Goal: Task Accomplishment & Management: Manage account settings

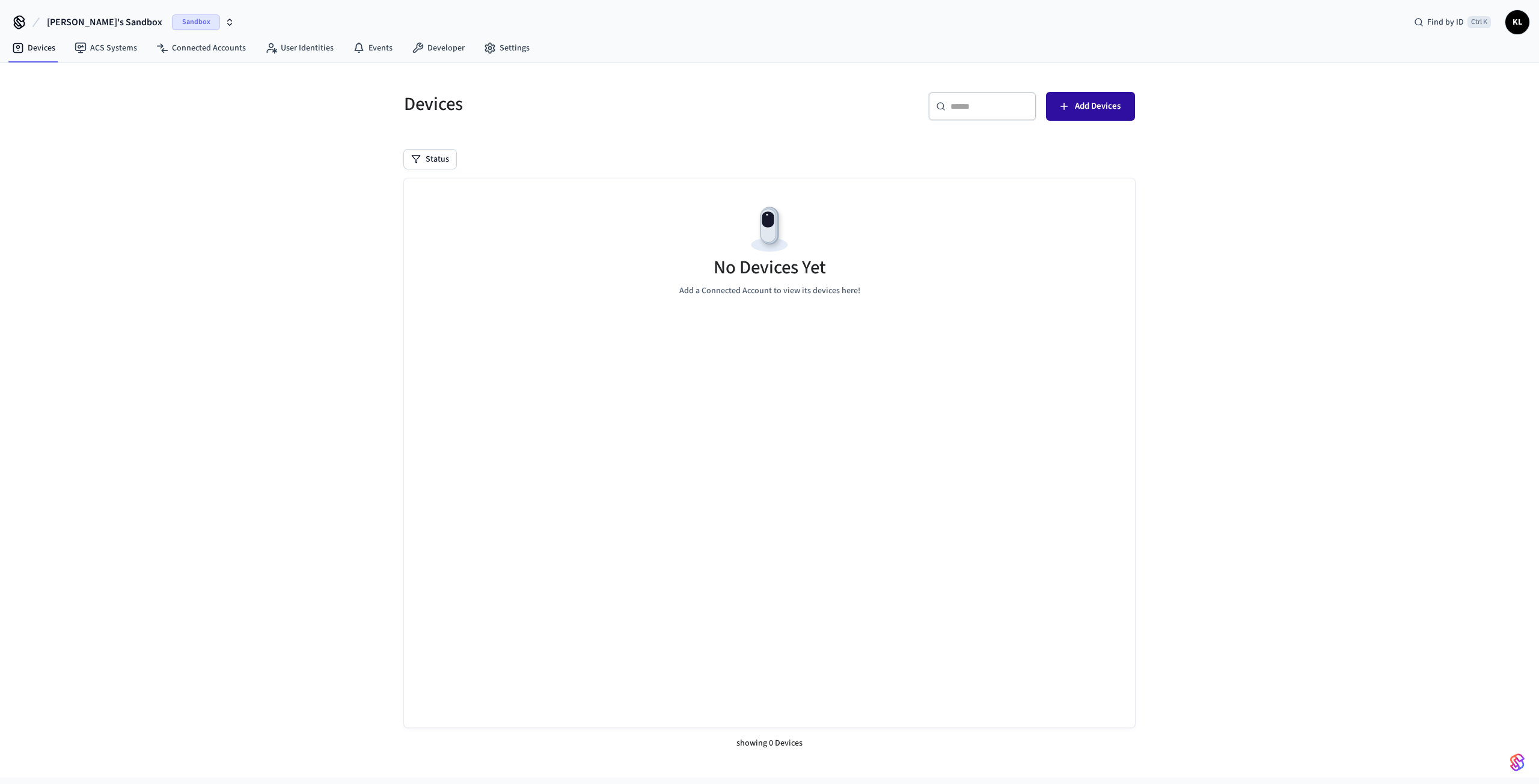
click at [1115, 115] on button "Add Devices" at bounding box center [1090, 107] width 89 height 29
click at [500, 42] on link "Settings" at bounding box center [507, 48] width 65 height 21
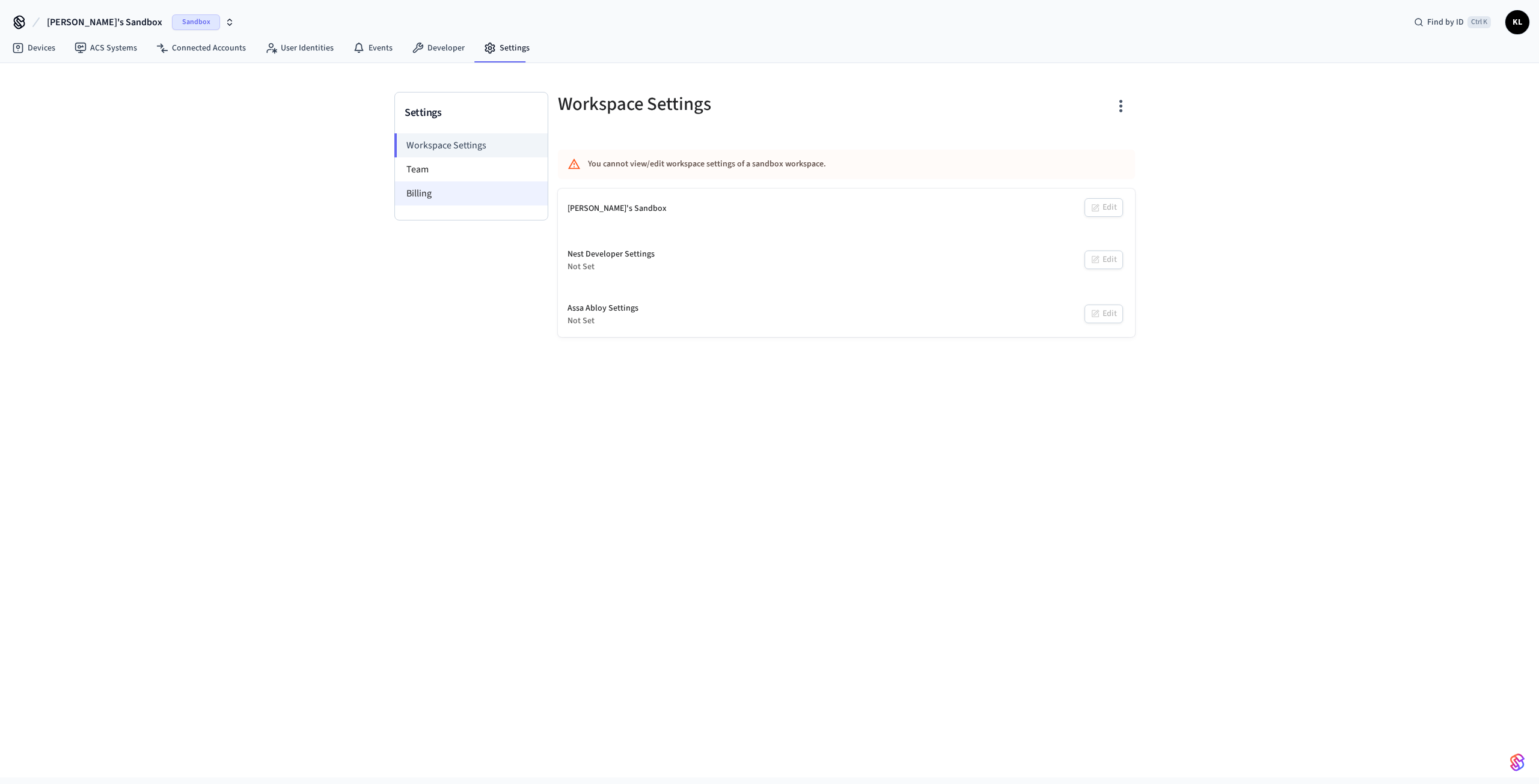
click at [425, 186] on li "Billing" at bounding box center [471, 194] width 153 height 24
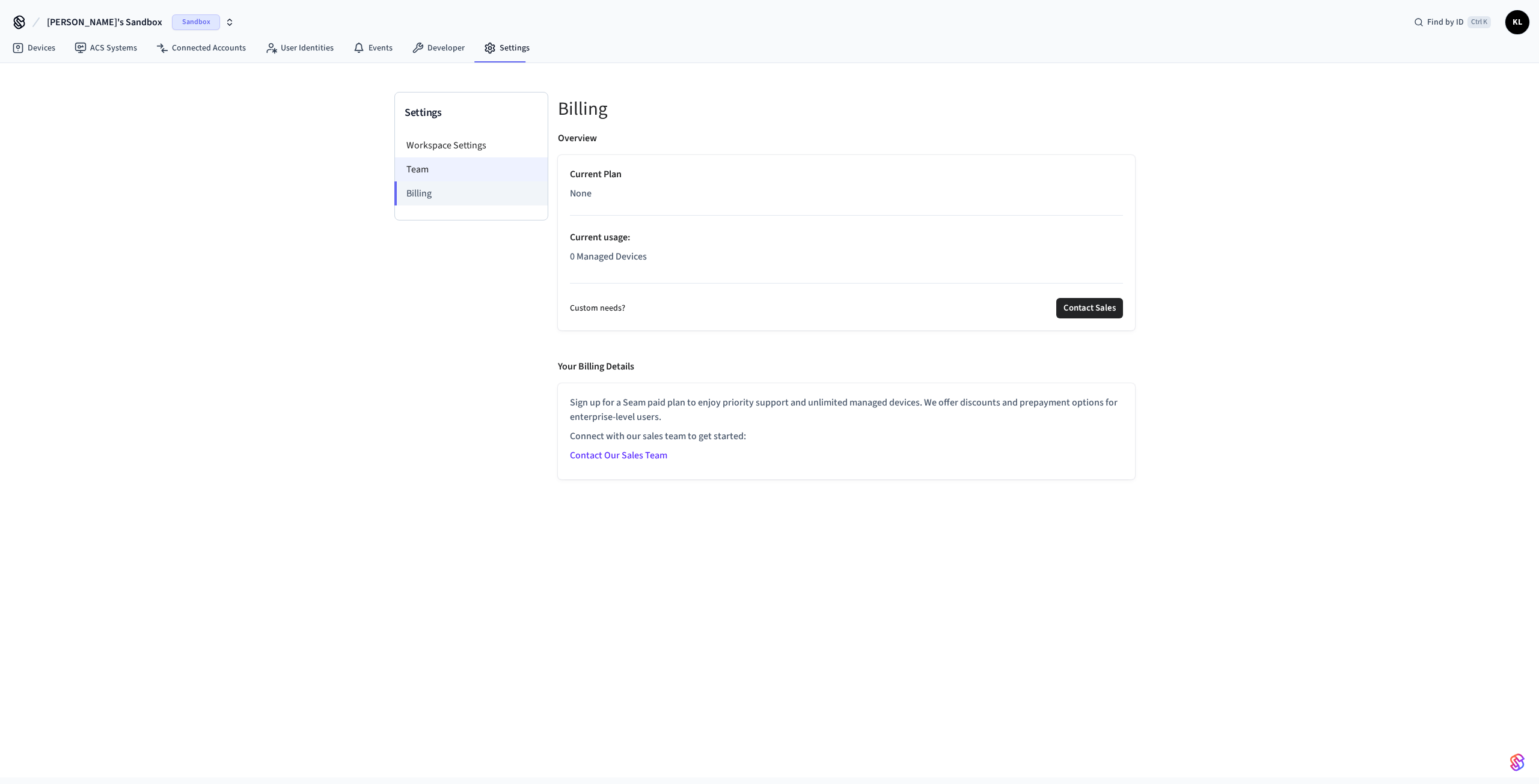
click at [412, 168] on li "Team" at bounding box center [471, 169] width 153 height 24
click at [441, 144] on li "Workspace Settings" at bounding box center [471, 145] width 153 height 24
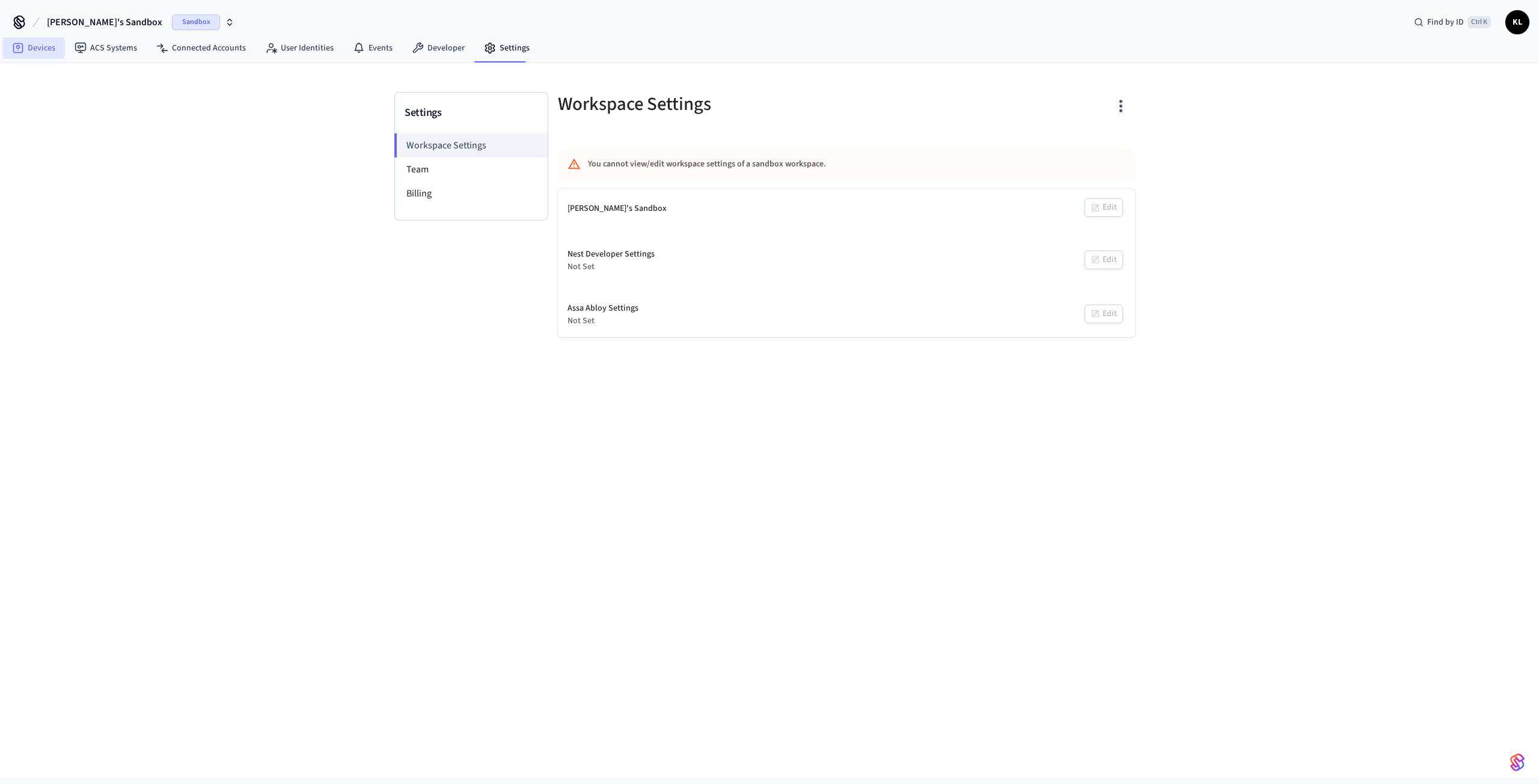
click at [46, 45] on link "Devices" at bounding box center [33, 48] width 62 height 21
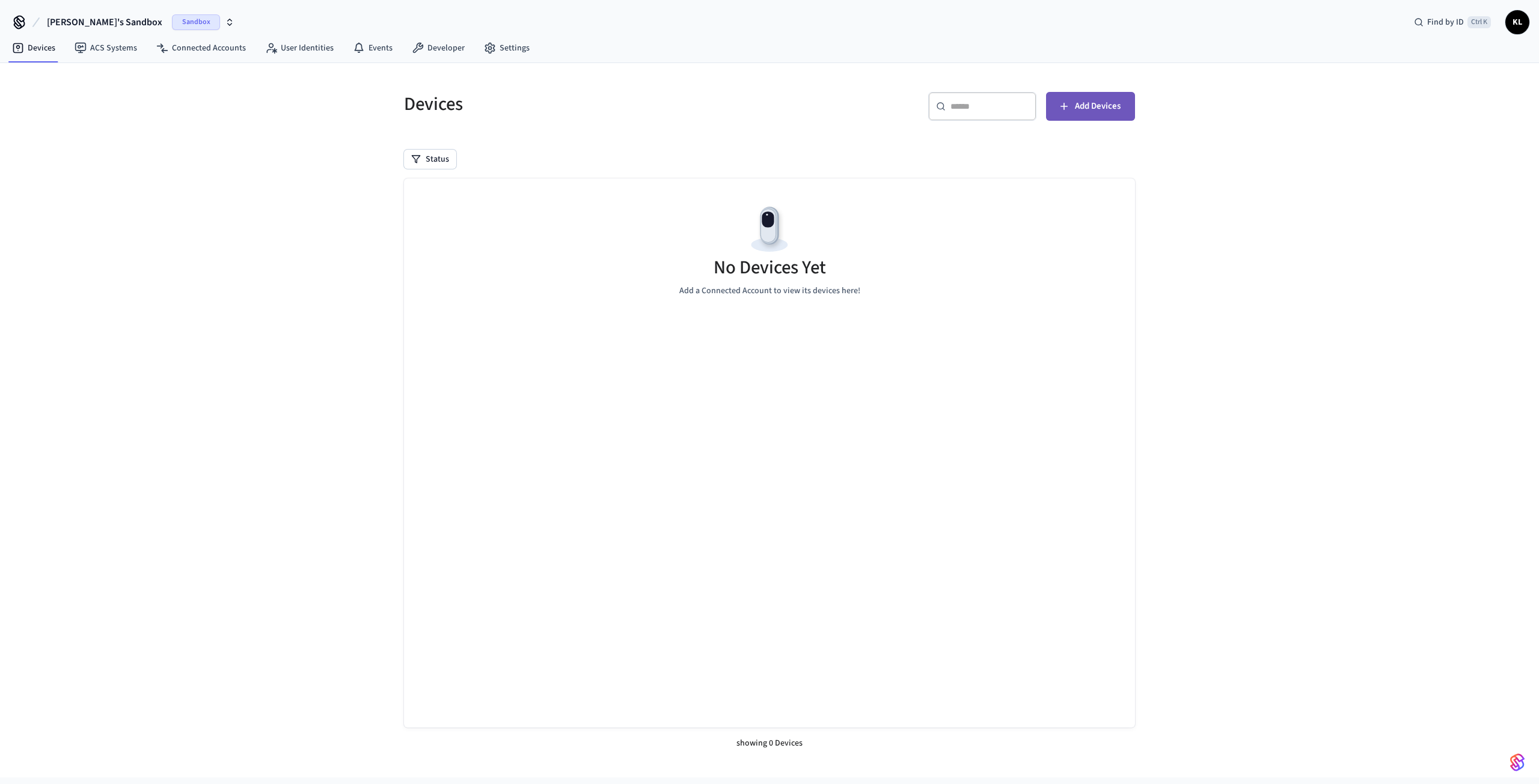
click at [1083, 106] on span "Add Devices" at bounding box center [1097, 106] width 46 height 16
click at [99, 18] on span "[PERSON_NAME]'s Sandbox" at bounding box center [104, 21] width 116 height 15
click at [54, 101] on span "New Workspace" at bounding box center [58, 102] width 56 height 13
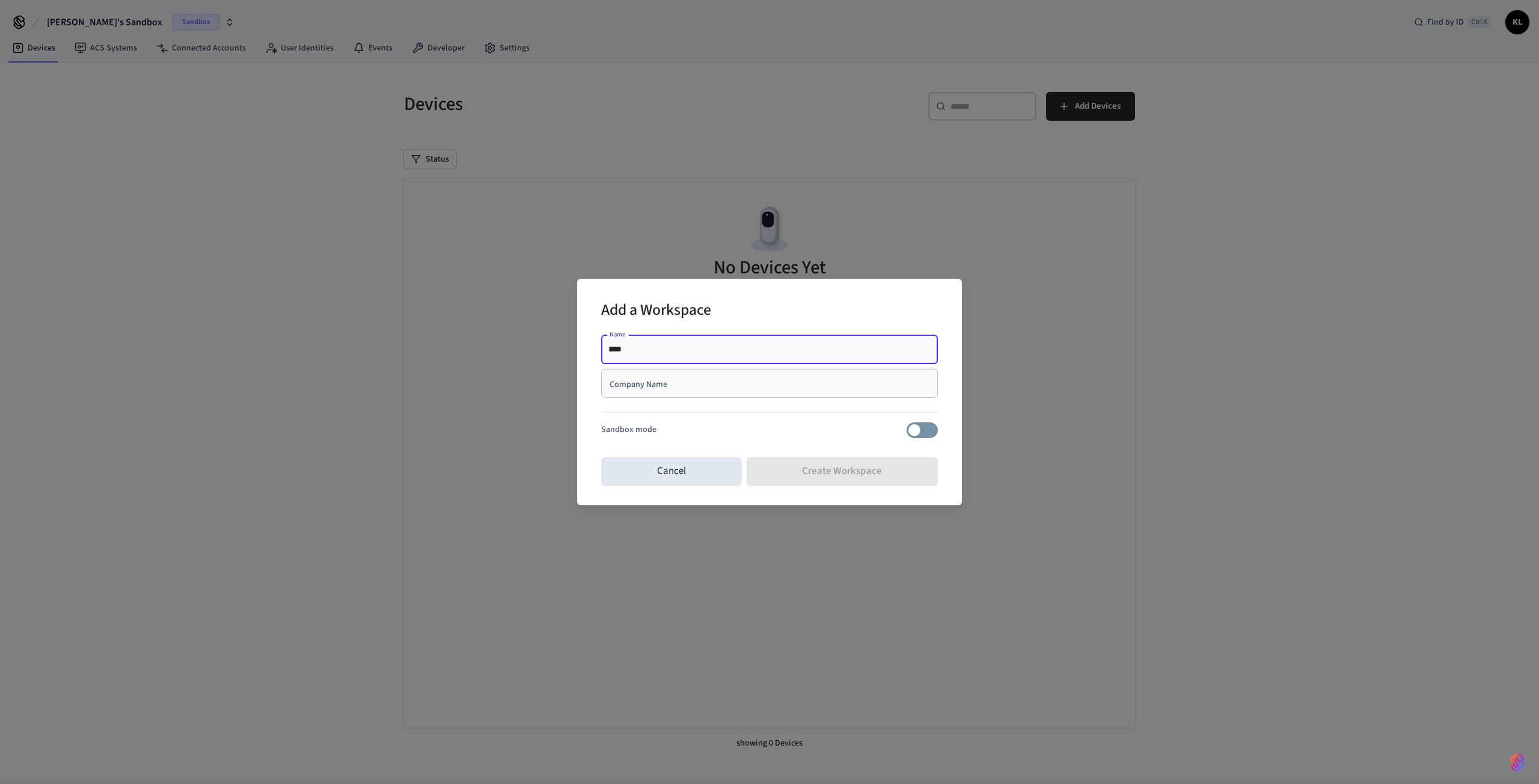
type input "****"
click at [634, 376] on div "Company Name" at bounding box center [770, 383] width 337 height 29
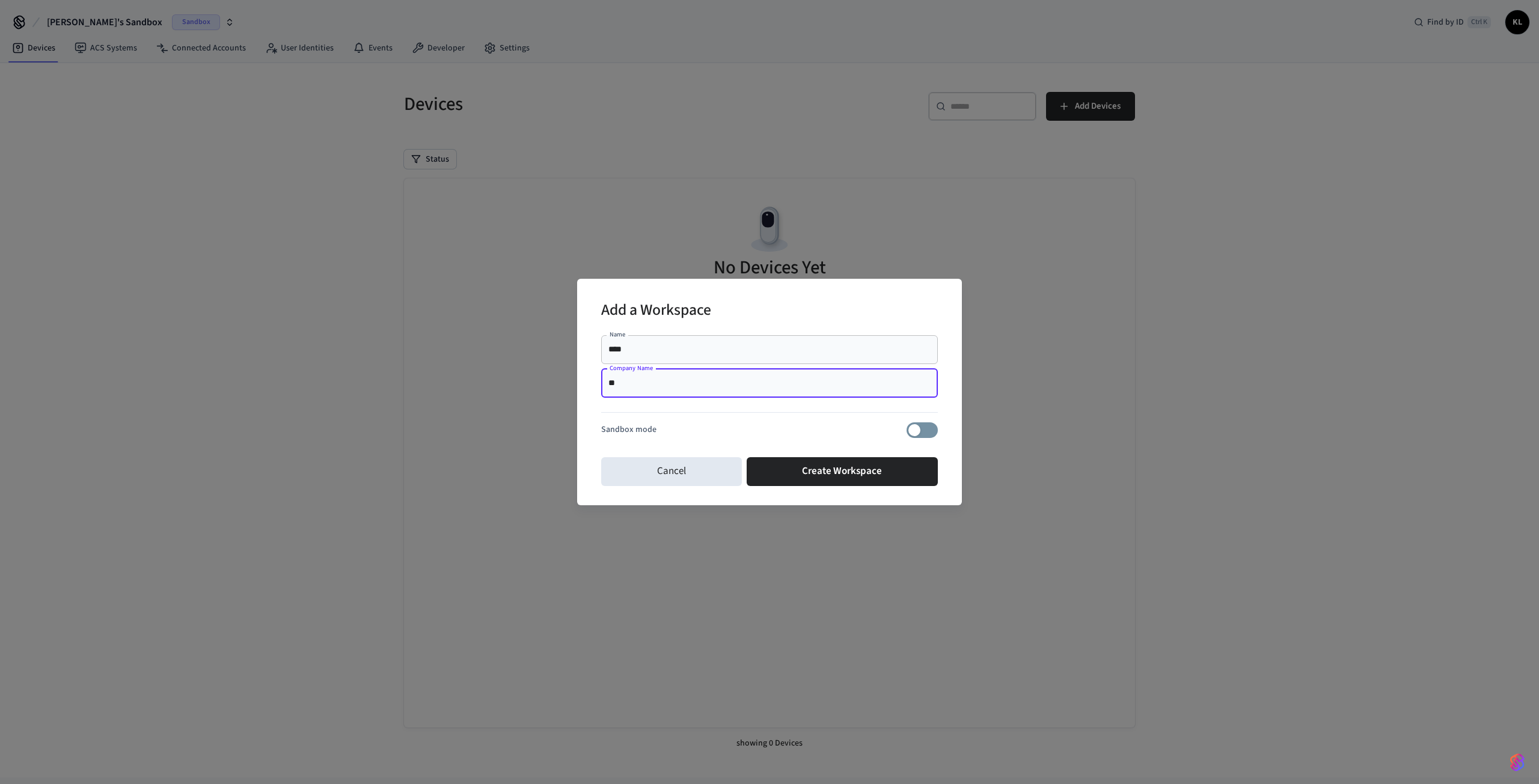
type input "*"
type input "**********"
click at [842, 468] on button "Create Workspace" at bounding box center [841, 472] width 192 height 29
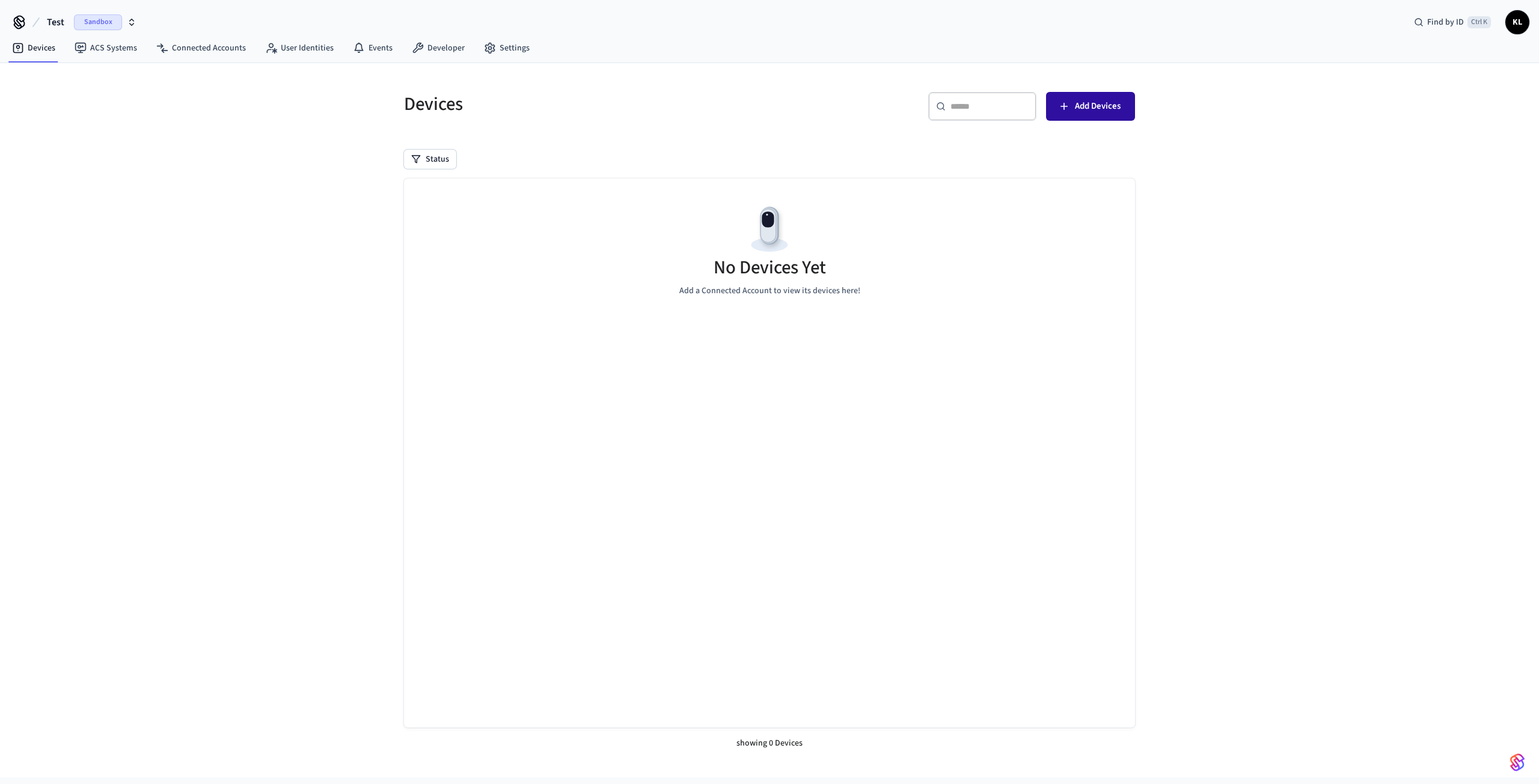
click at [1084, 111] on span "Add Devices" at bounding box center [1097, 106] width 46 height 16
click at [100, 19] on span "Sandbox" at bounding box center [97, 22] width 48 height 16
click at [109, 102] on div "Test Sandbox" at bounding box center [96, 100] width 164 height 16
click at [503, 45] on link "Settings" at bounding box center [507, 48] width 65 height 21
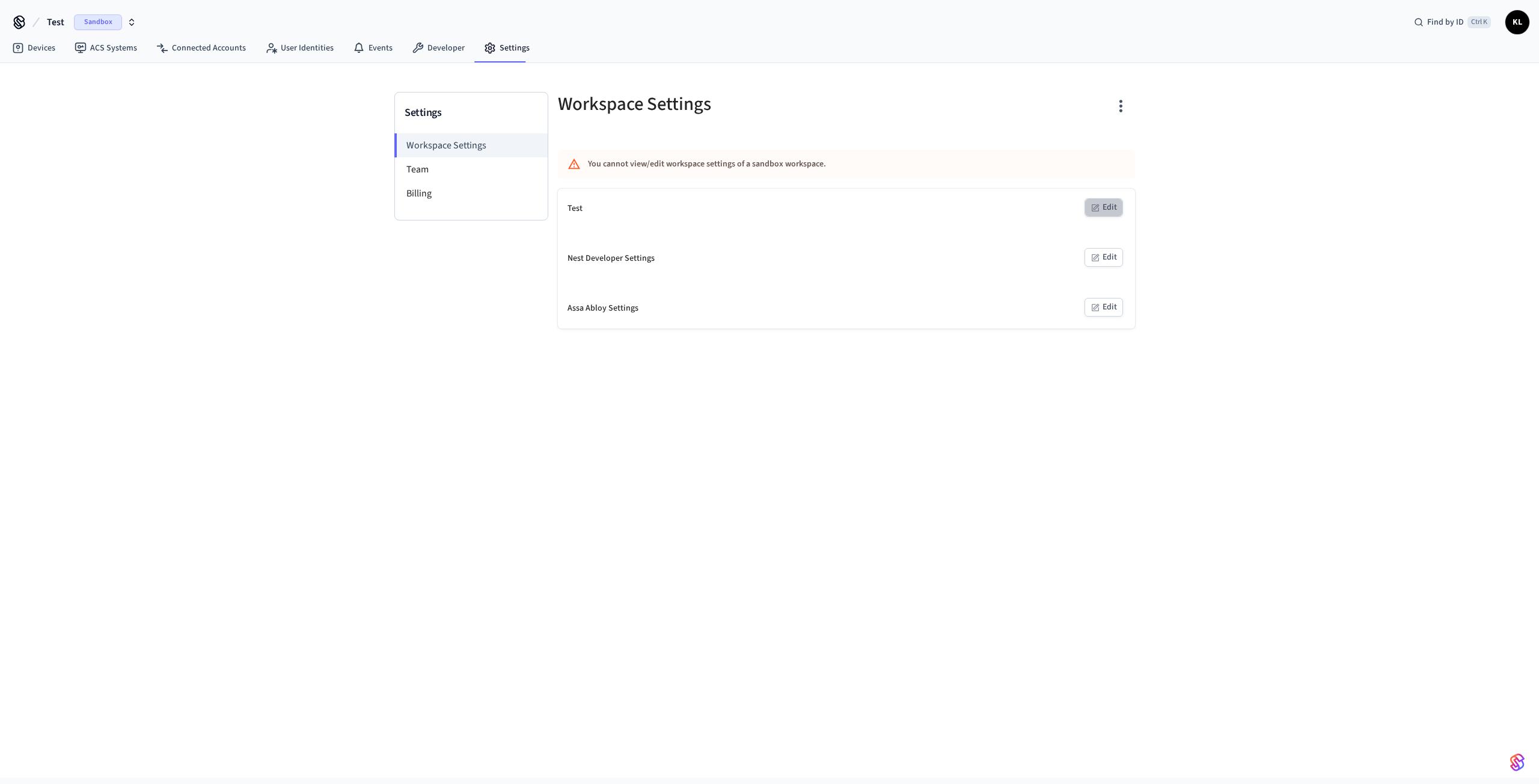
click at [1108, 212] on button "Edit" at bounding box center [1104, 207] width 39 height 18
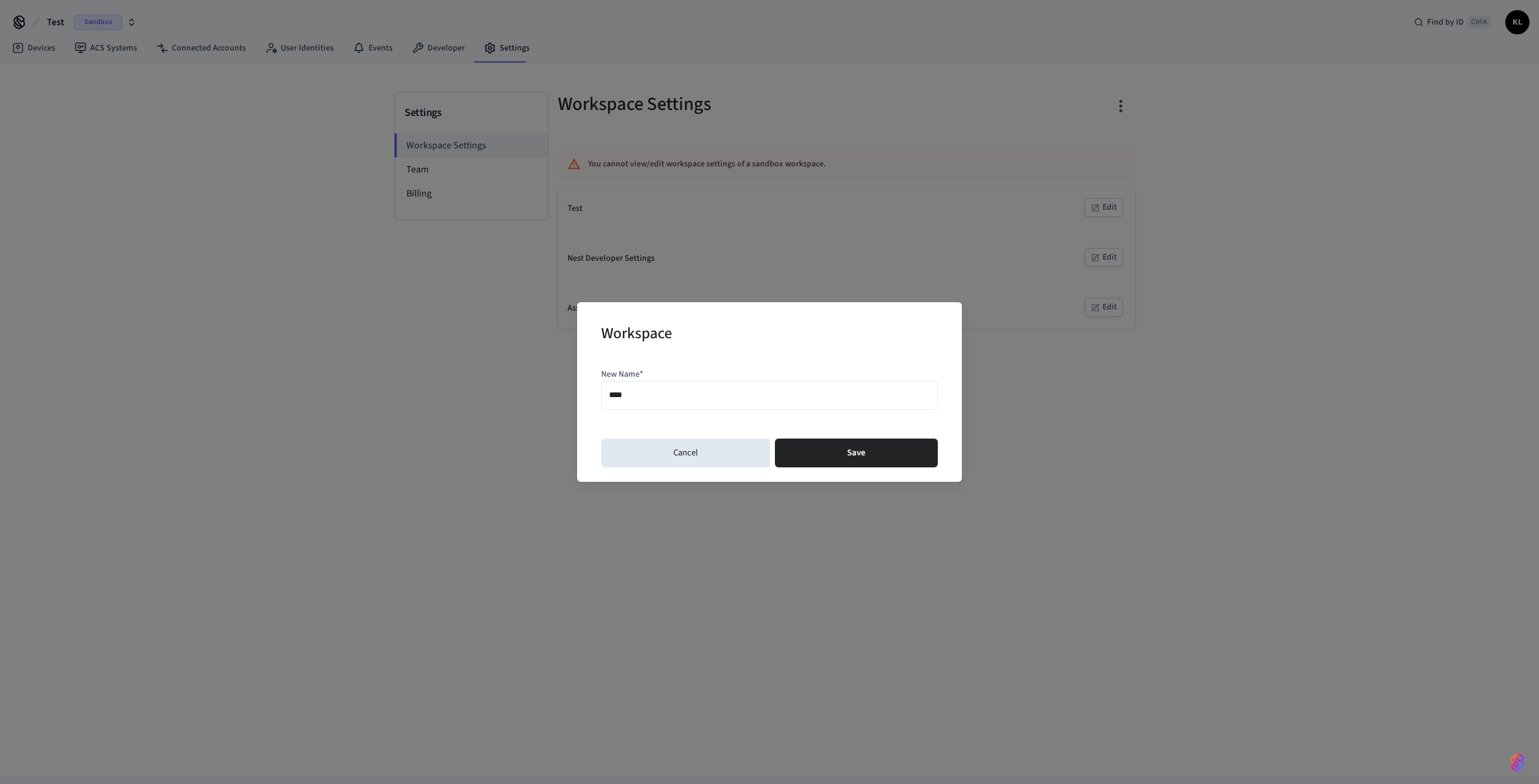
drag, startPoint x: 675, startPoint y: 390, endPoint x: 553, endPoint y: 386, distance: 122.1
click at [556, 388] on div "Workspace New Name* **** Cancel Save" at bounding box center [770, 392] width 1539 height 784
type input "**********"
click at [868, 450] on button "Save" at bounding box center [855, 453] width 162 height 29
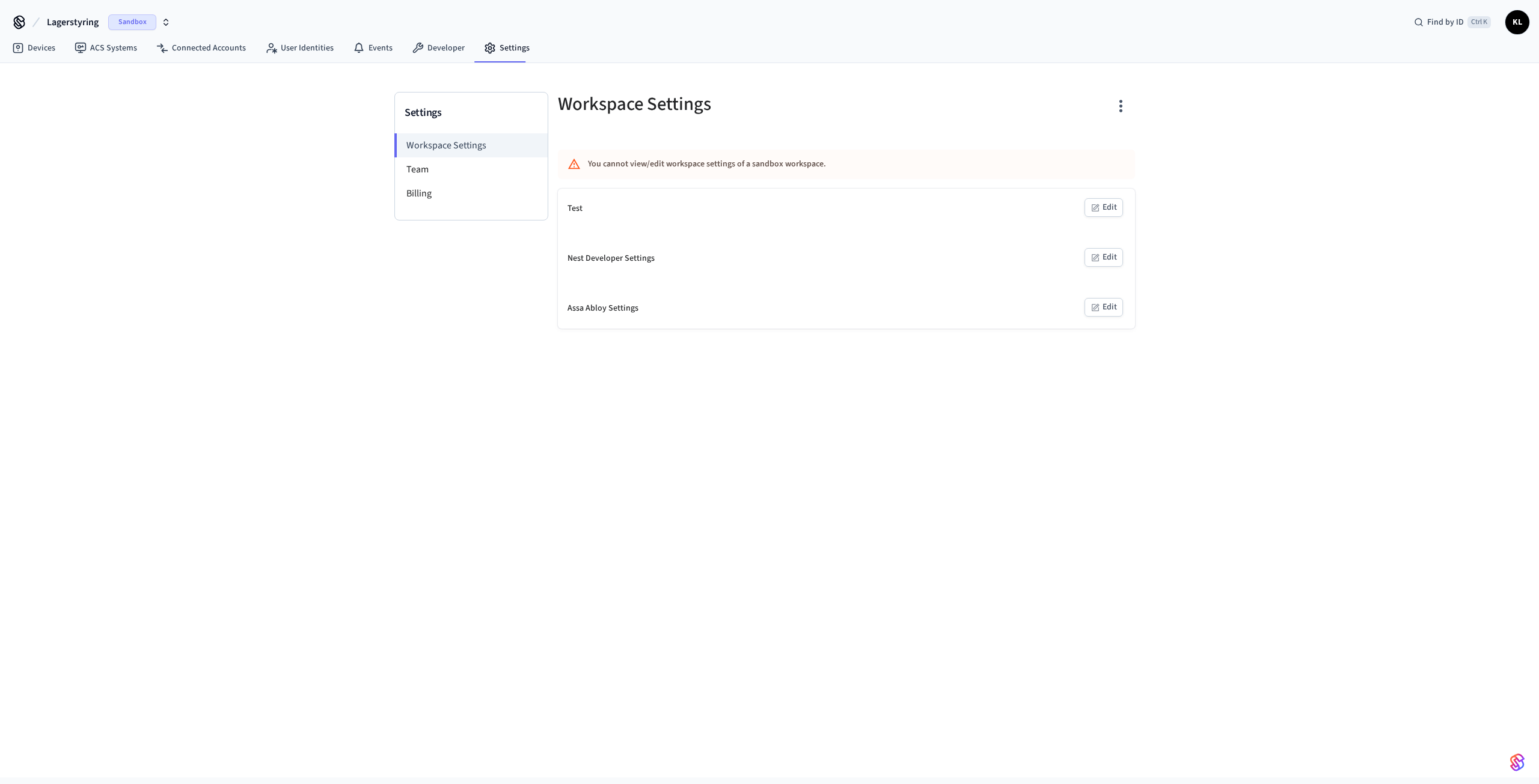
click at [1114, 260] on button "Edit" at bounding box center [1104, 257] width 39 height 18
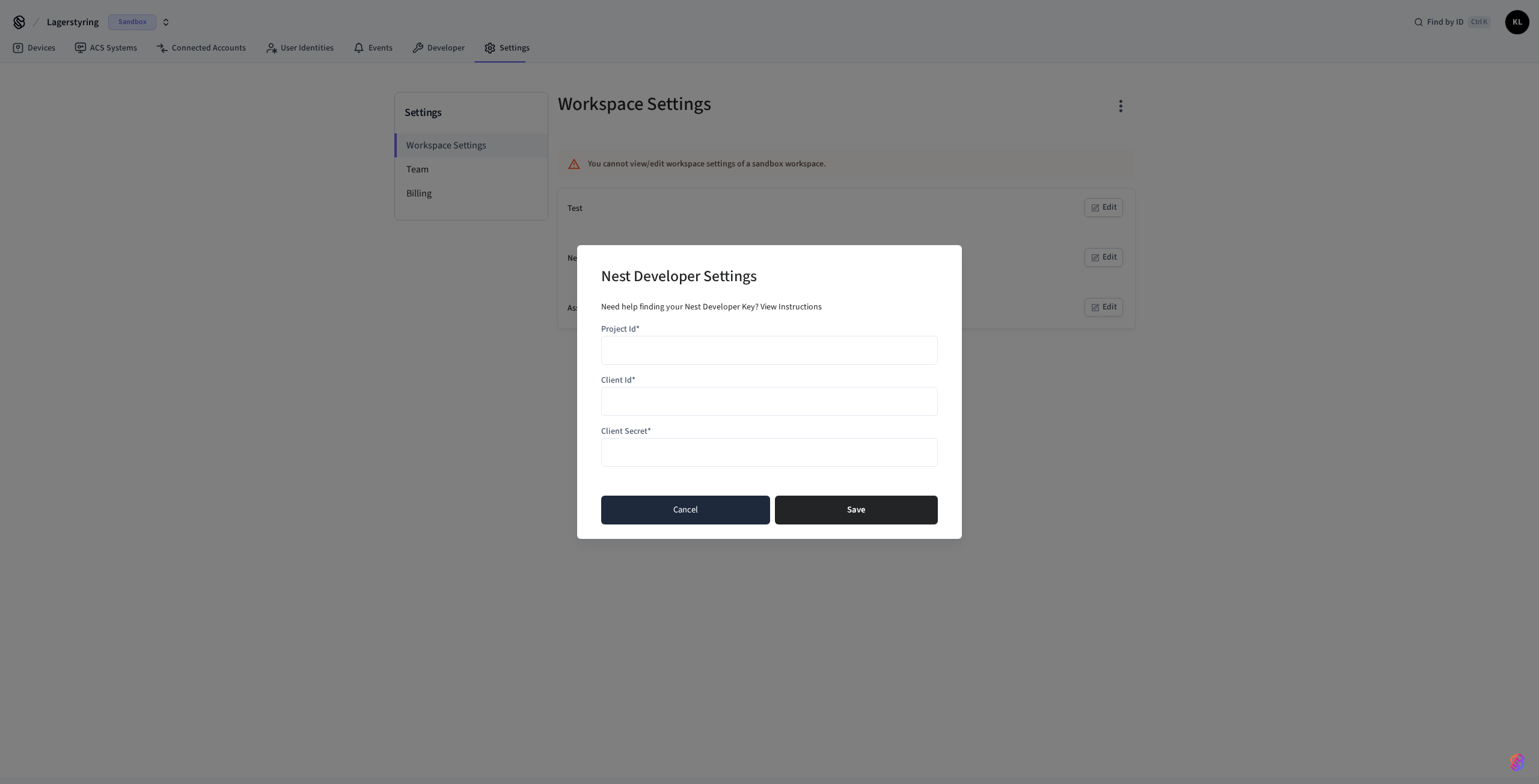
click at [693, 512] on button "Cancel" at bounding box center [686, 511] width 169 height 29
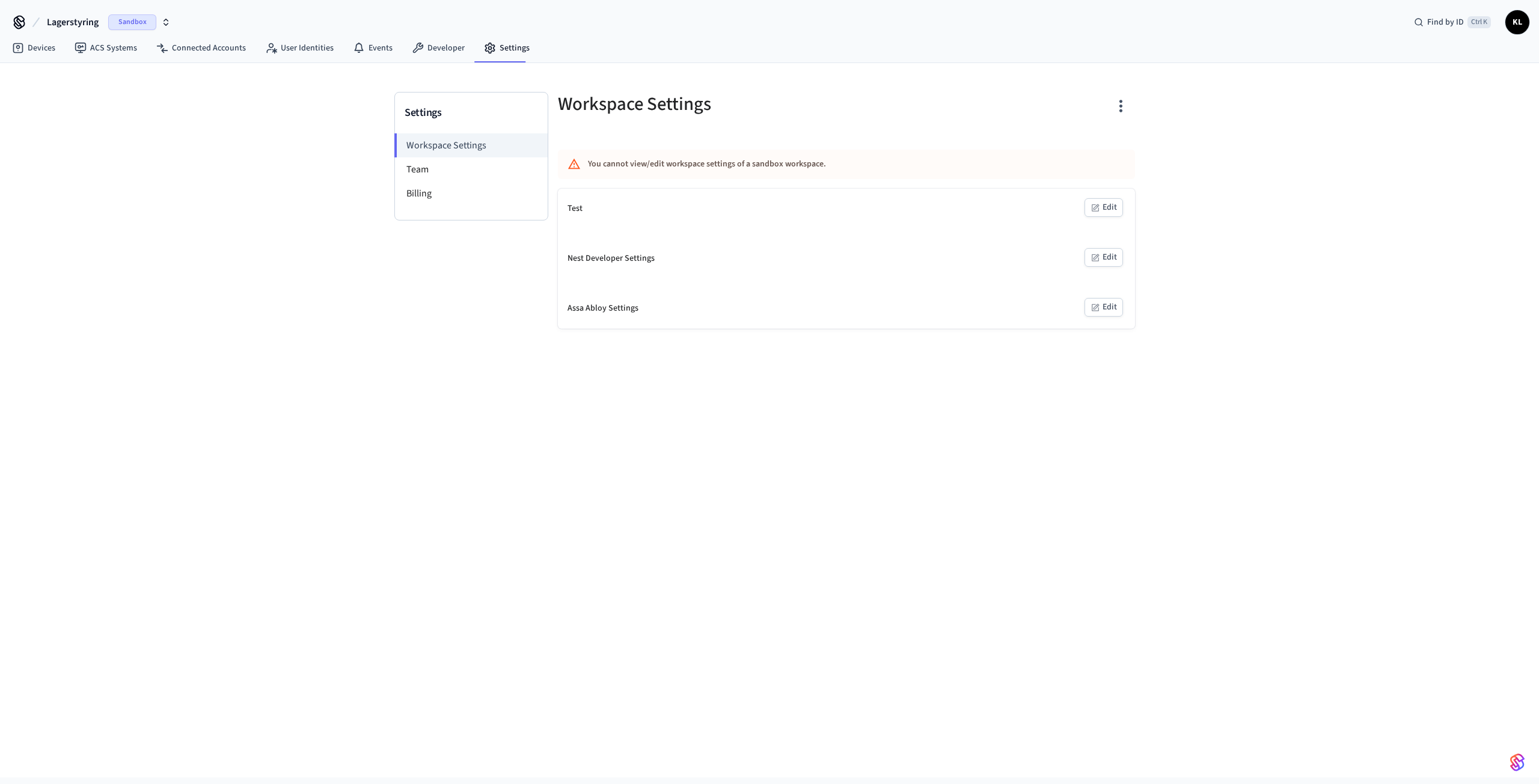
click at [60, 25] on span "Lagerstyring" at bounding box center [72, 21] width 52 height 15
drag, startPoint x: 155, startPoint y: 98, endPoint x: 48, endPoint y: 97, distance: 107.0
click at [48, 97] on span "Lagerstyring" at bounding box center [48, 100] width 47 height 12
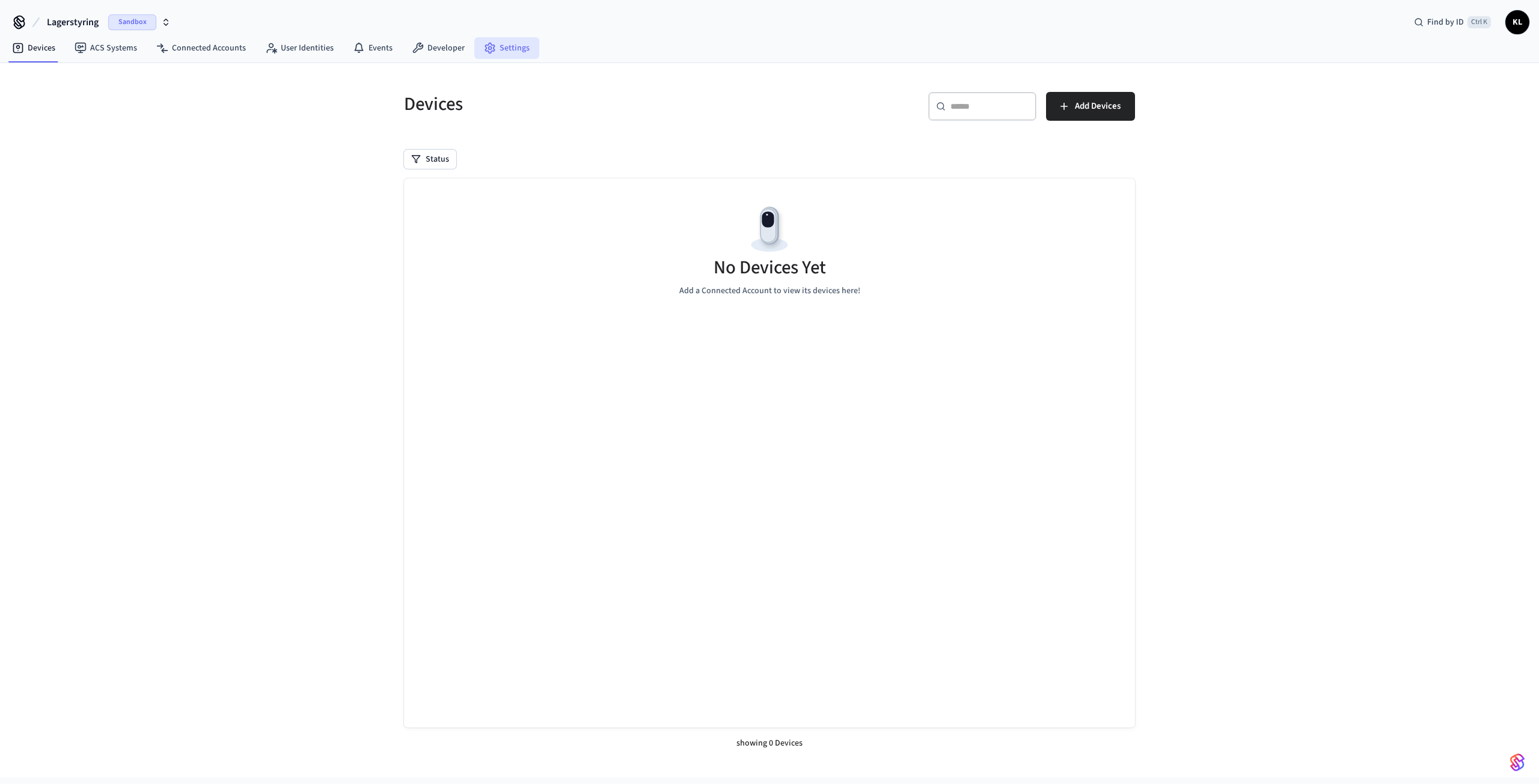
click at [495, 53] on link "Settings" at bounding box center [507, 48] width 65 height 21
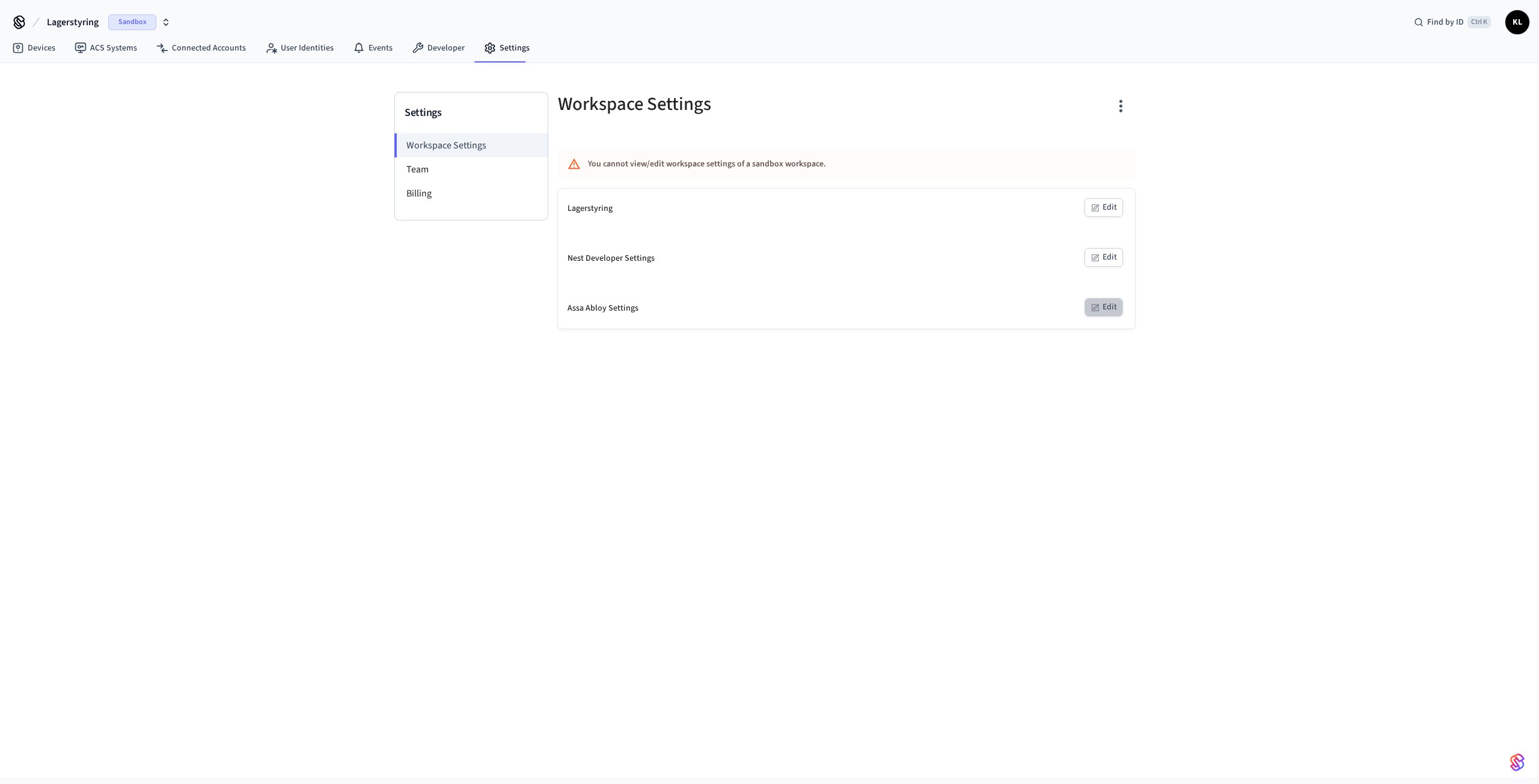
click at [1107, 302] on button "Edit" at bounding box center [1104, 306] width 39 height 18
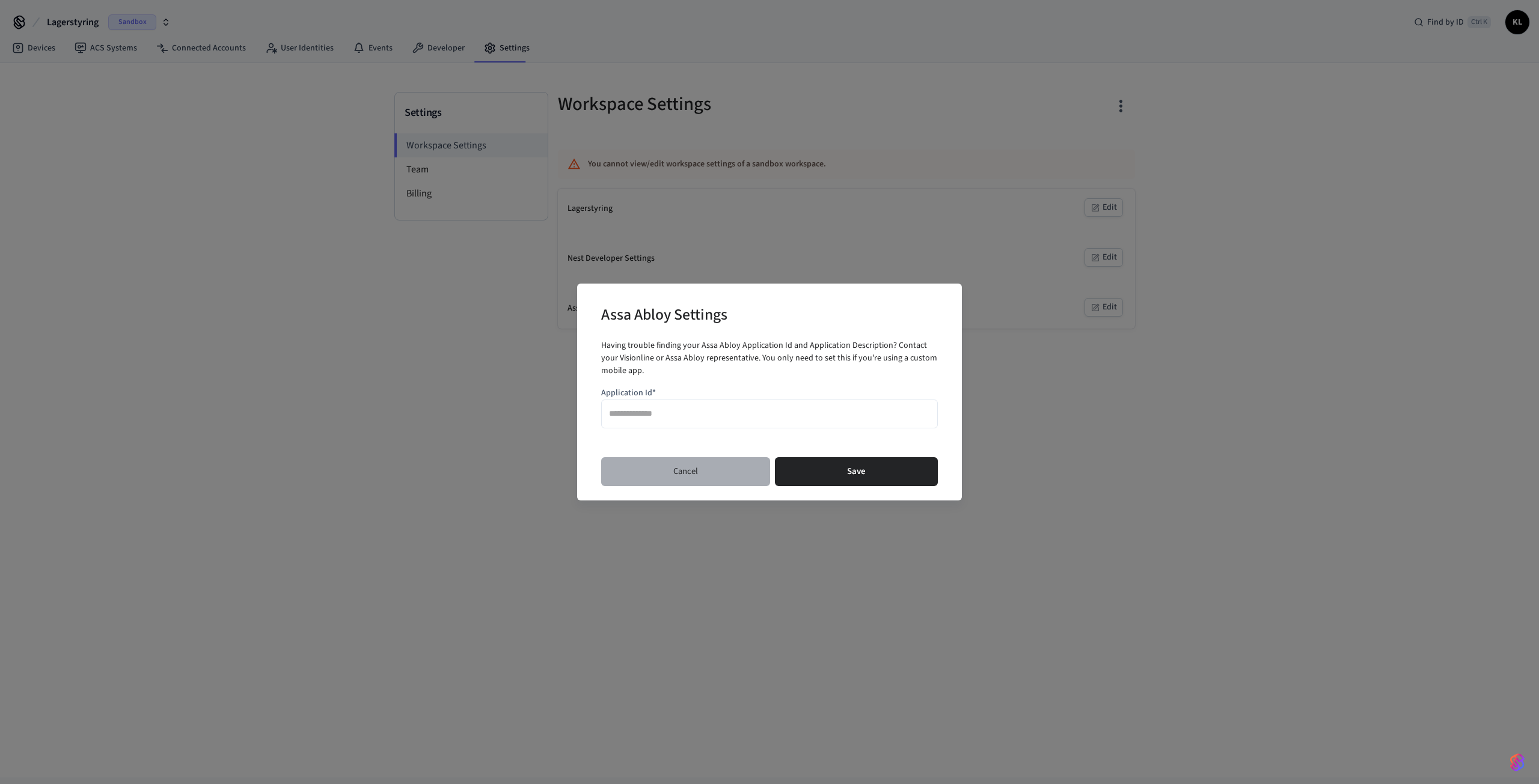
drag, startPoint x: 638, startPoint y: 469, endPoint x: 644, endPoint y: 473, distance: 7.2
click at [639, 470] on button "Cancel" at bounding box center [686, 472] width 169 height 29
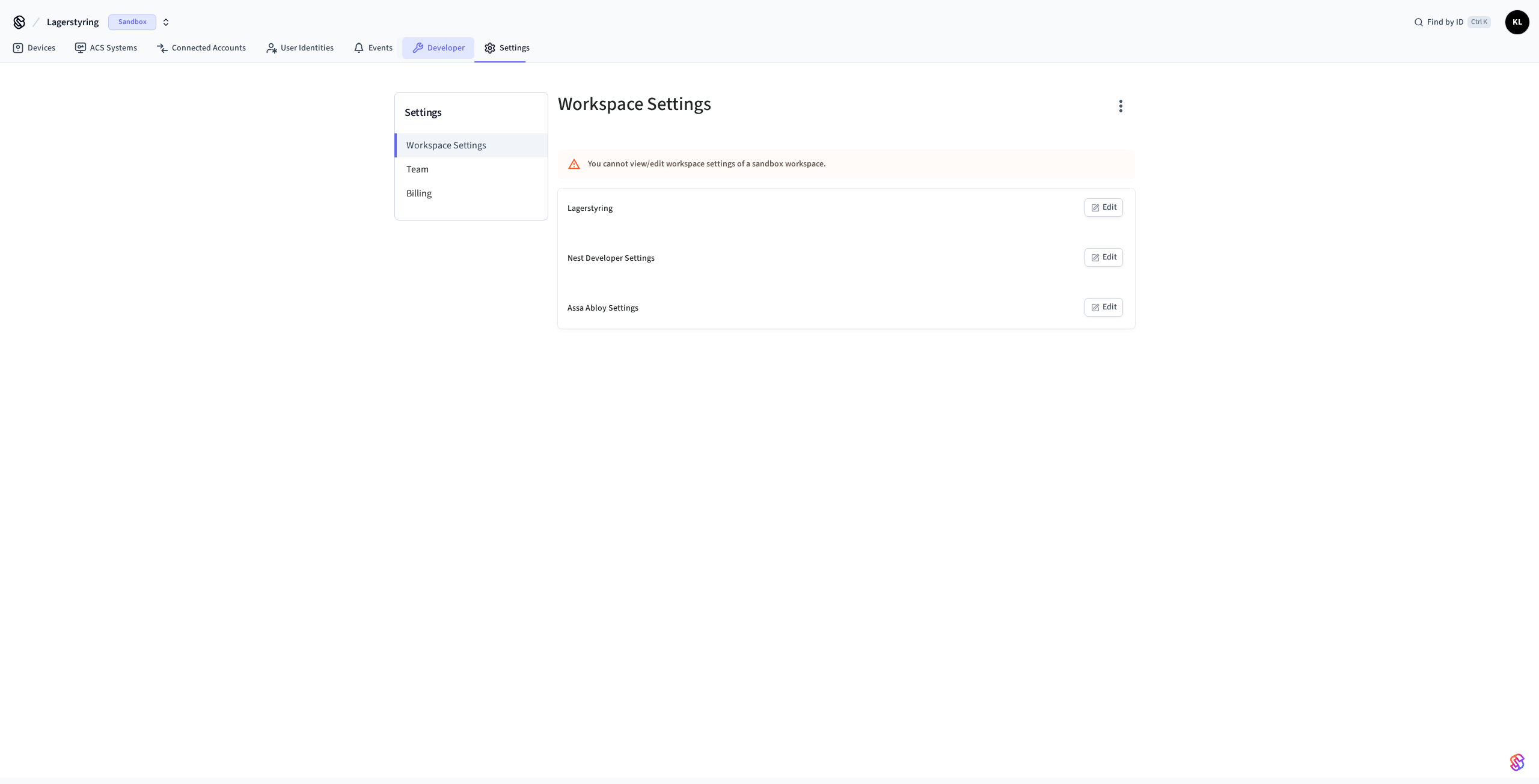
click at [438, 57] on link "Developer" at bounding box center [438, 48] width 72 height 21
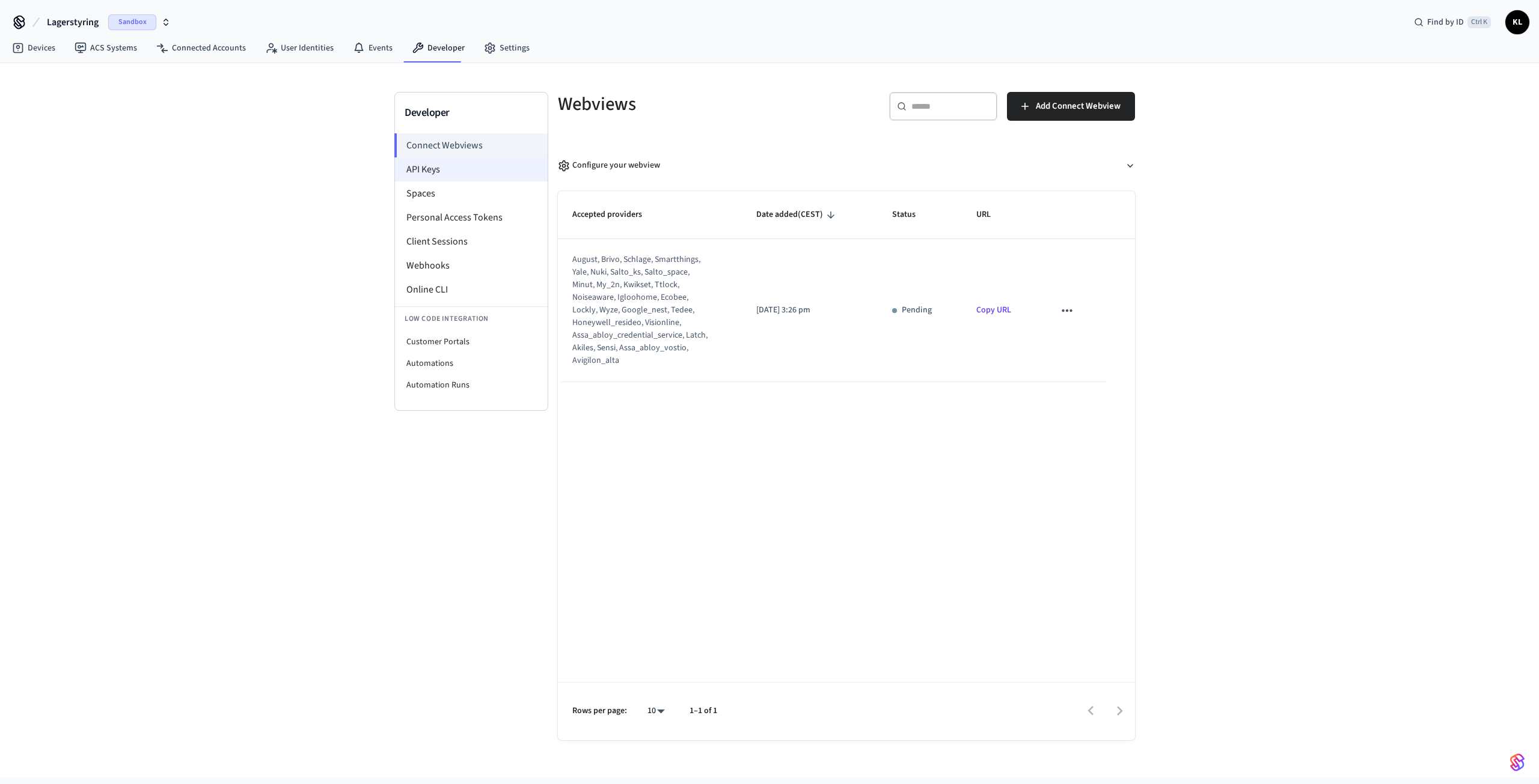
click at [447, 172] on li "API Keys" at bounding box center [471, 169] width 153 height 24
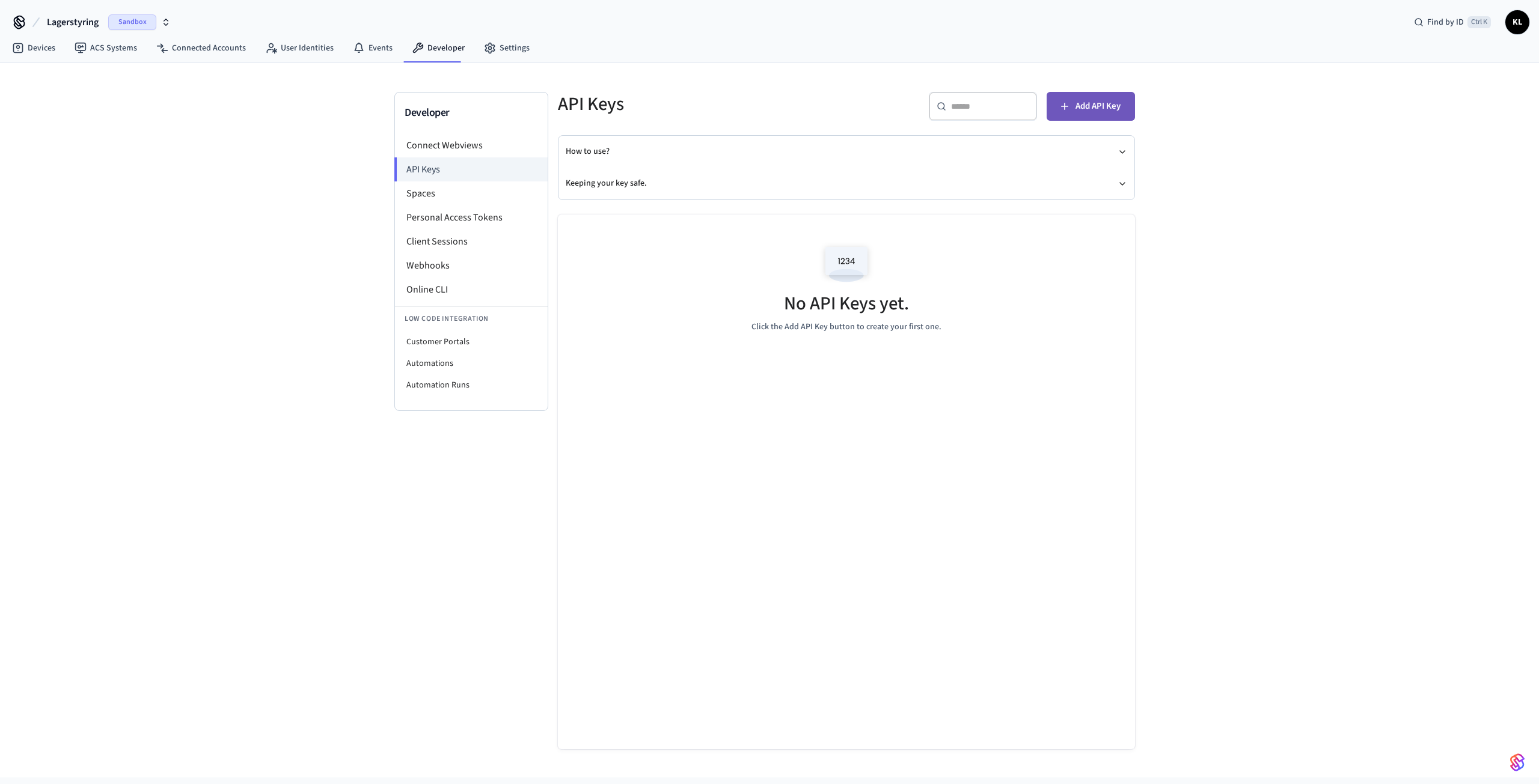
click at [1084, 108] on span "Add API Key" at bounding box center [1097, 106] width 45 height 16
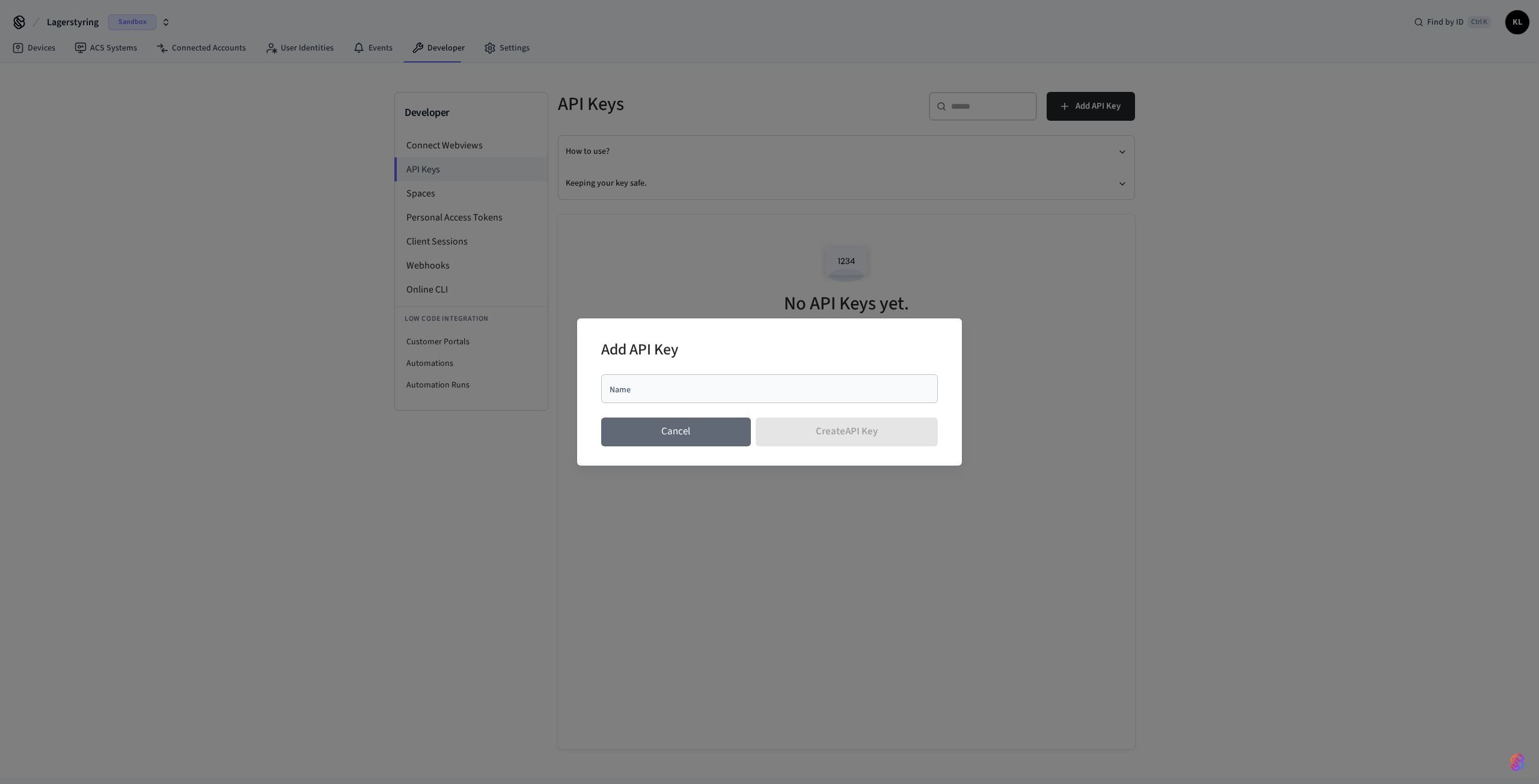
click at [655, 435] on button "Cancel" at bounding box center [676, 432] width 150 height 29
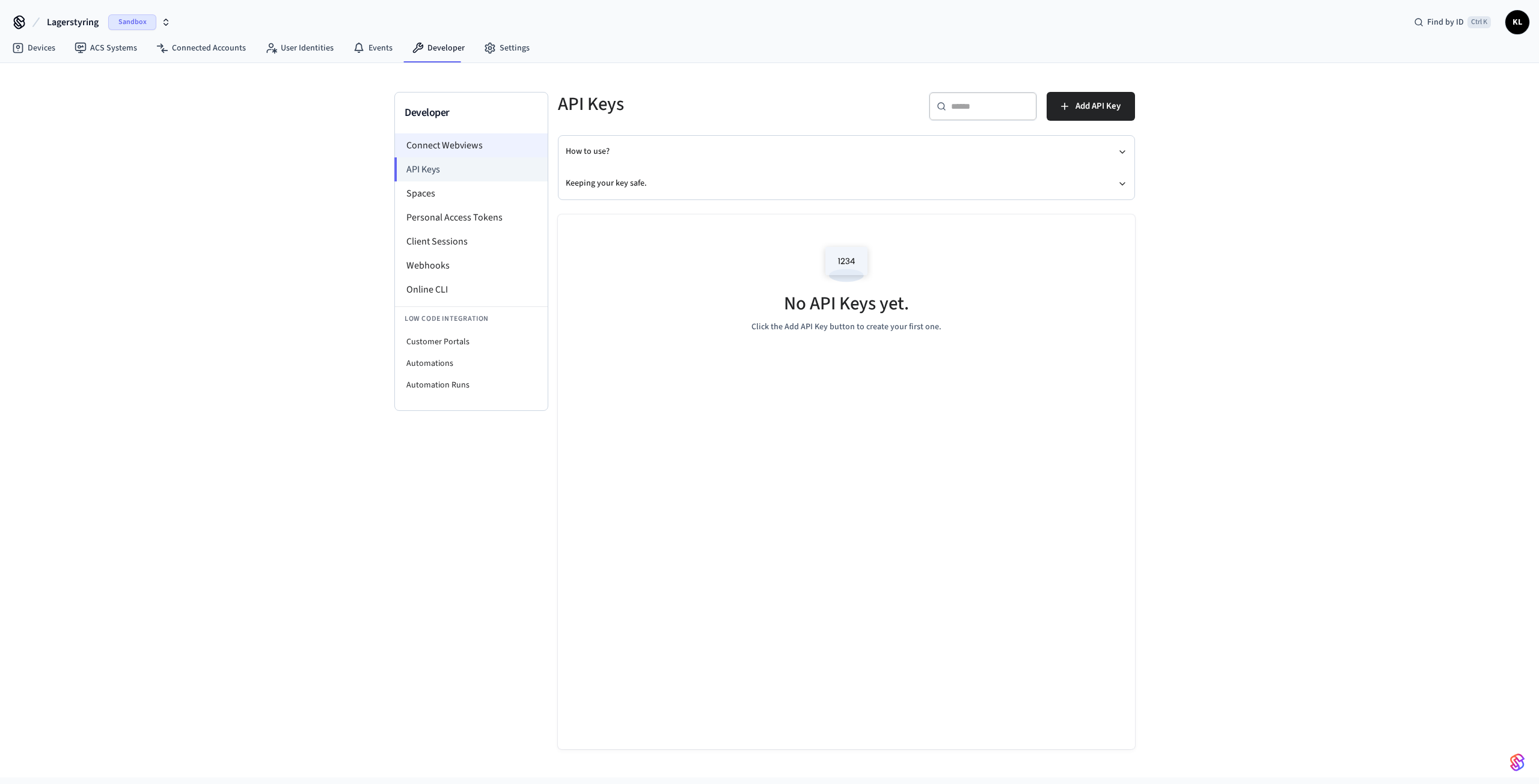
click at [455, 139] on li "Connect Webviews" at bounding box center [471, 145] width 153 height 24
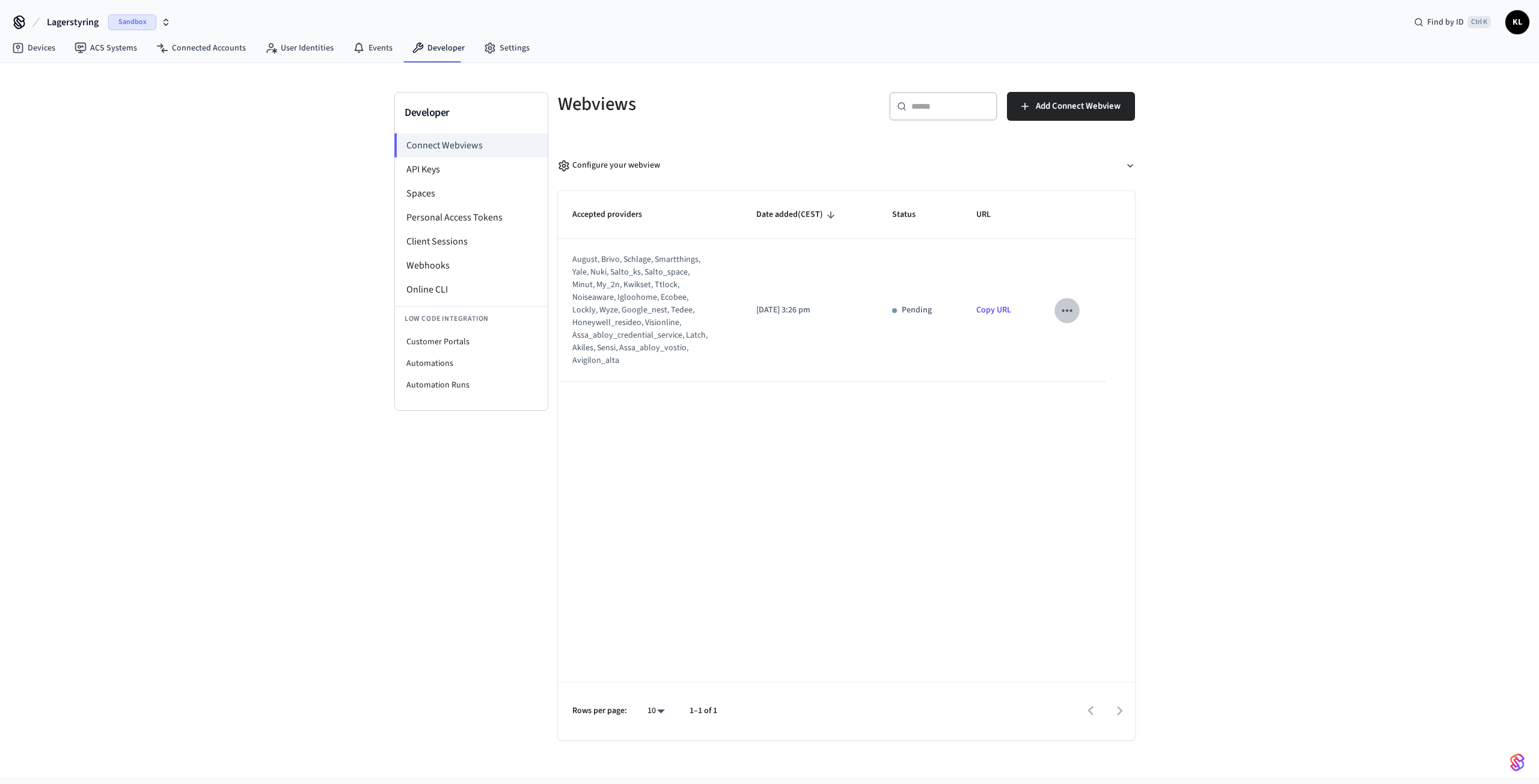
click at [1067, 310] on icon "sticky table" at bounding box center [1066, 310] width 11 height 2
click at [1050, 264] on div at bounding box center [770, 392] width 1539 height 784
click at [414, 166] on li "API Keys" at bounding box center [471, 169] width 153 height 24
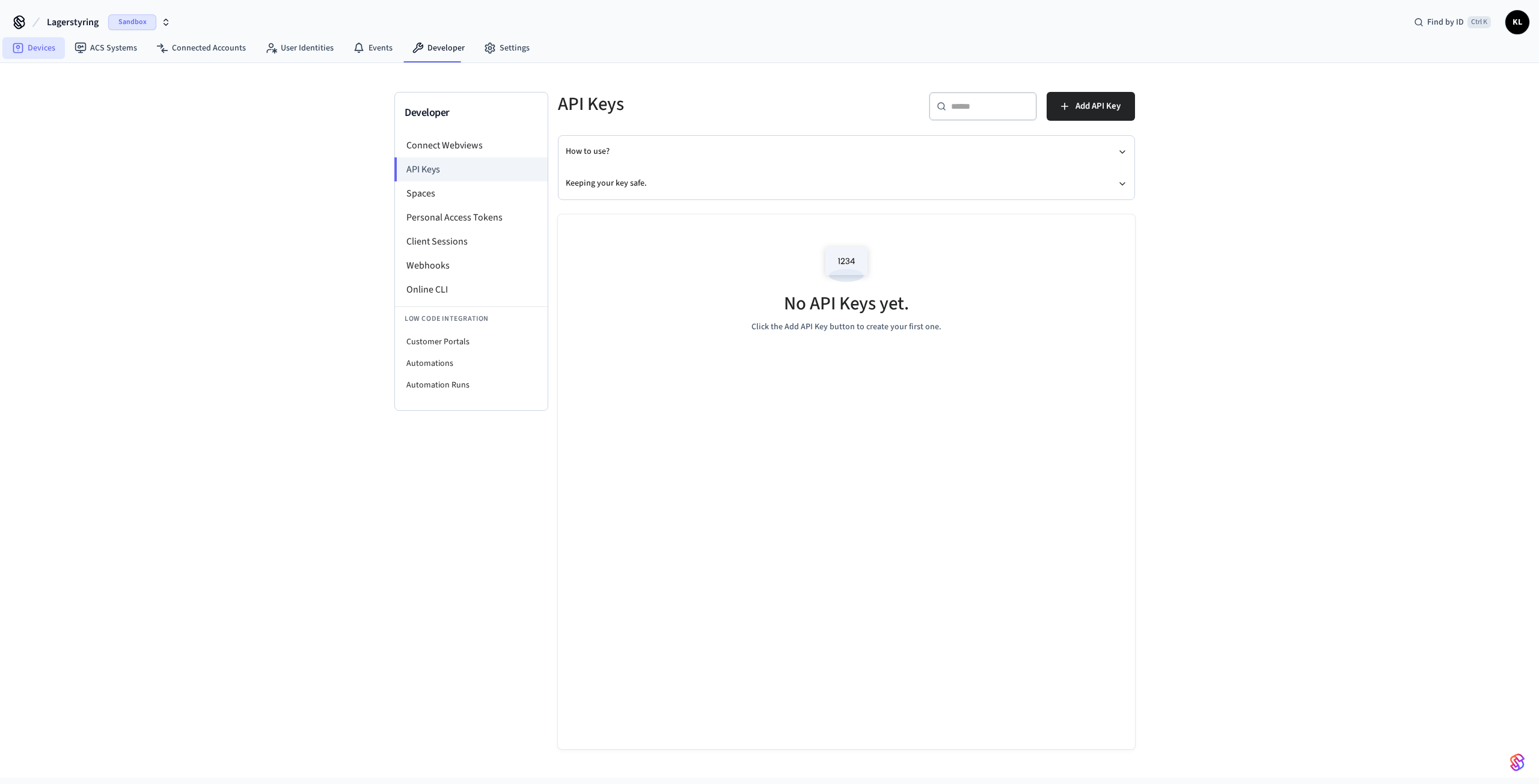
click at [40, 49] on link "Devices" at bounding box center [33, 48] width 62 height 21
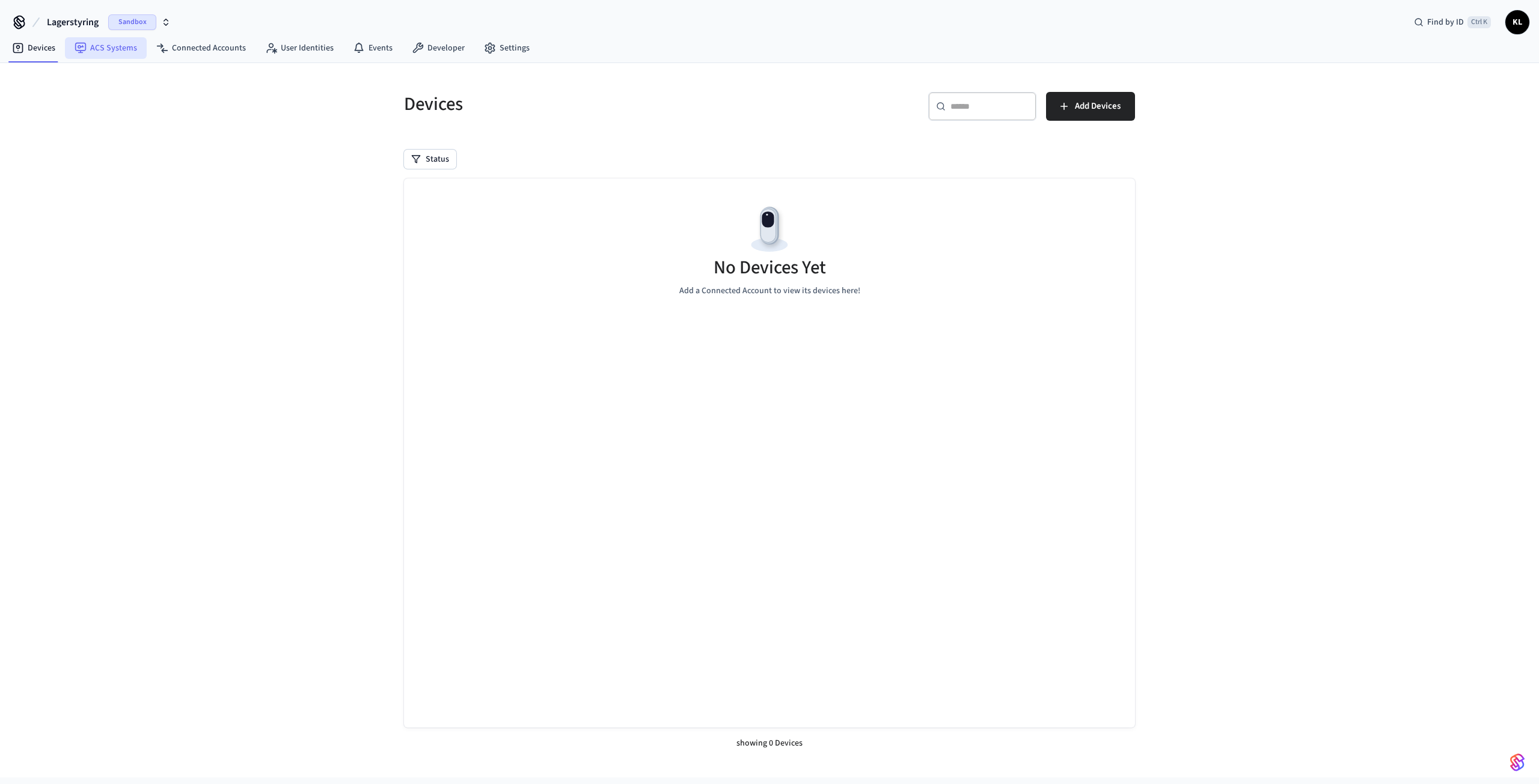
click at [102, 42] on link "ACS Systems" at bounding box center [106, 48] width 82 height 21
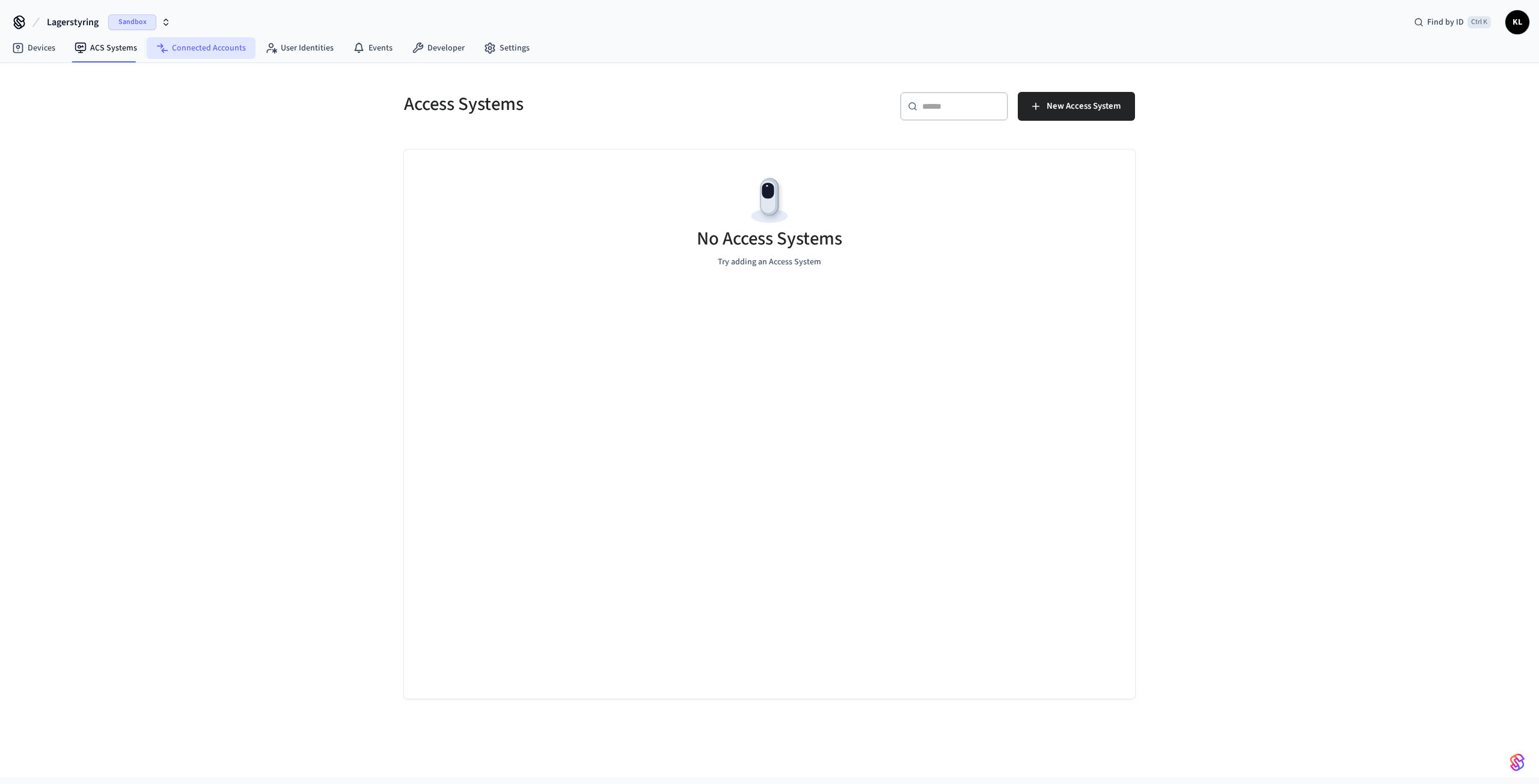
click at [199, 42] on link "Connected Accounts" at bounding box center [201, 48] width 109 height 21
click at [284, 53] on link "User Identities" at bounding box center [300, 48] width 88 height 21
click at [437, 52] on link "Developer" at bounding box center [438, 48] width 72 height 21
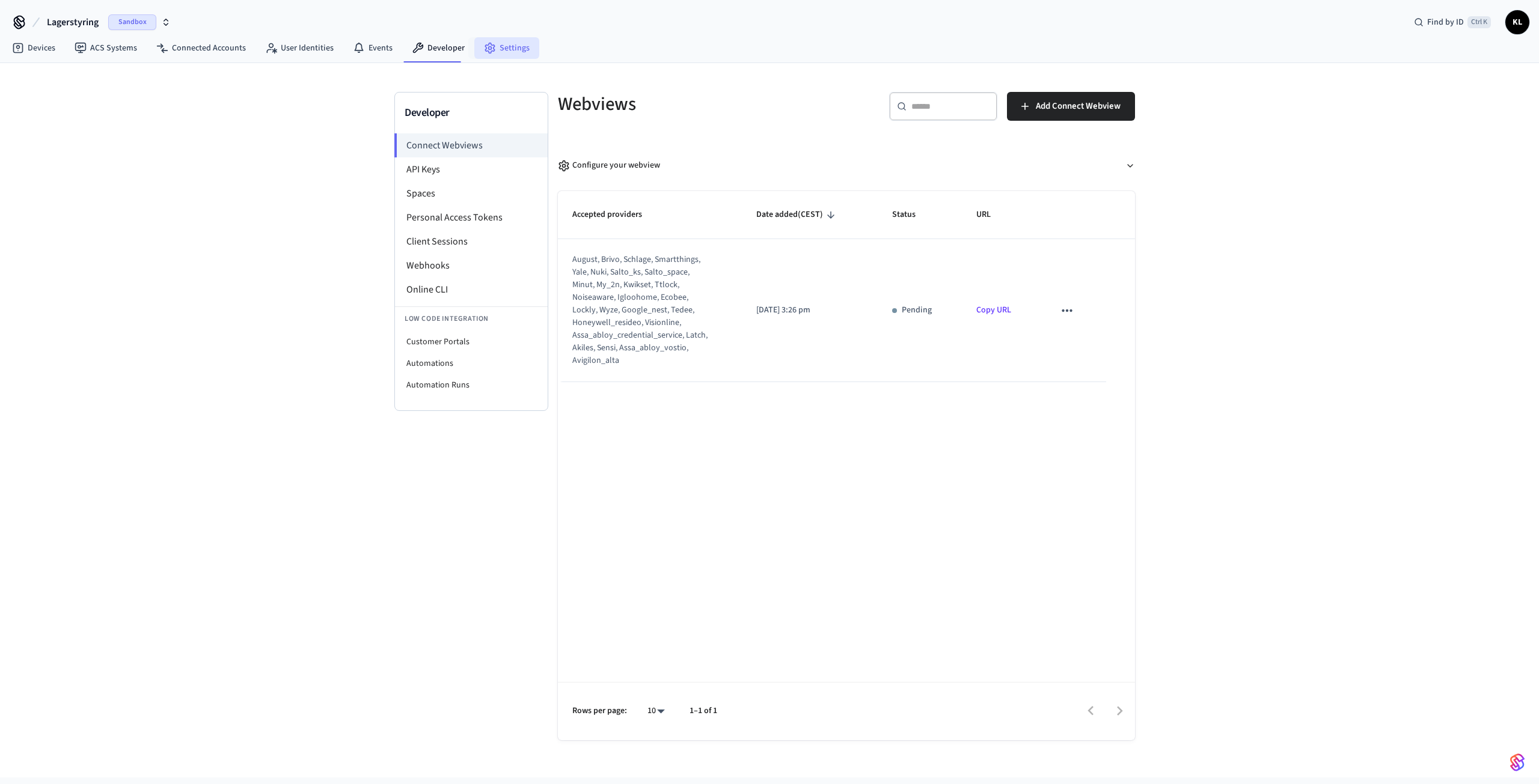
click at [504, 48] on link "Settings" at bounding box center [507, 48] width 65 height 21
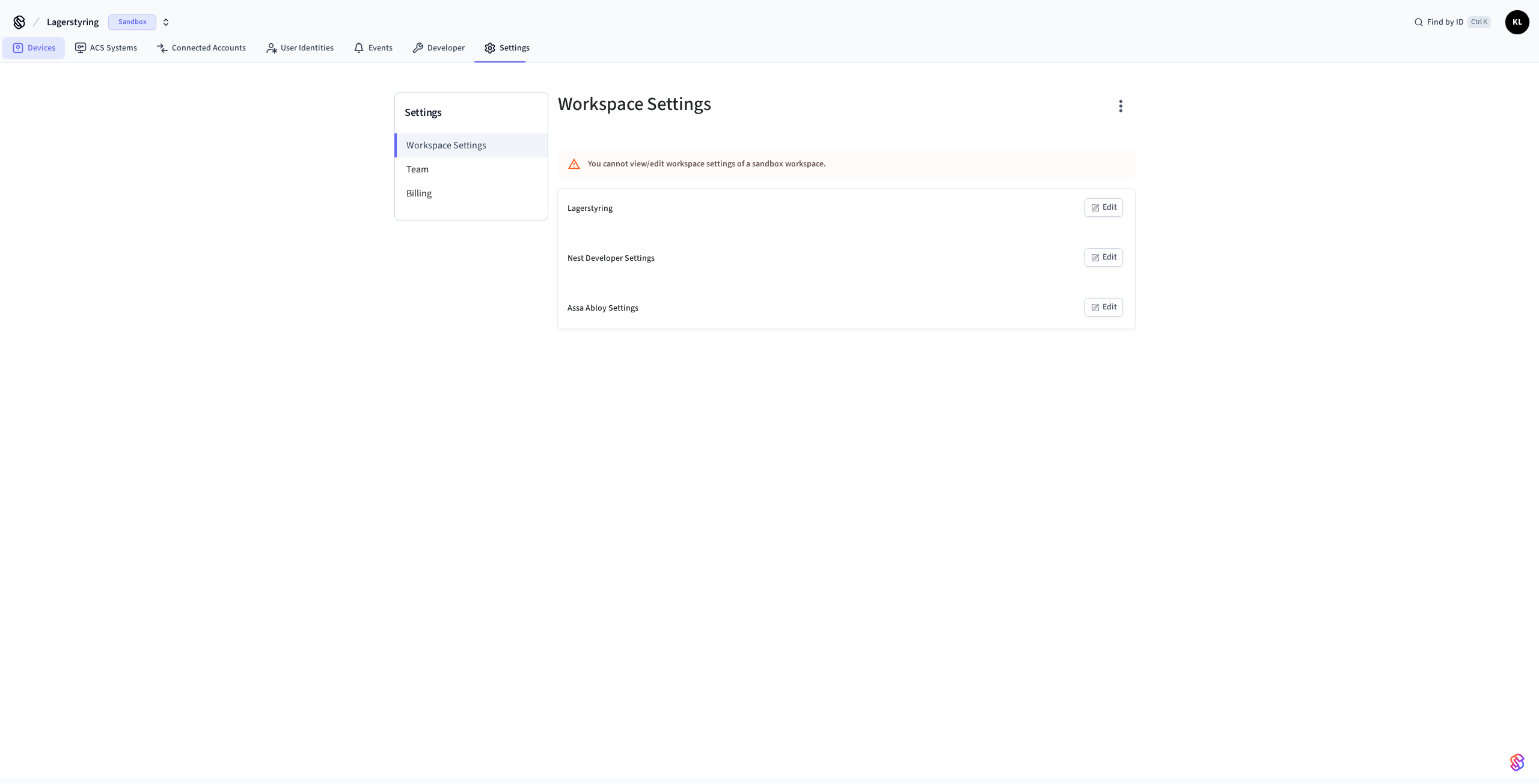
click at [27, 52] on link "Devices" at bounding box center [33, 48] width 62 height 21
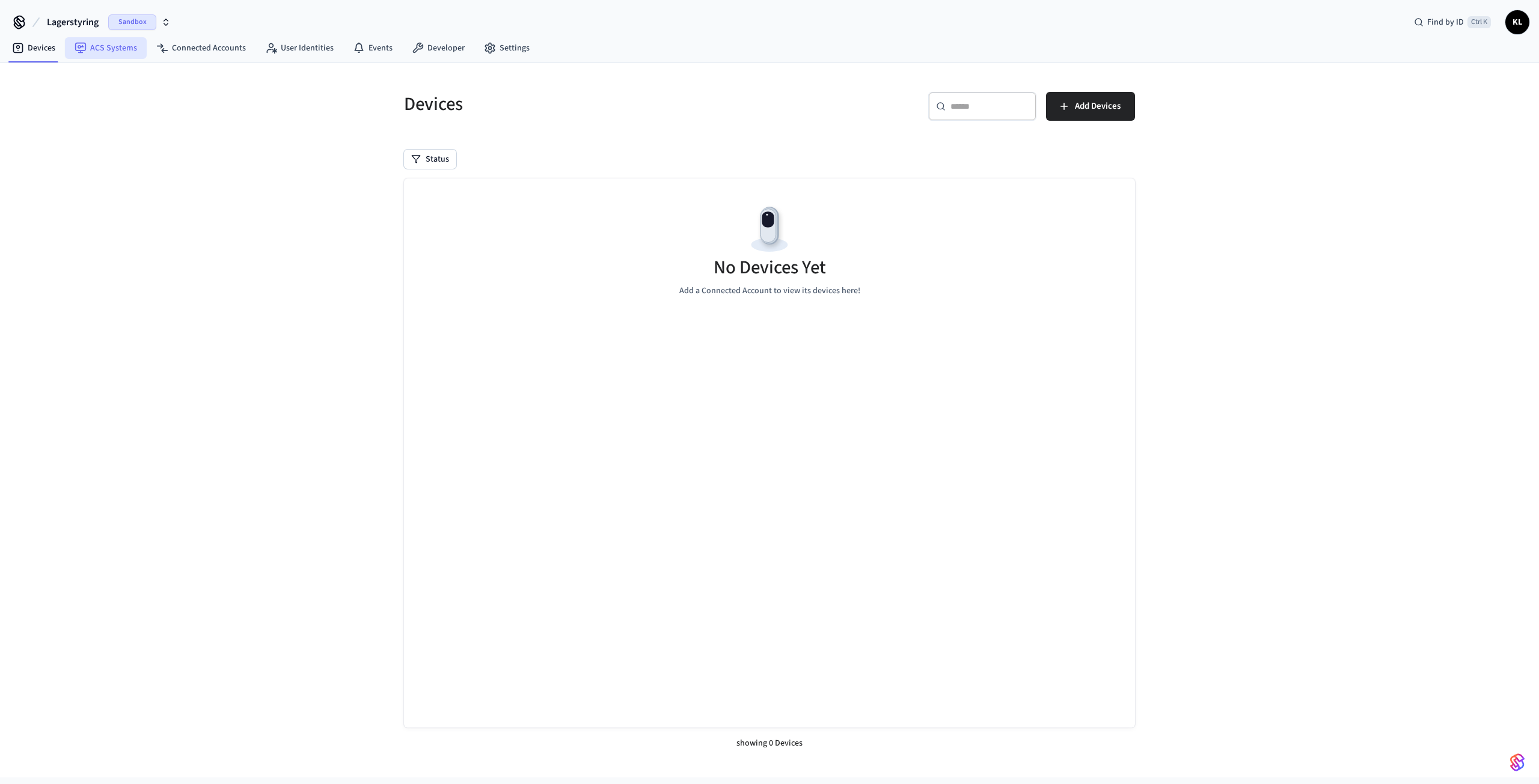
click at [107, 47] on link "ACS Systems" at bounding box center [106, 48] width 82 height 21
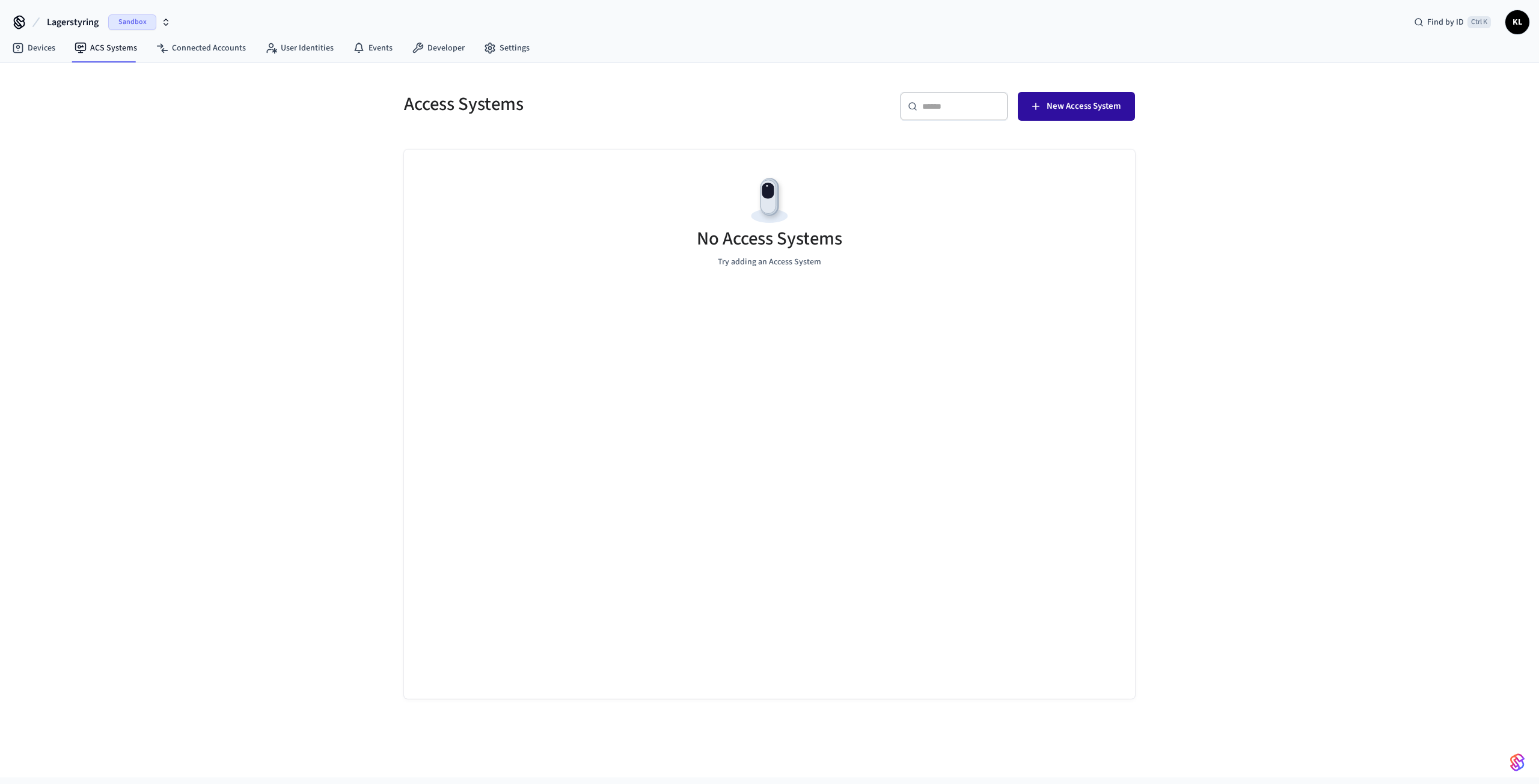
click at [1049, 107] on span "New Access System" at bounding box center [1084, 106] width 74 height 16
click at [215, 47] on link "Connected Accounts" at bounding box center [201, 48] width 109 height 21
click at [26, 53] on link "Devices" at bounding box center [33, 48] width 62 height 21
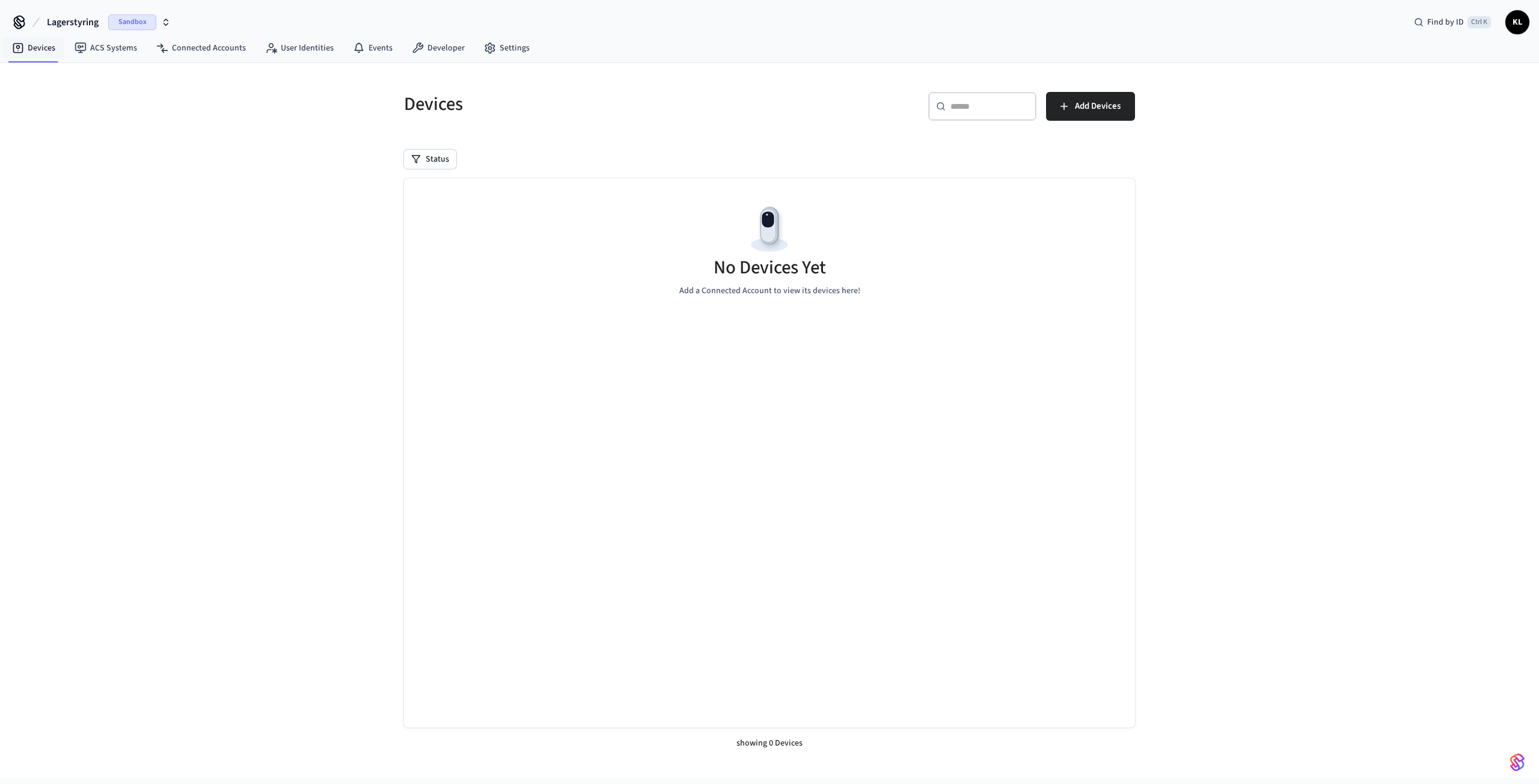
click at [64, 22] on span "Lagerstyring" at bounding box center [72, 21] width 52 height 15
click at [38, 97] on span "Lagerstyring" at bounding box center [48, 100] width 47 height 12
click at [499, 45] on link "Settings" at bounding box center [507, 48] width 65 height 21
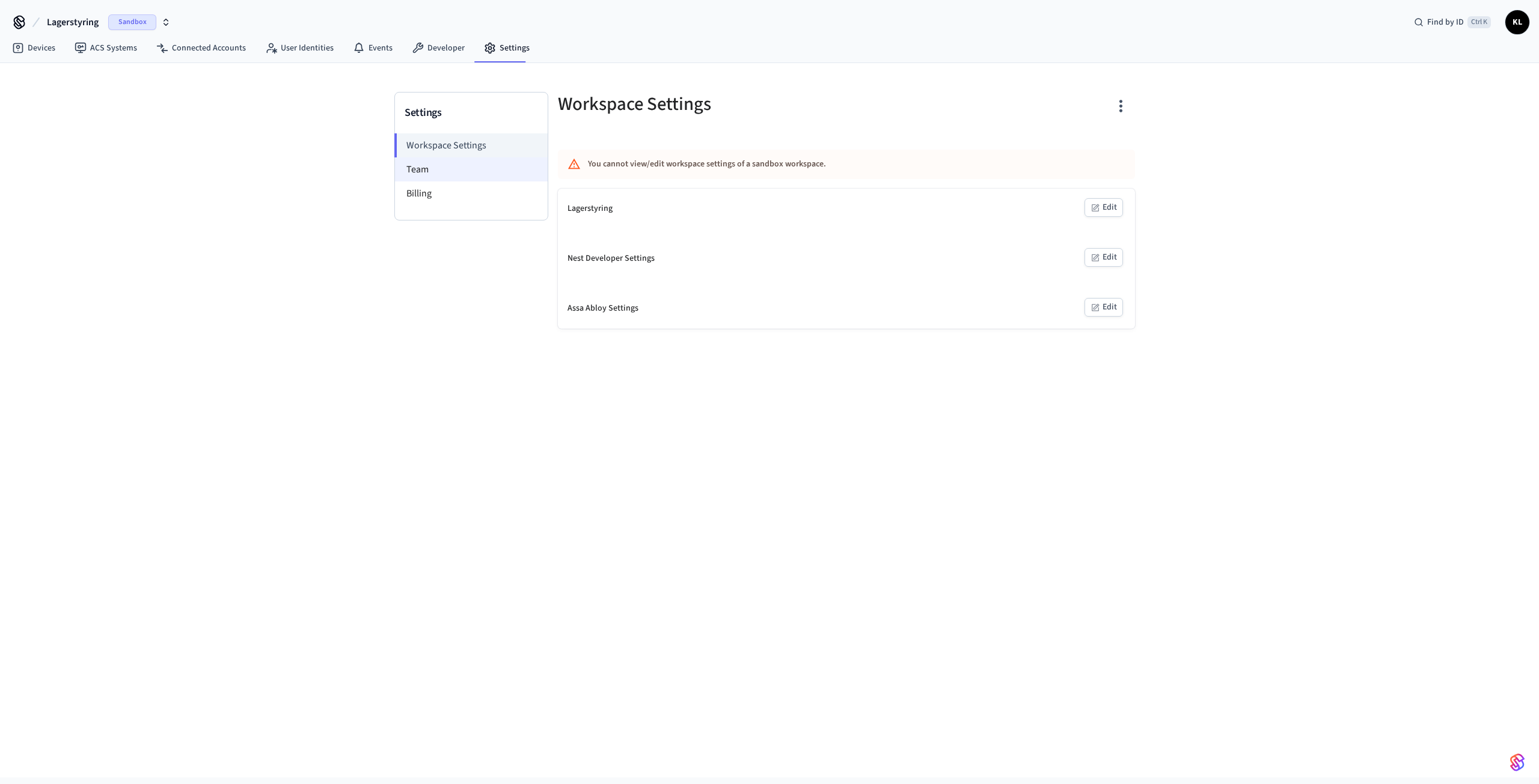
click at [412, 164] on li "Team" at bounding box center [471, 169] width 153 height 24
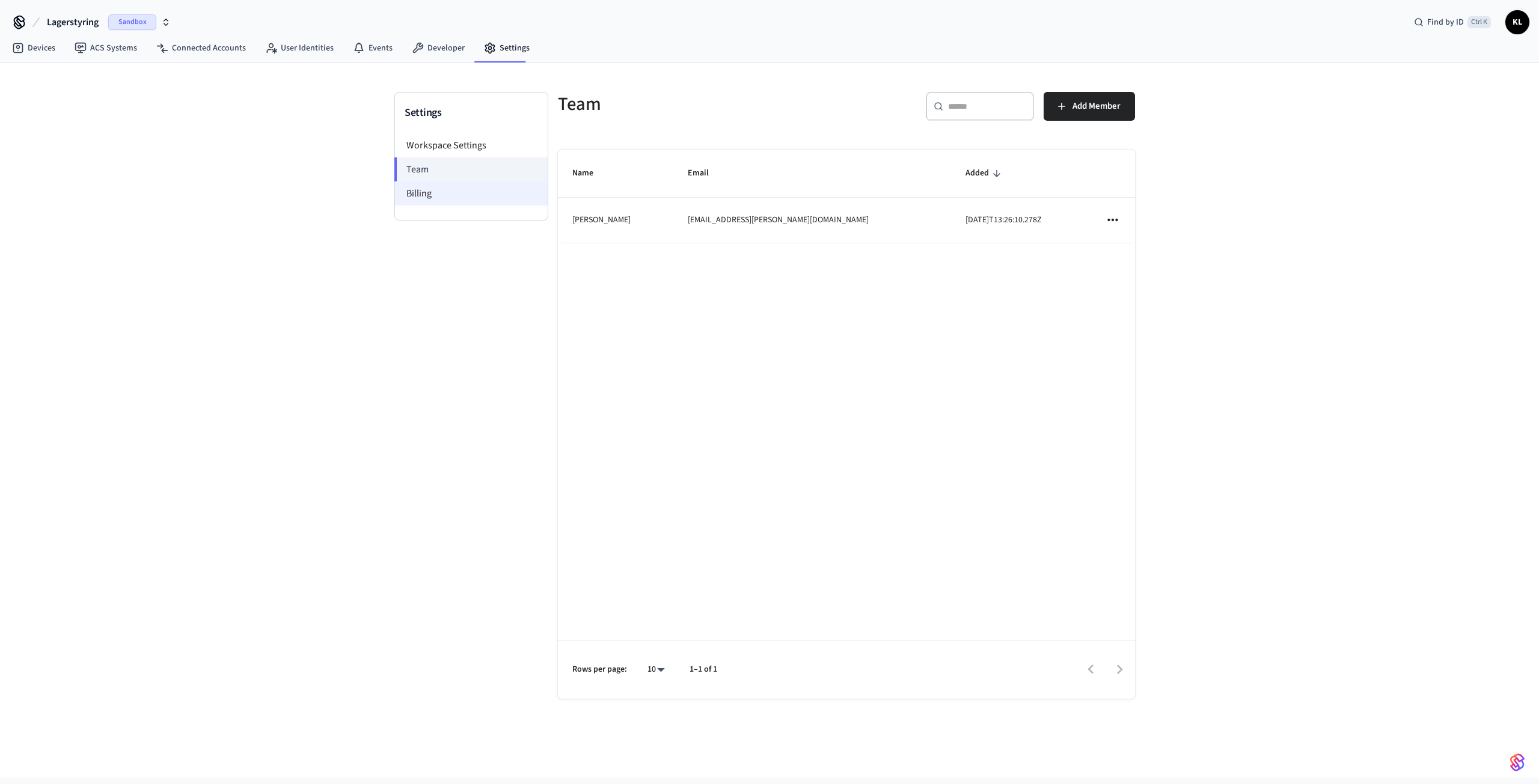
click at [427, 198] on li "Billing" at bounding box center [471, 194] width 153 height 24
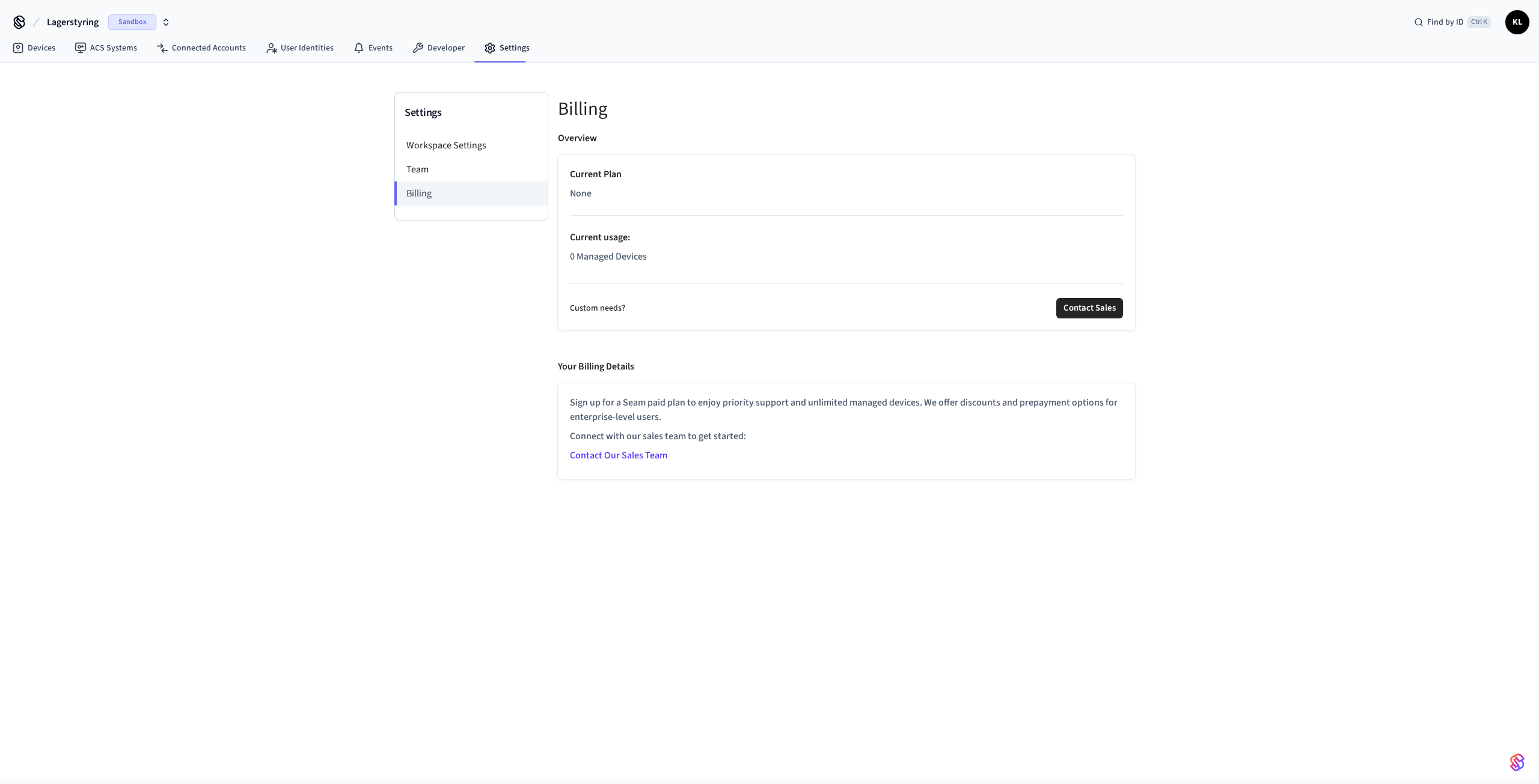
click at [1516, 17] on span "KL" at bounding box center [1517, 22] width 21 height 21
click at [1477, 19] on span "Ctrl K" at bounding box center [1479, 22] width 23 height 12
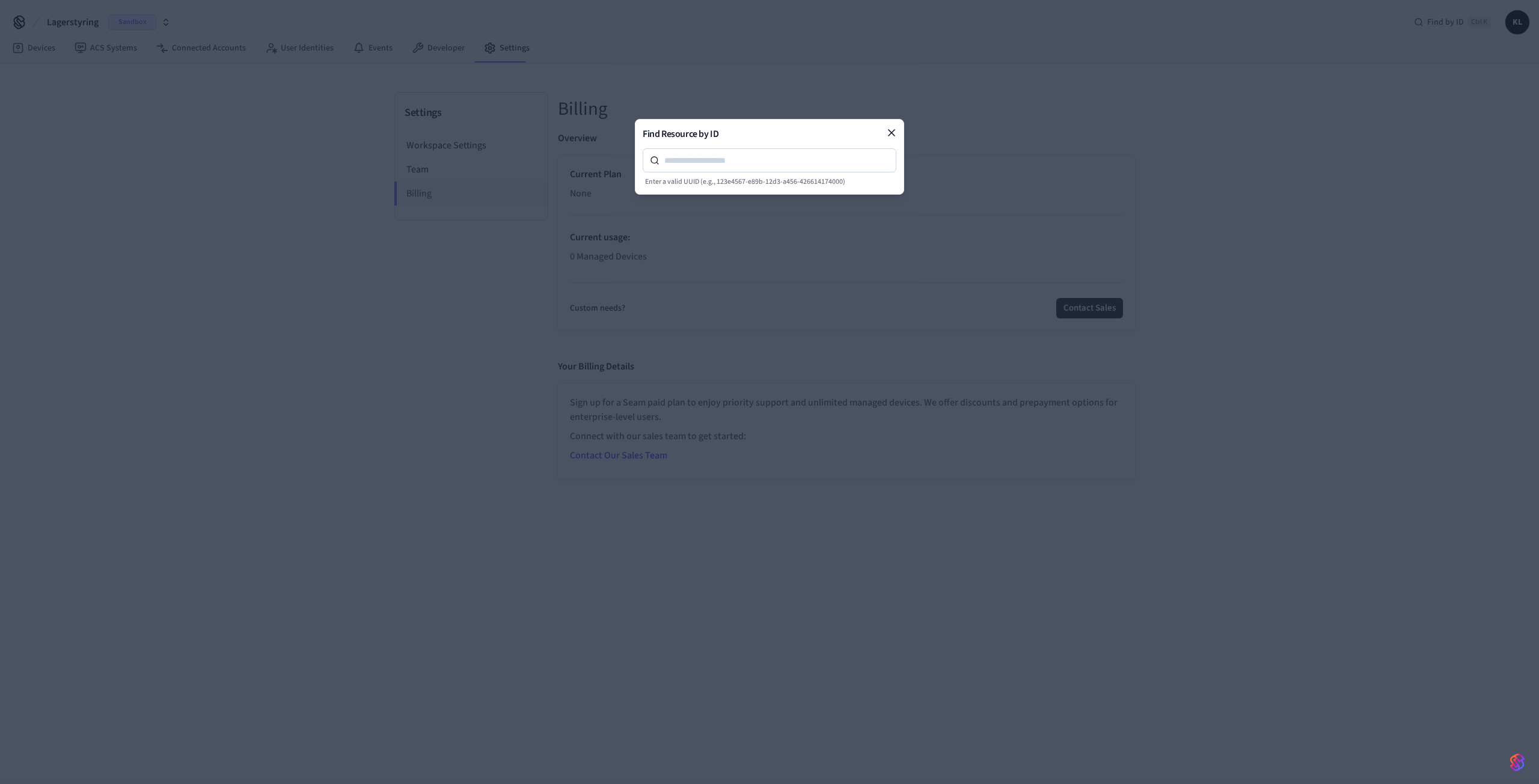
click at [903, 127] on div "Find Resource by ID Enter a valid UUID (e.g., 123e4567-e89b-12d3-a456-426614174…" at bounding box center [769, 157] width 269 height 76
click at [896, 132] on icon at bounding box center [891, 132] width 12 height 12
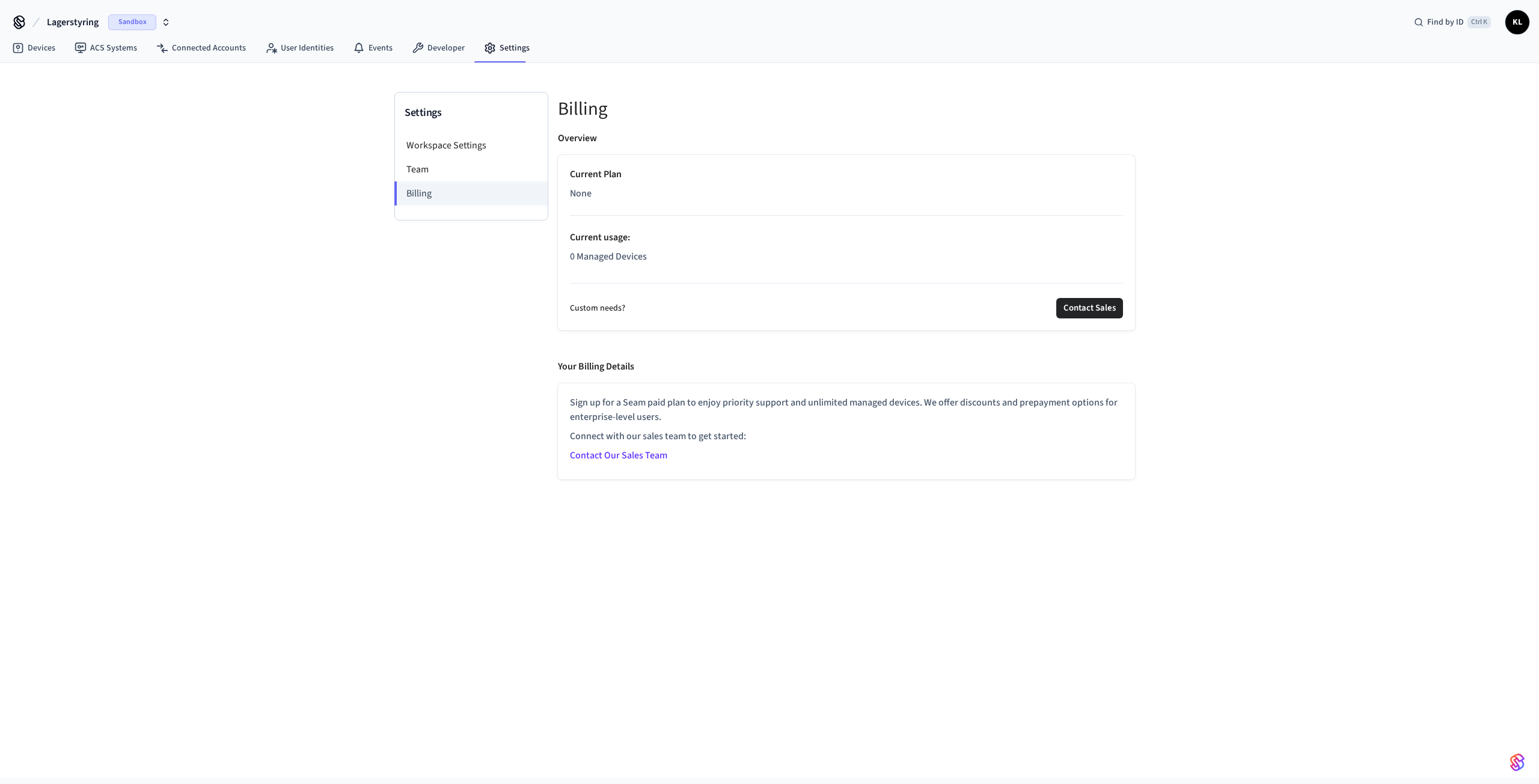
click at [168, 22] on icon "button" at bounding box center [166, 22] width 10 height 10
click at [68, 79] on span "[PERSON_NAME]'s Sandbox" at bounding box center [64, 78] width 99 height 12
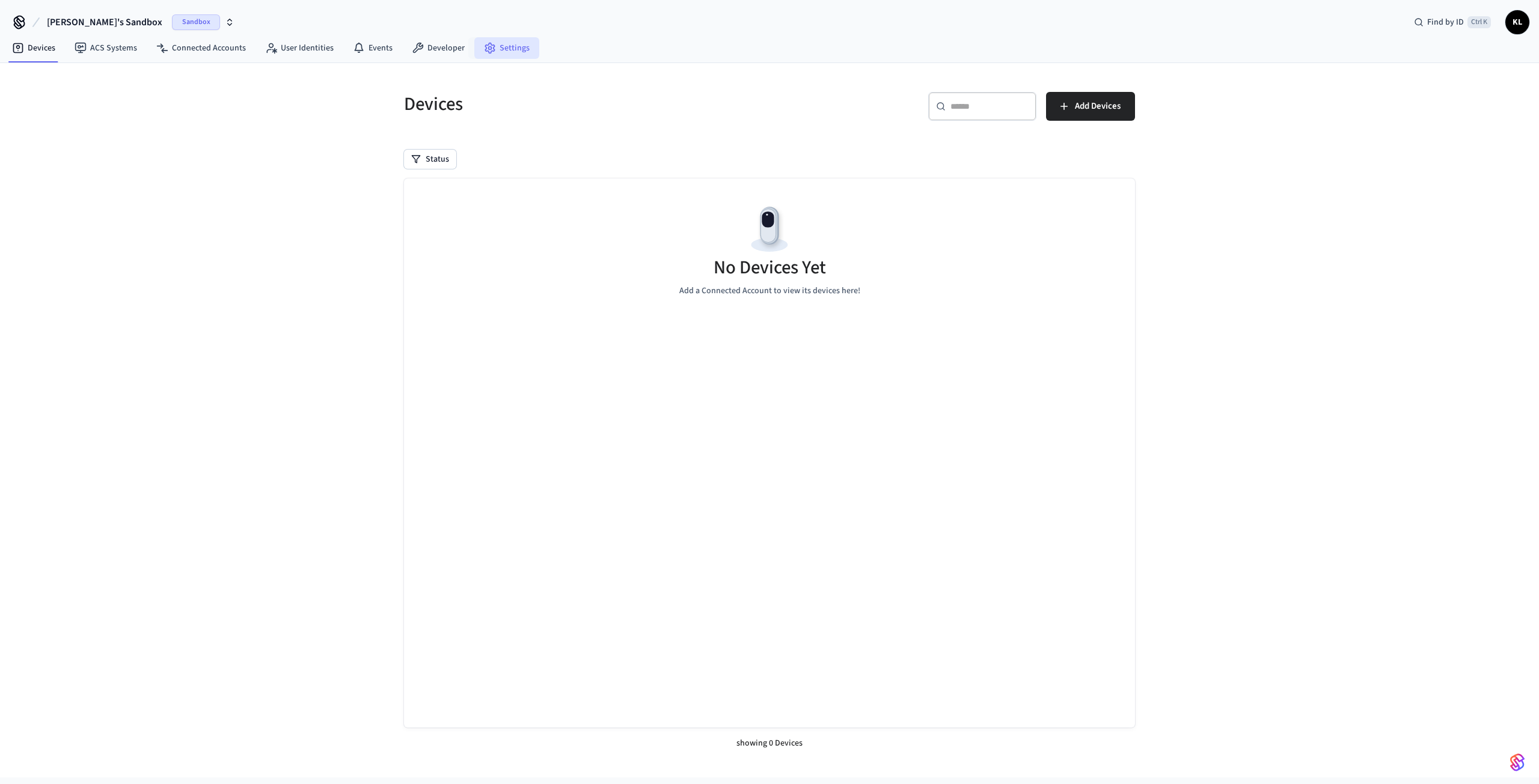
click at [498, 47] on link "Settings" at bounding box center [507, 48] width 65 height 21
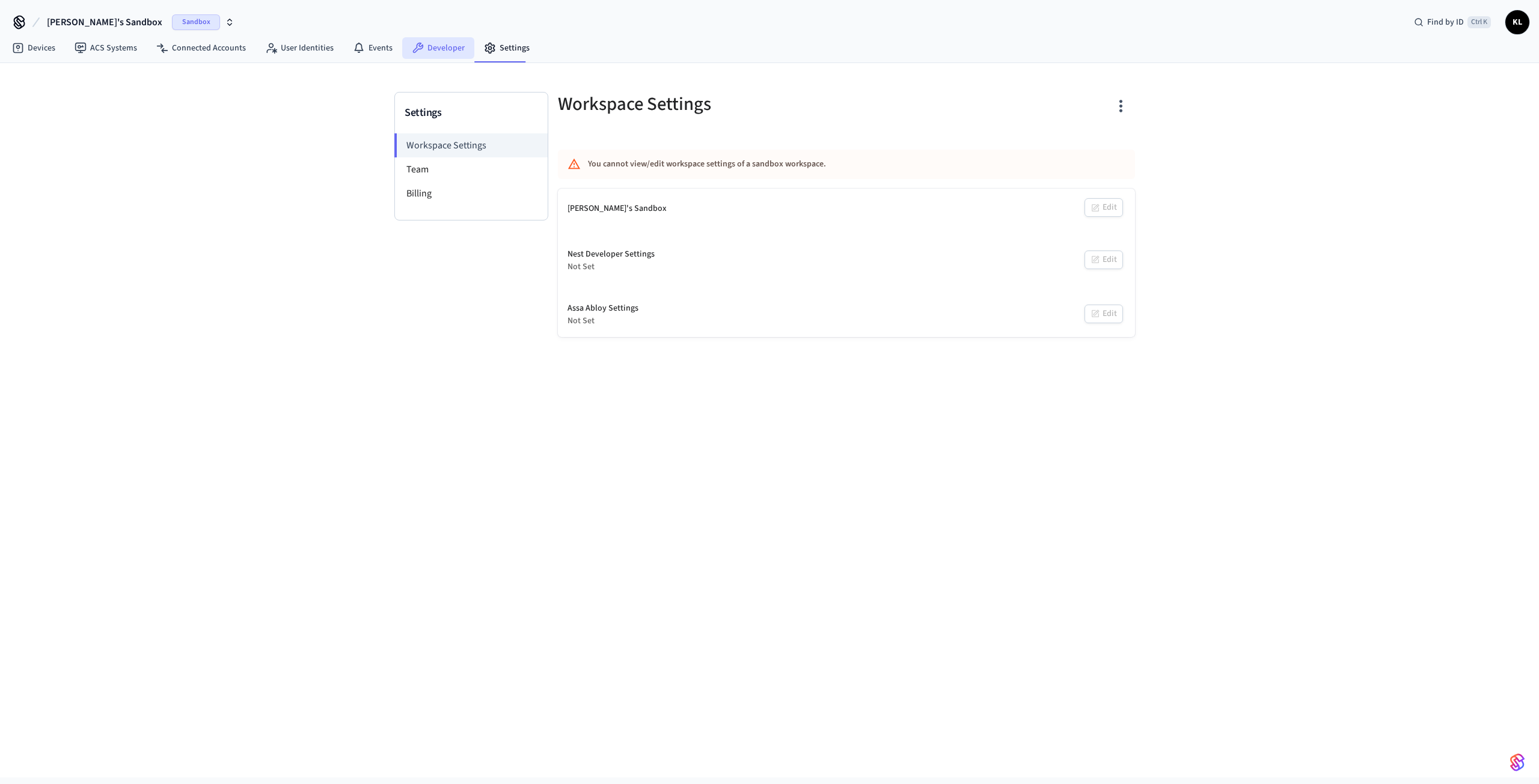
click at [436, 49] on link "Developer" at bounding box center [438, 48] width 72 height 21
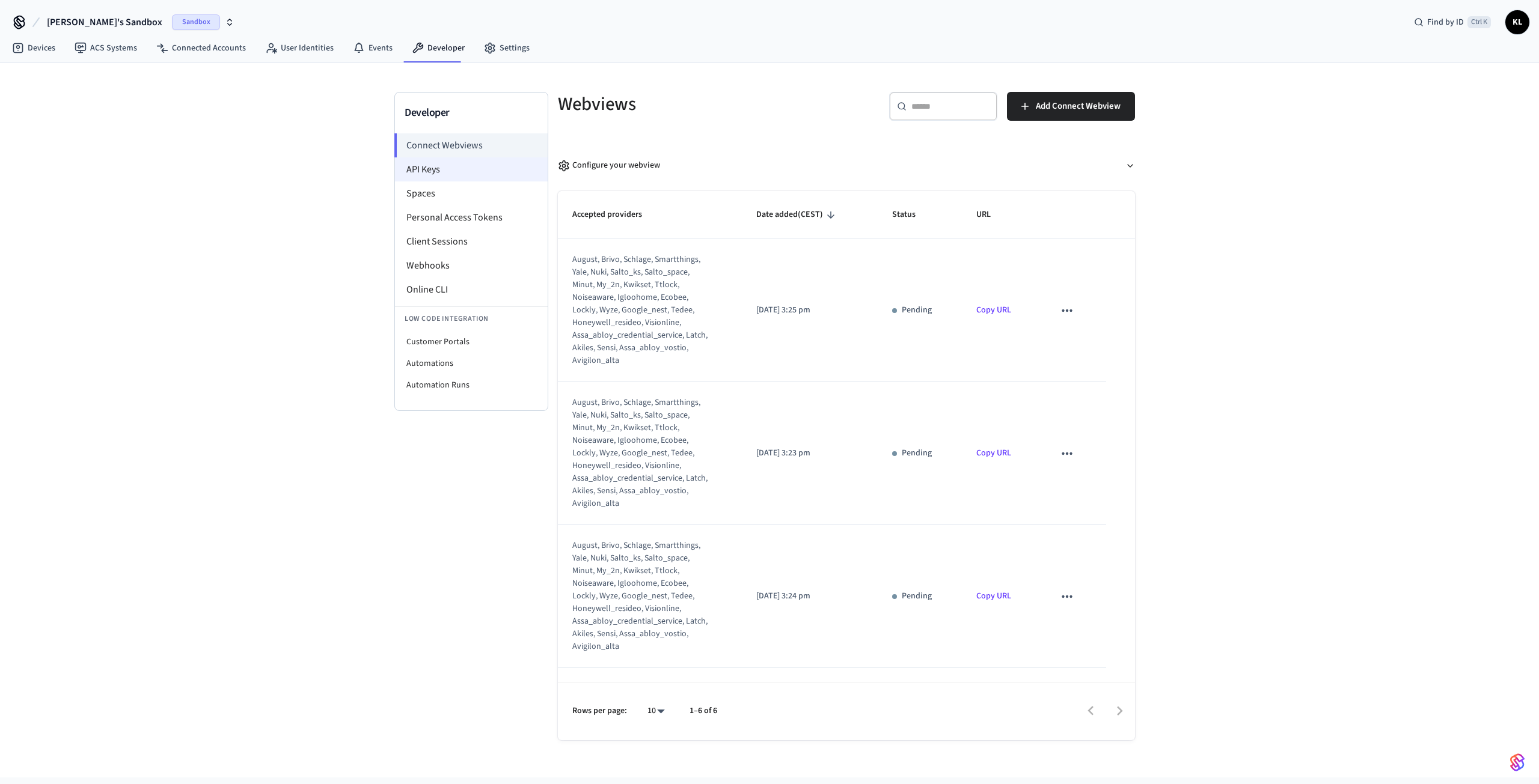
click at [421, 172] on li "API Keys" at bounding box center [471, 169] width 153 height 24
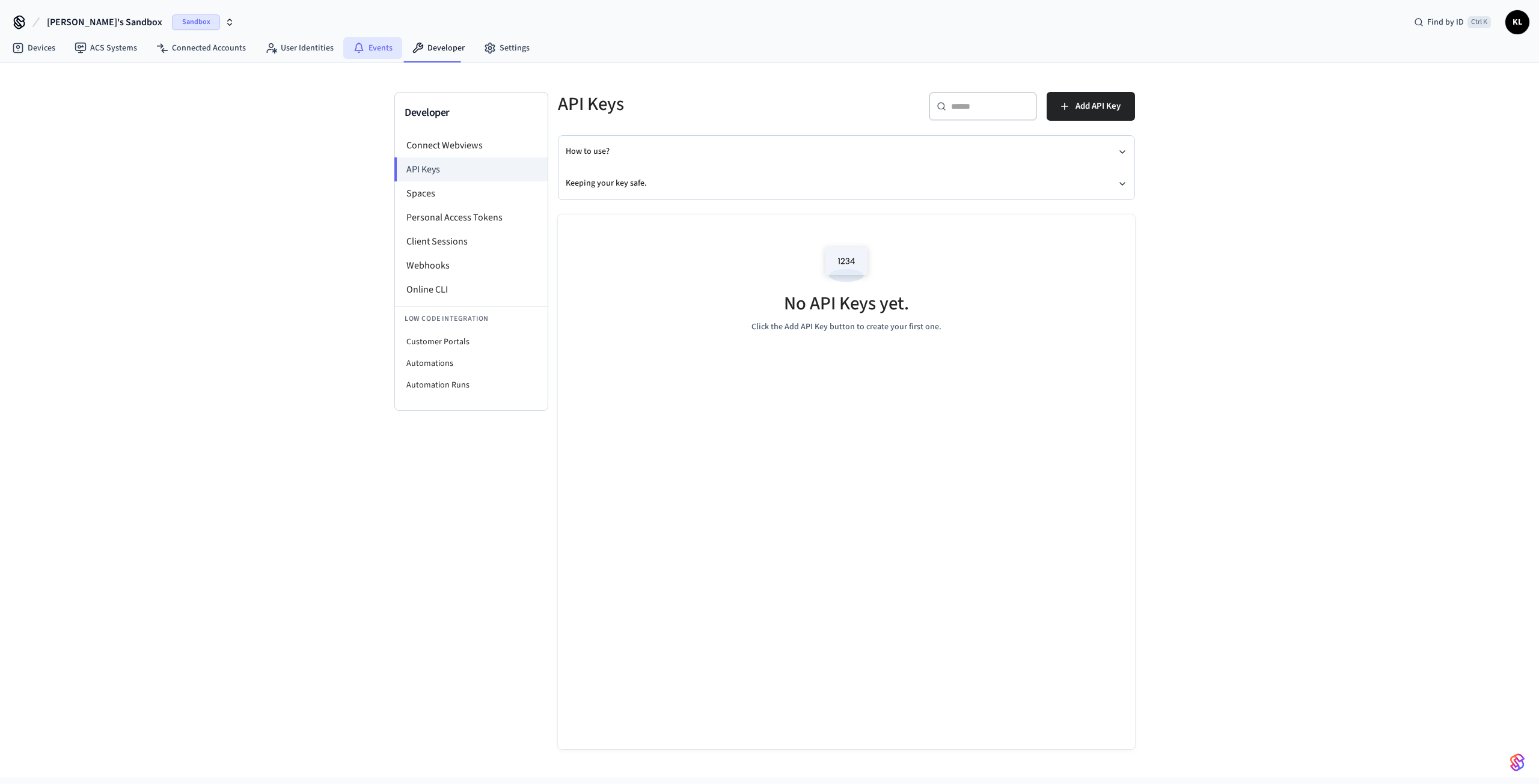
click at [368, 53] on link "Events" at bounding box center [373, 48] width 59 height 21
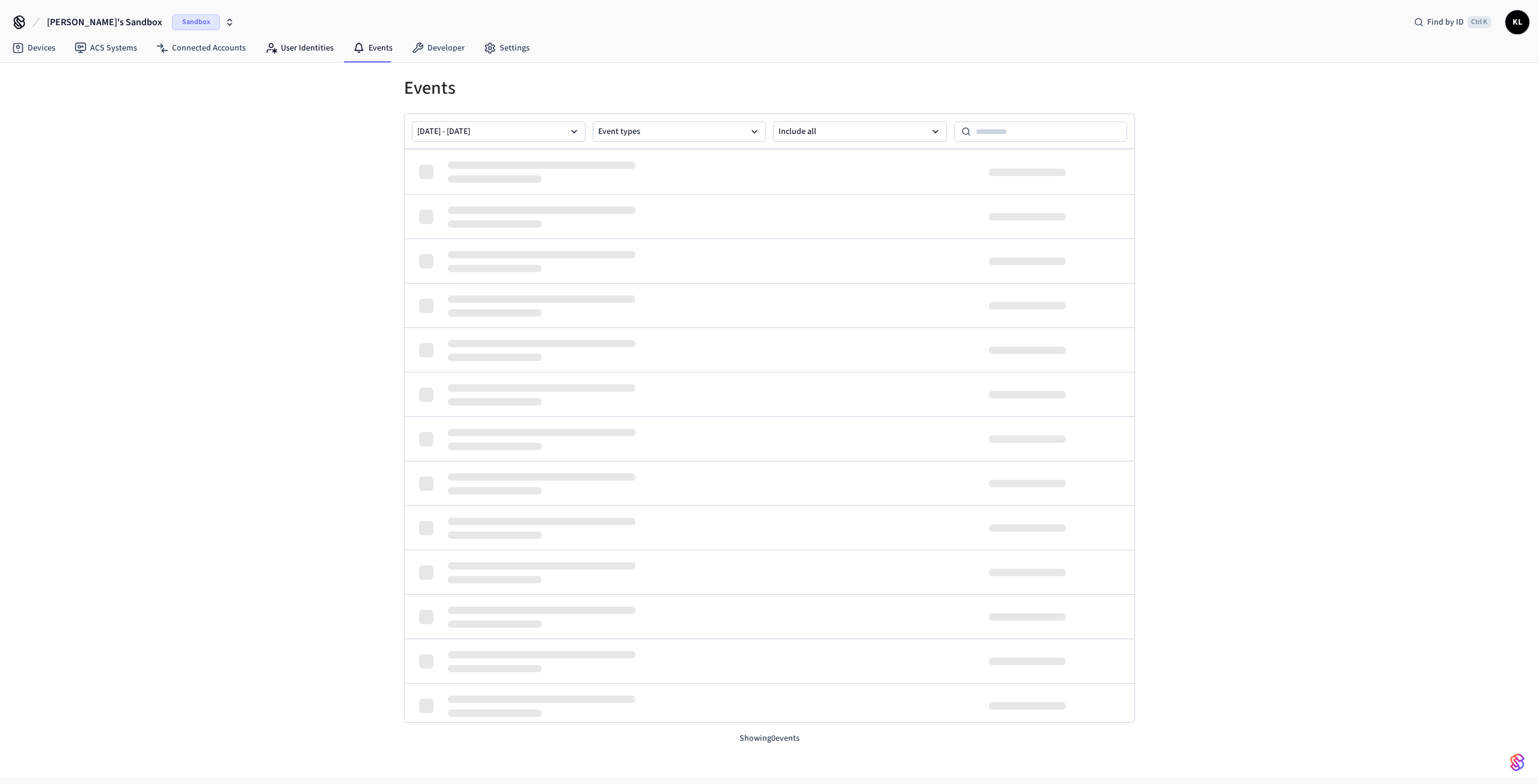
click at [300, 42] on link "User Identities" at bounding box center [300, 48] width 88 height 21
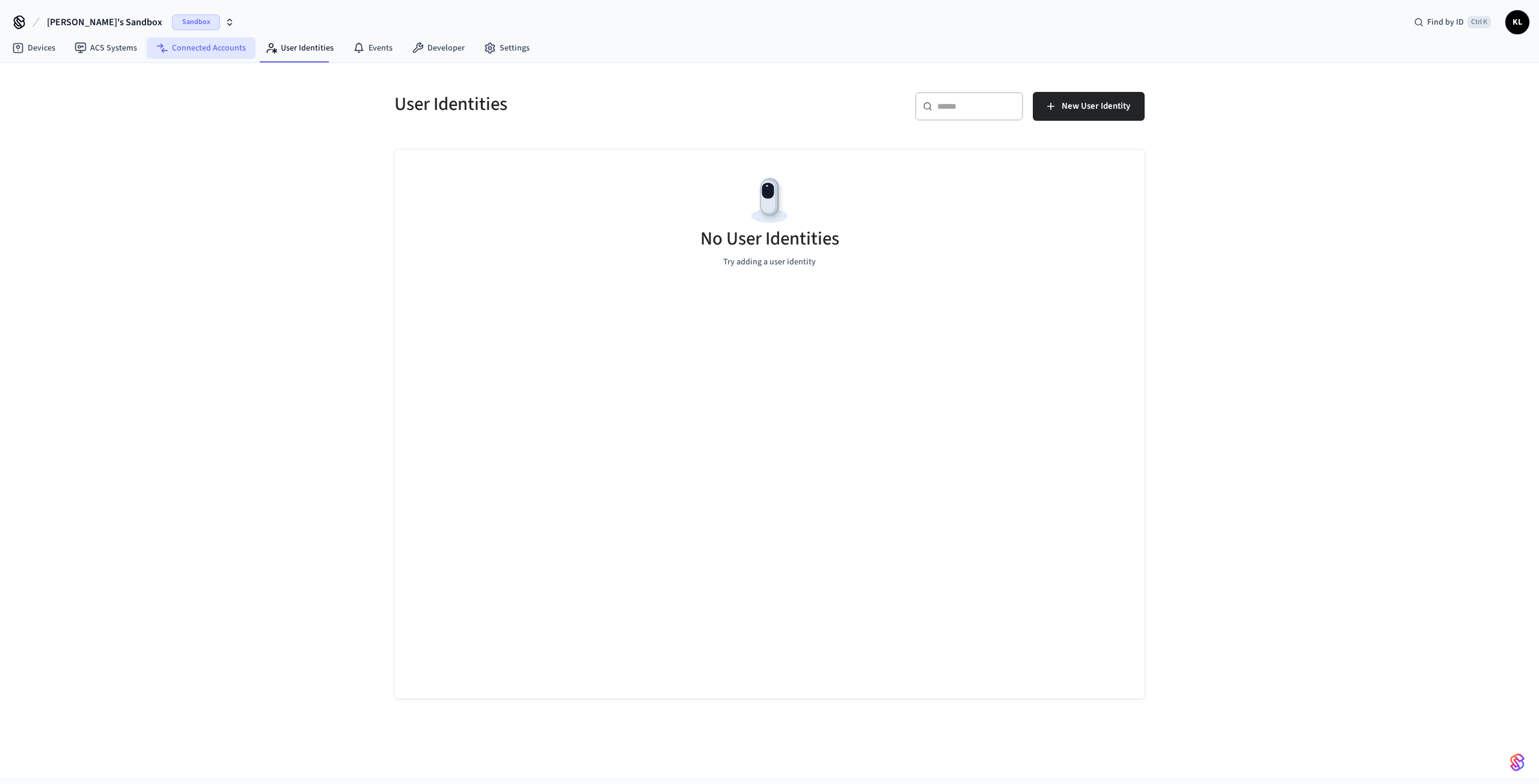
click at [220, 48] on link "Connected Accounts" at bounding box center [201, 48] width 109 height 21
click at [488, 50] on icon at bounding box center [489, 48] width 12 height 12
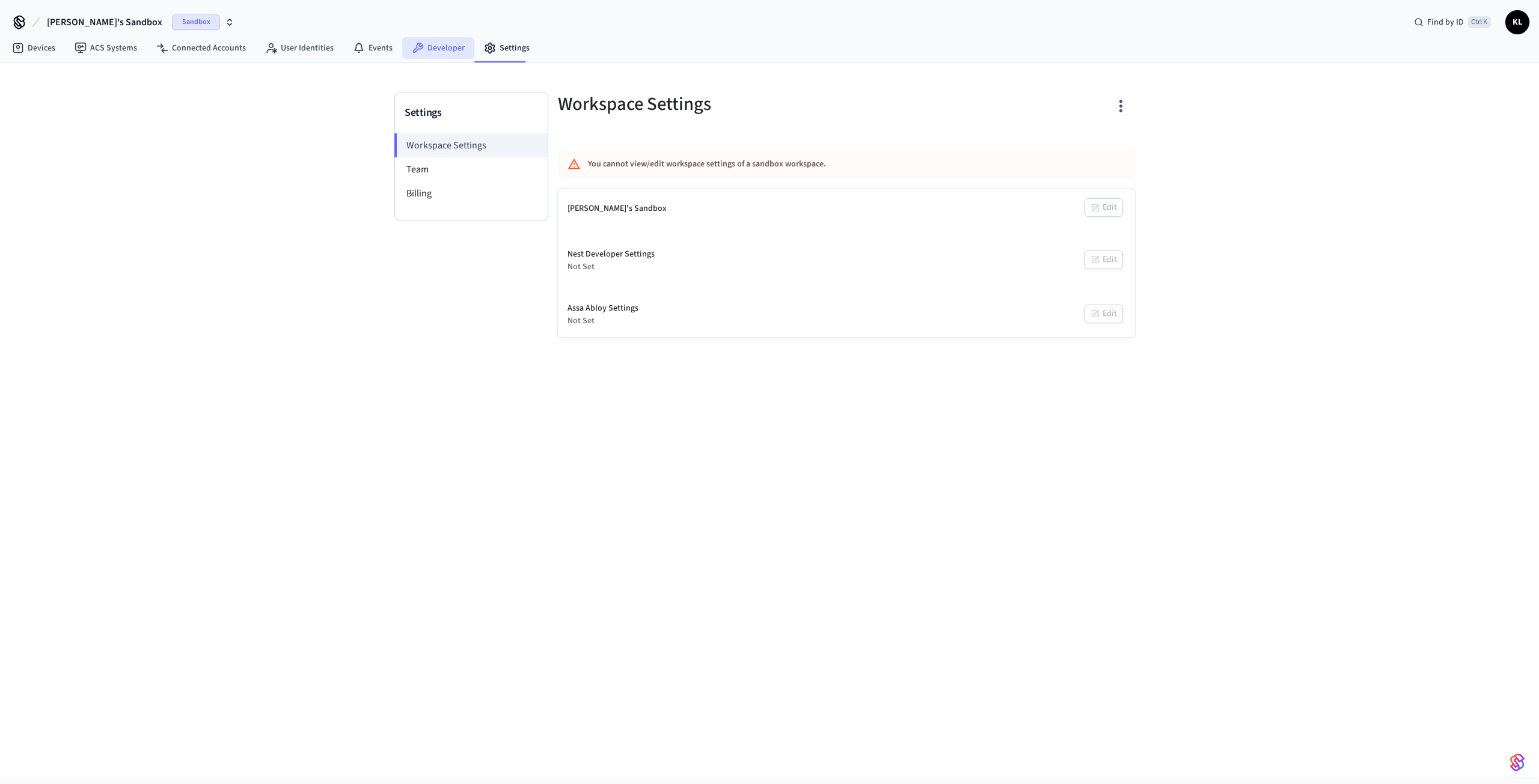
click at [435, 49] on link "Developer" at bounding box center [438, 48] width 72 height 21
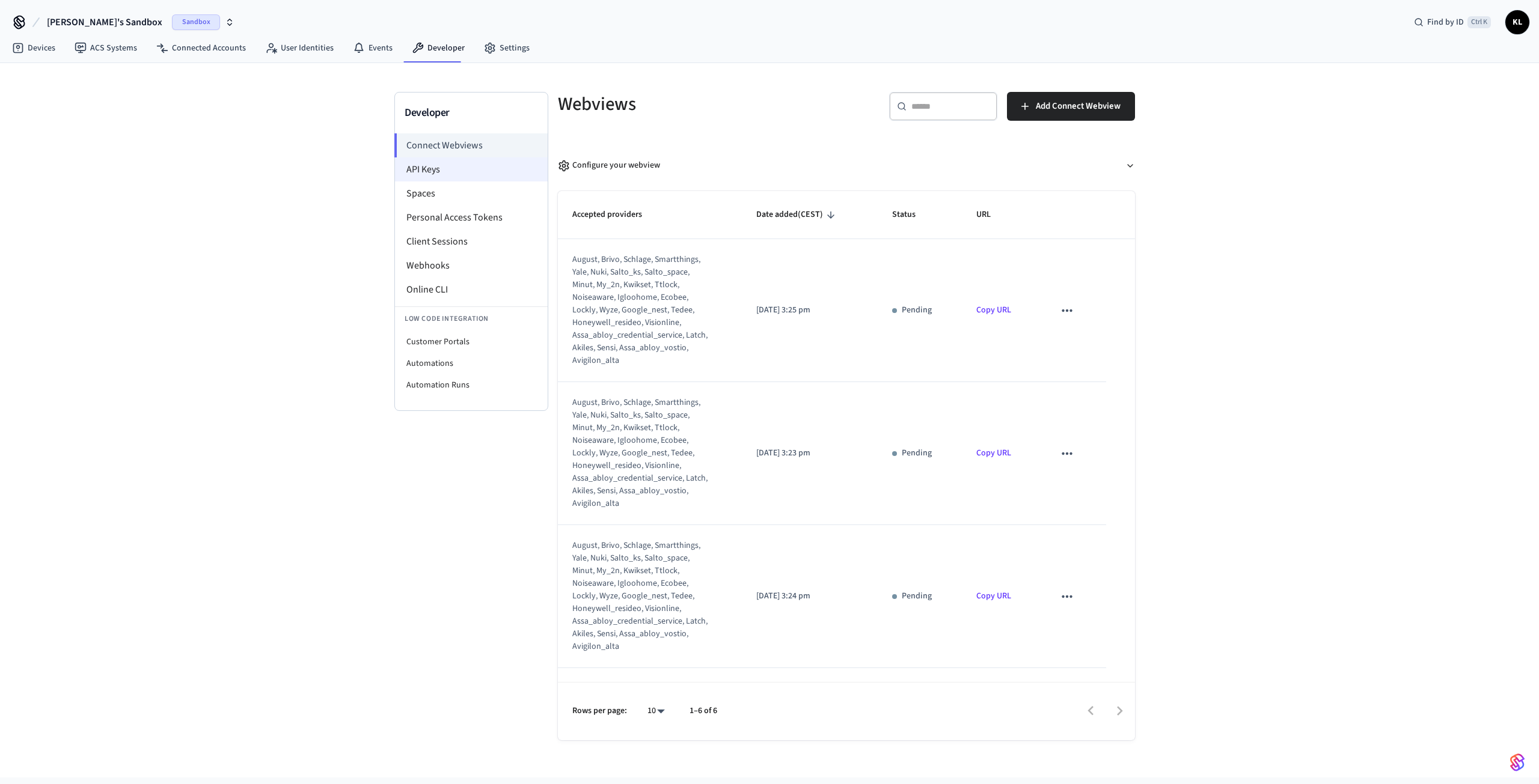
click at [419, 168] on li "API Keys" at bounding box center [471, 169] width 153 height 24
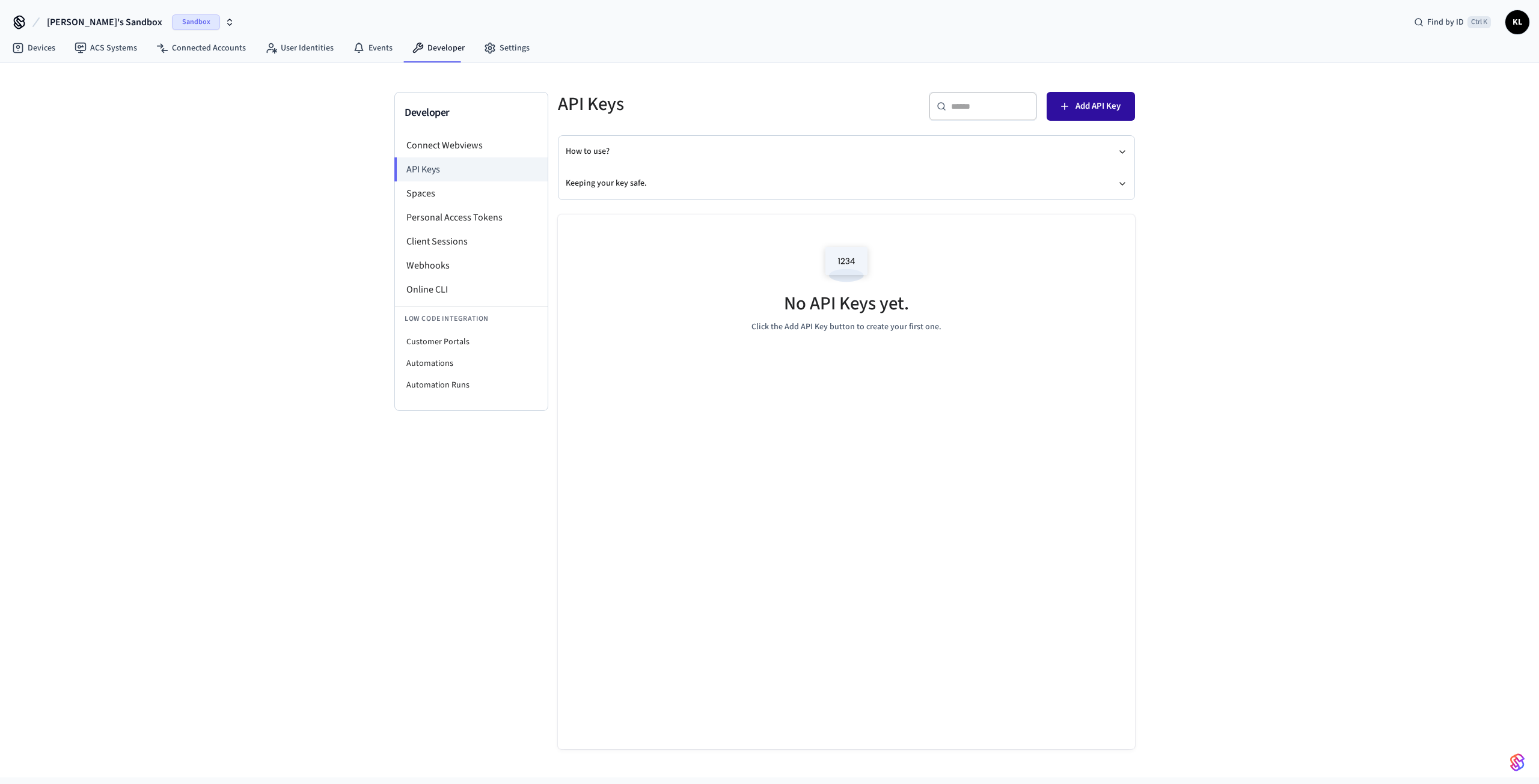
click at [1091, 103] on span "Add API Key" at bounding box center [1097, 106] width 45 height 16
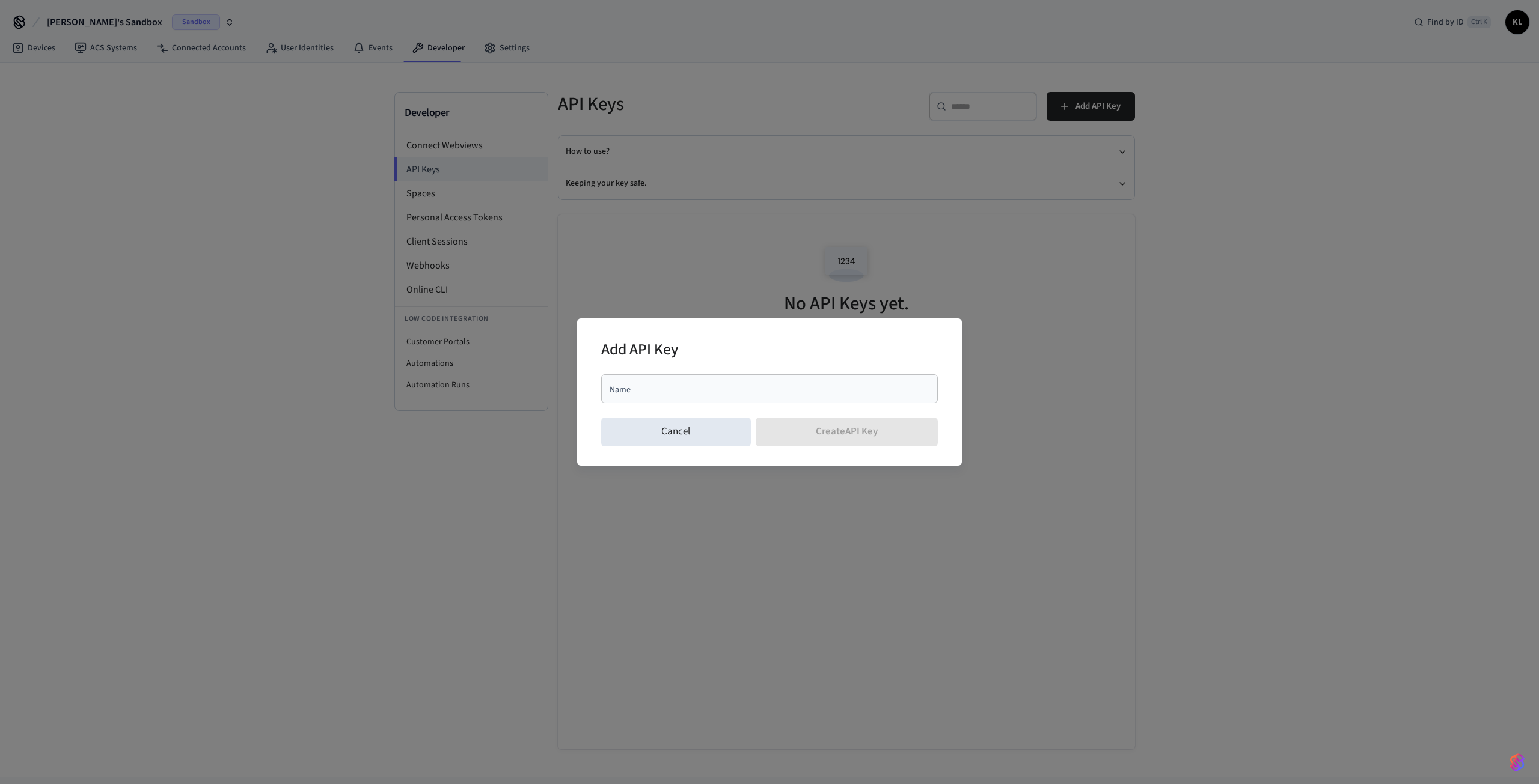
click at [838, 431] on div "Cancel Create API Key" at bounding box center [770, 432] width 337 height 39
click at [668, 388] on input "Name" at bounding box center [769, 389] width 322 height 12
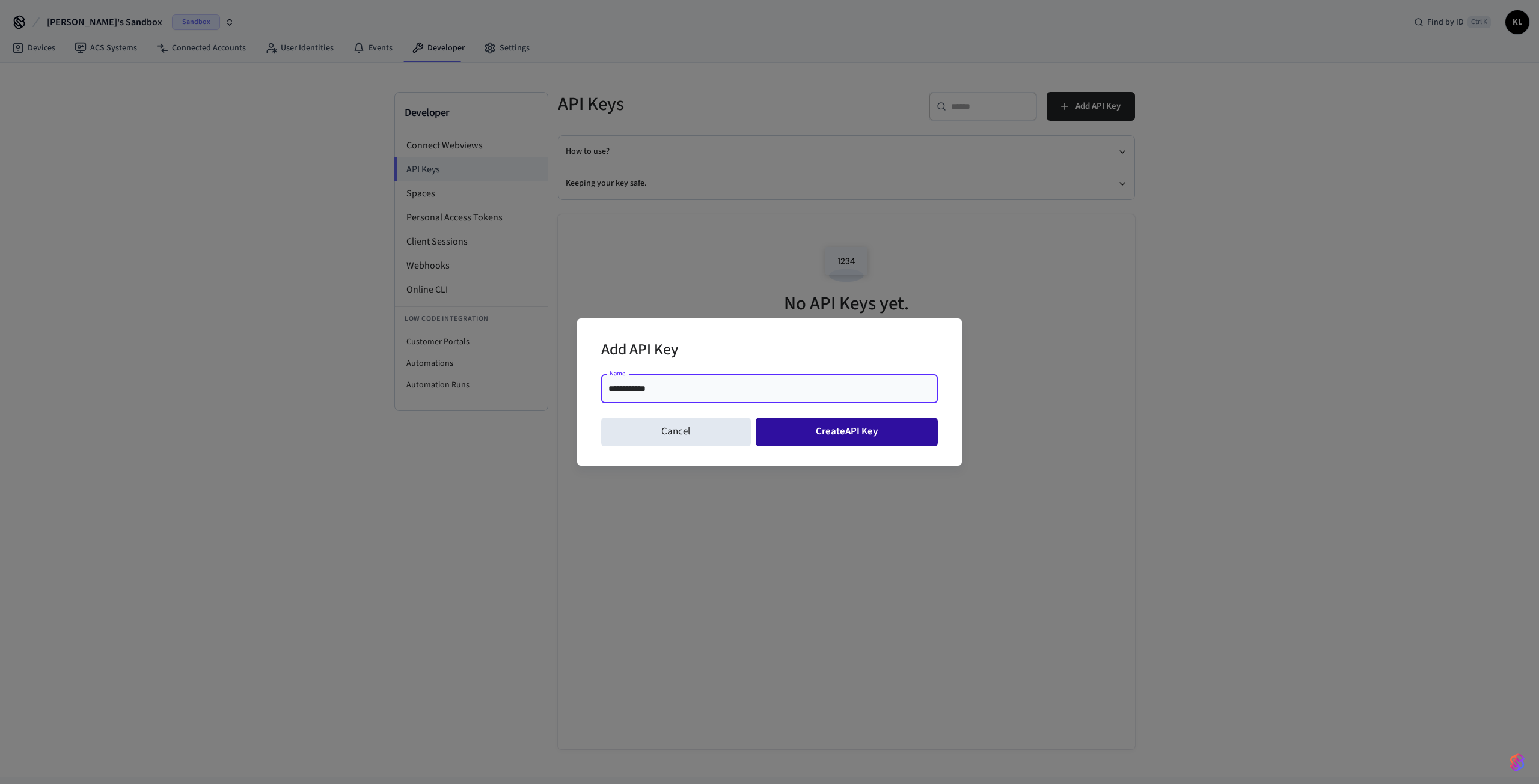
type input "**********"
click at [876, 432] on button "Create API Key" at bounding box center [847, 432] width 183 height 29
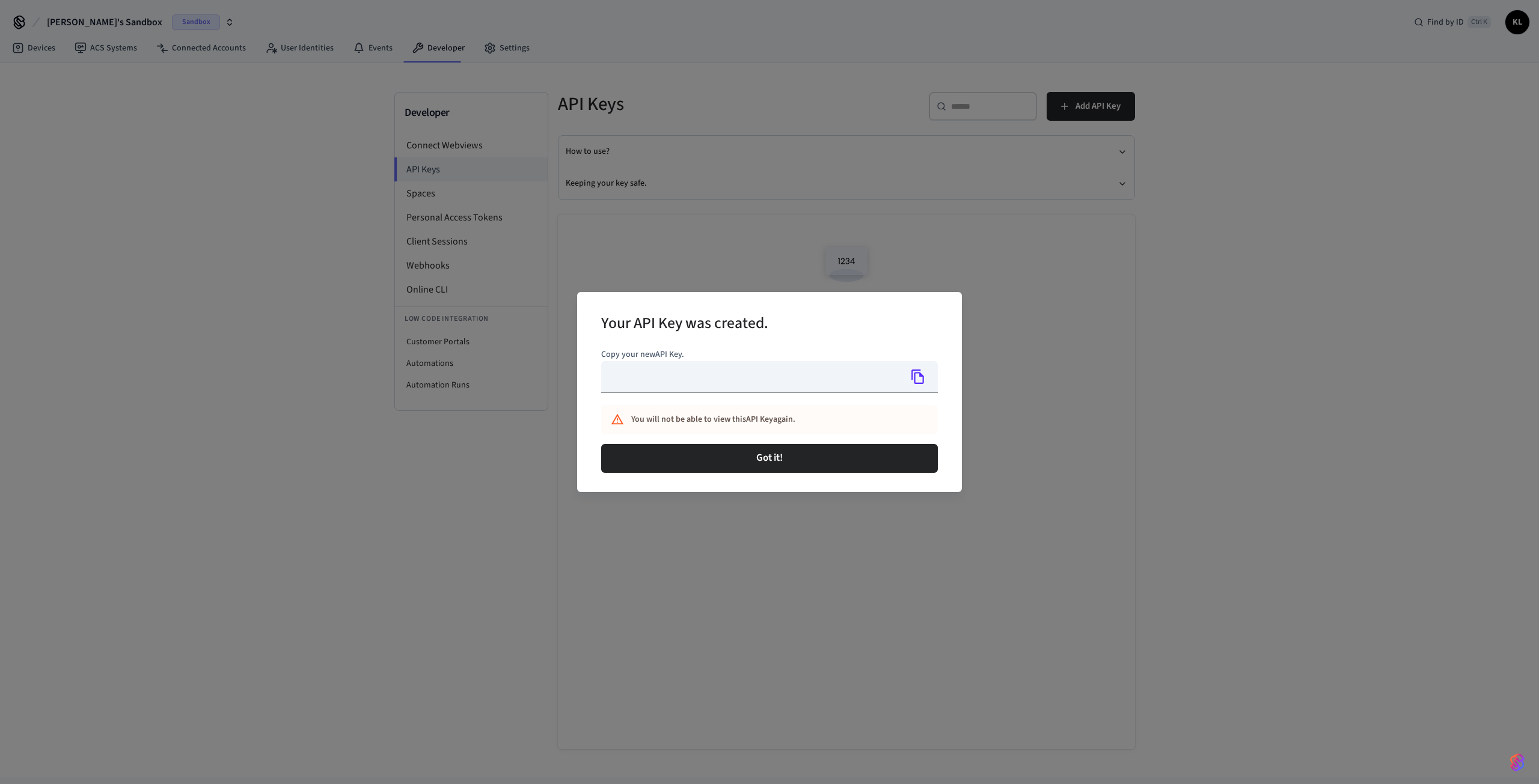
type input "**********"
click at [792, 384] on input "**********" at bounding box center [751, 376] width 300 height 32
click at [923, 375] on icon "Copy" at bounding box center [917, 376] width 16 height 16
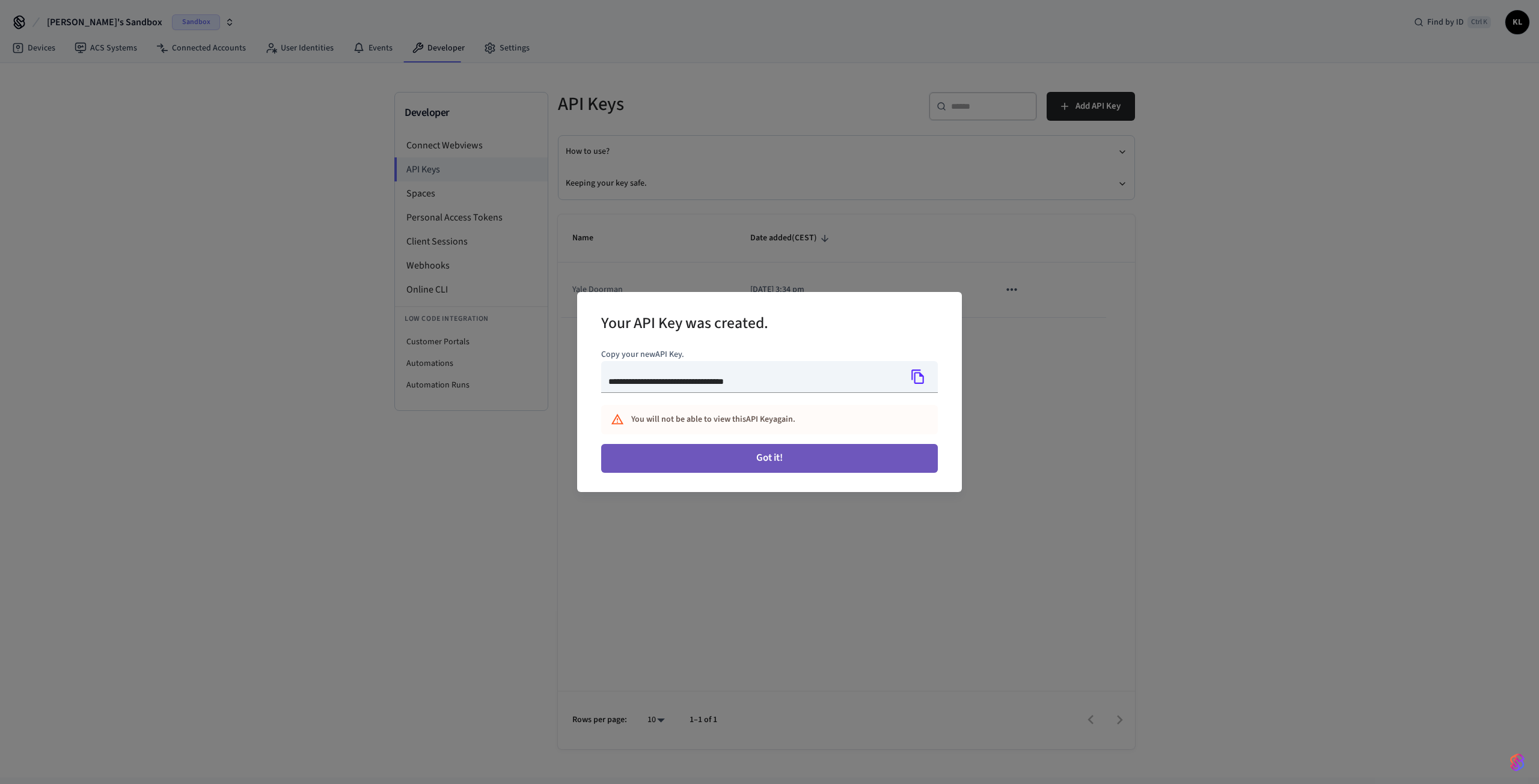
click at [772, 453] on button "Got it!" at bounding box center [770, 459] width 337 height 29
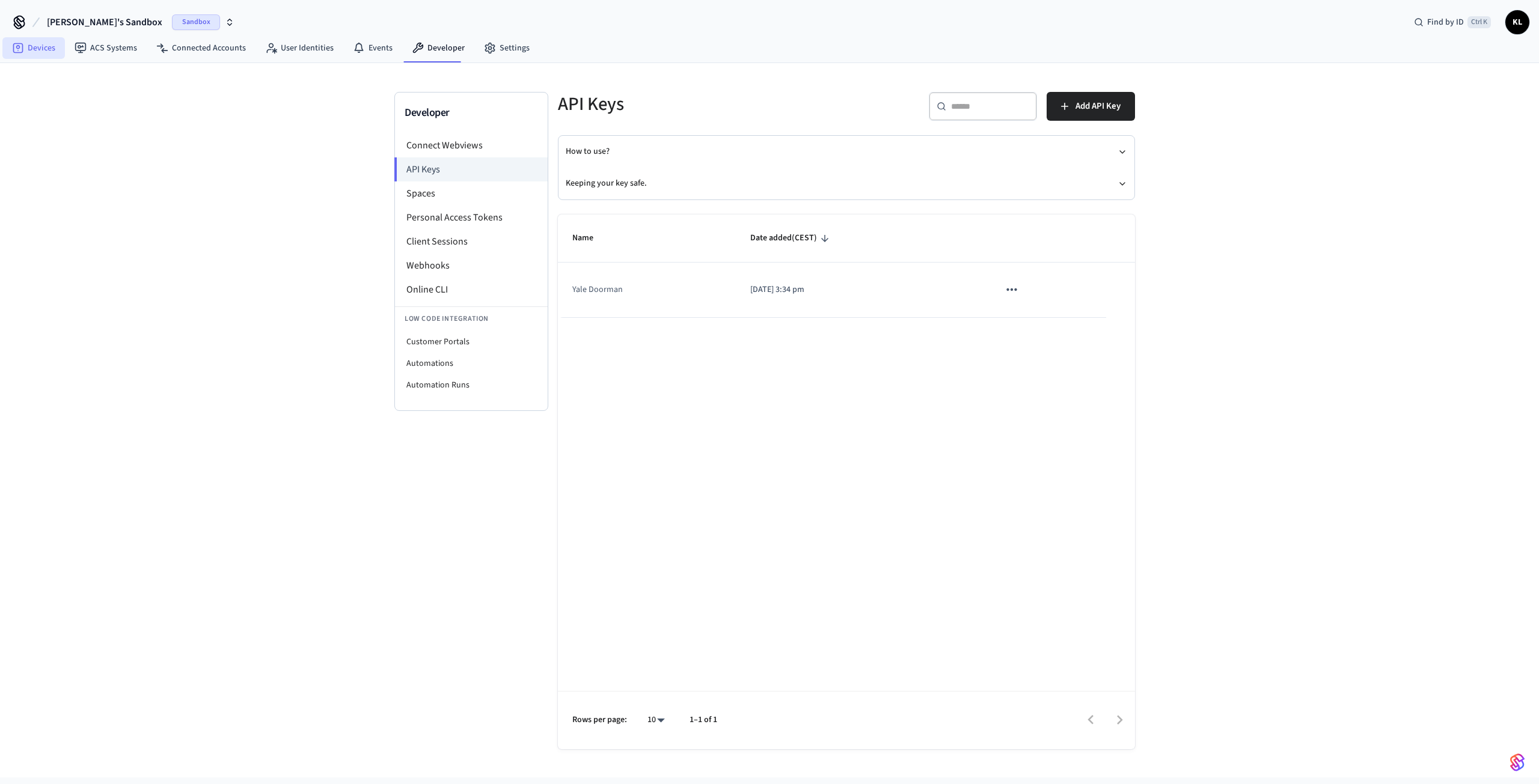
click at [32, 42] on link "Devices" at bounding box center [33, 48] width 62 height 21
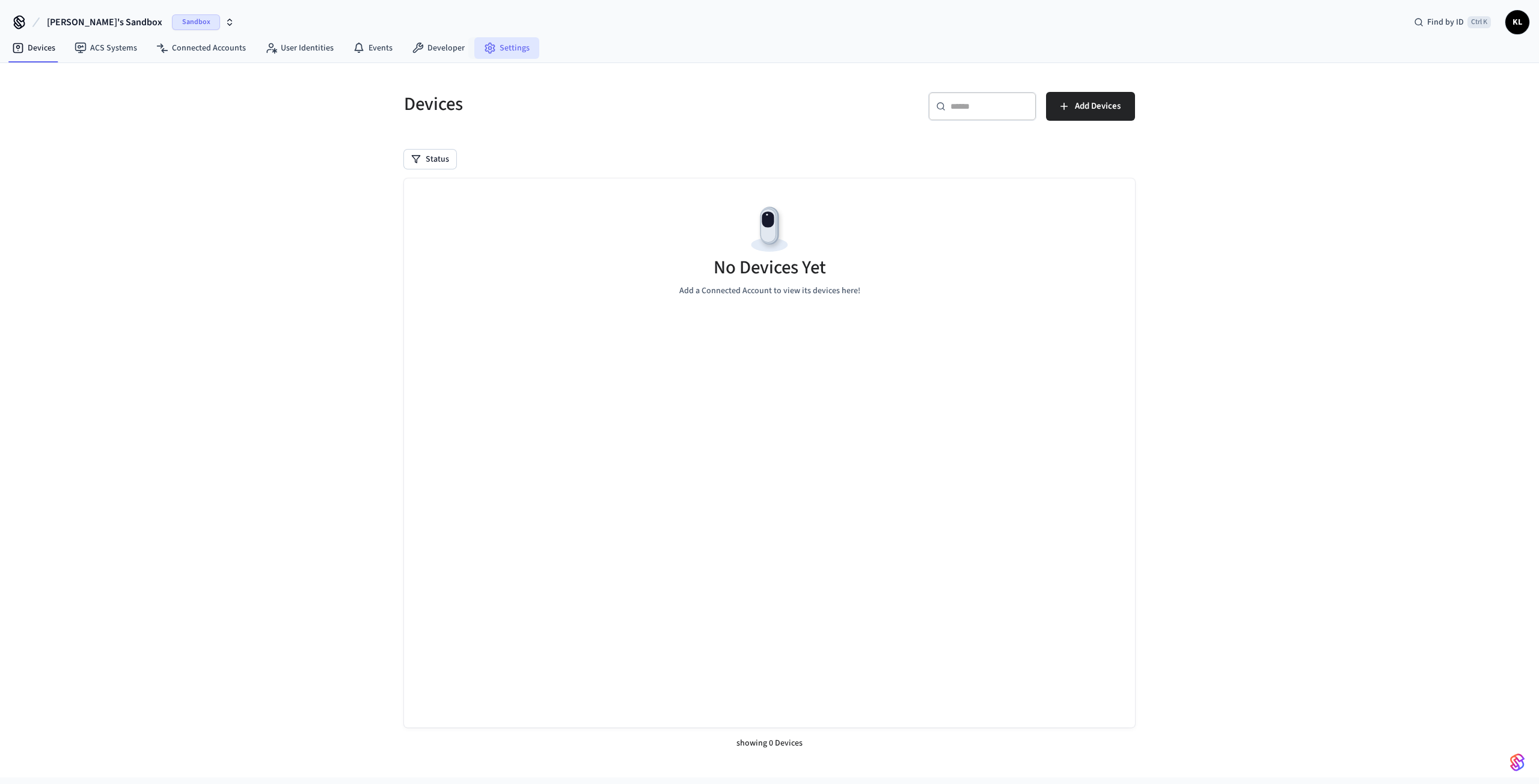
click at [504, 47] on link "Settings" at bounding box center [507, 48] width 65 height 21
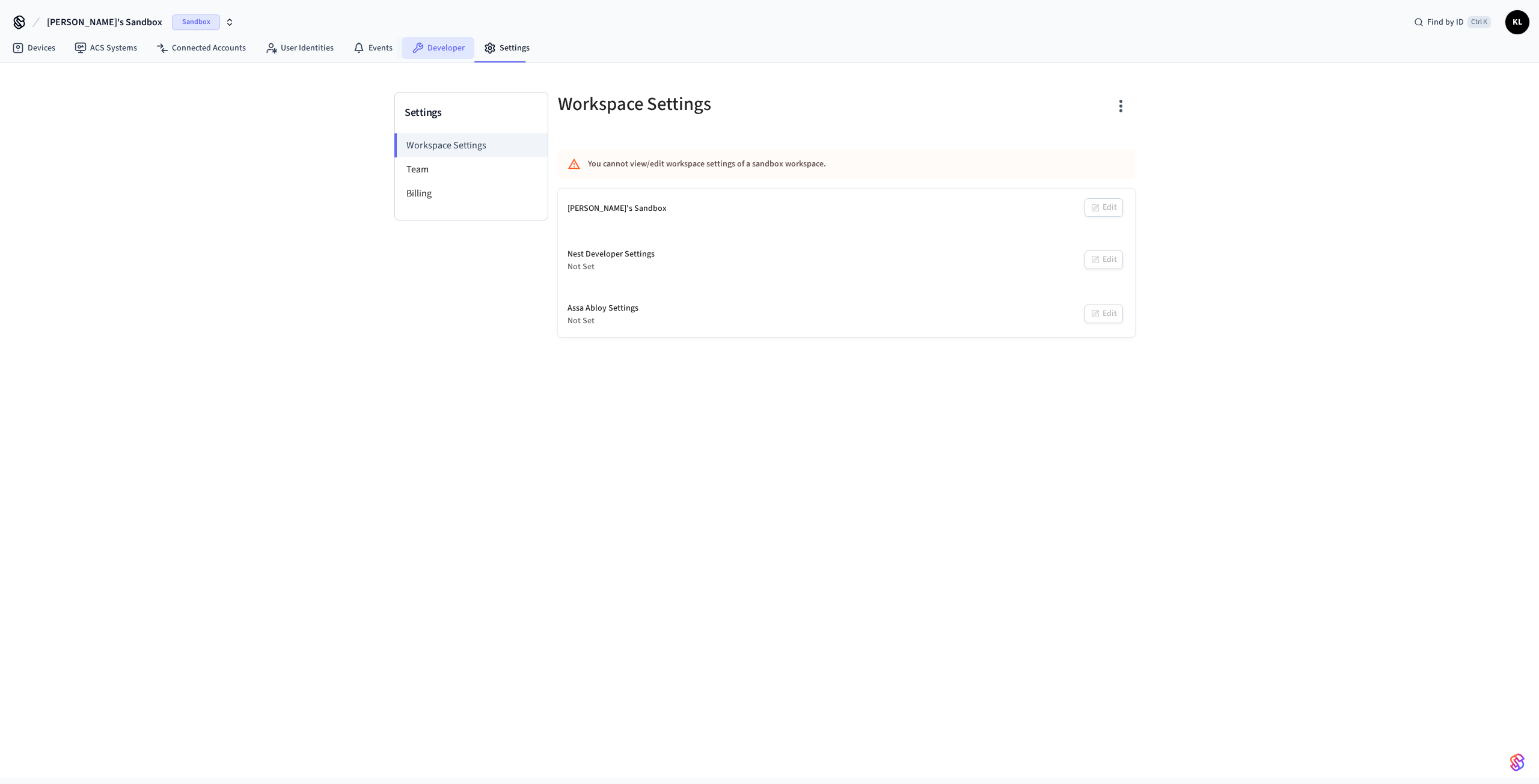
click at [458, 43] on link "Developer" at bounding box center [438, 48] width 72 height 21
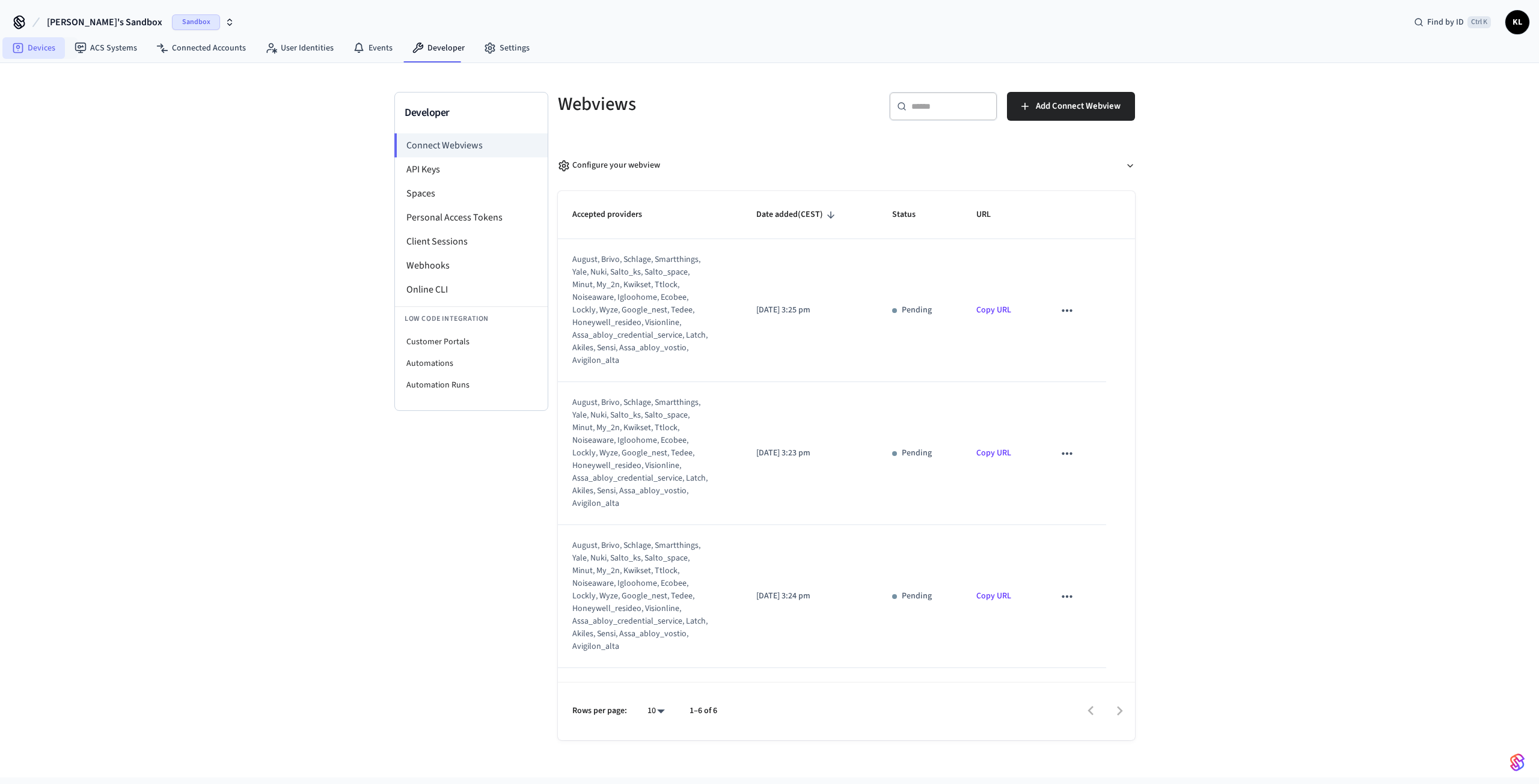
click at [34, 41] on link "Devices" at bounding box center [33, 48] width 62 height 21
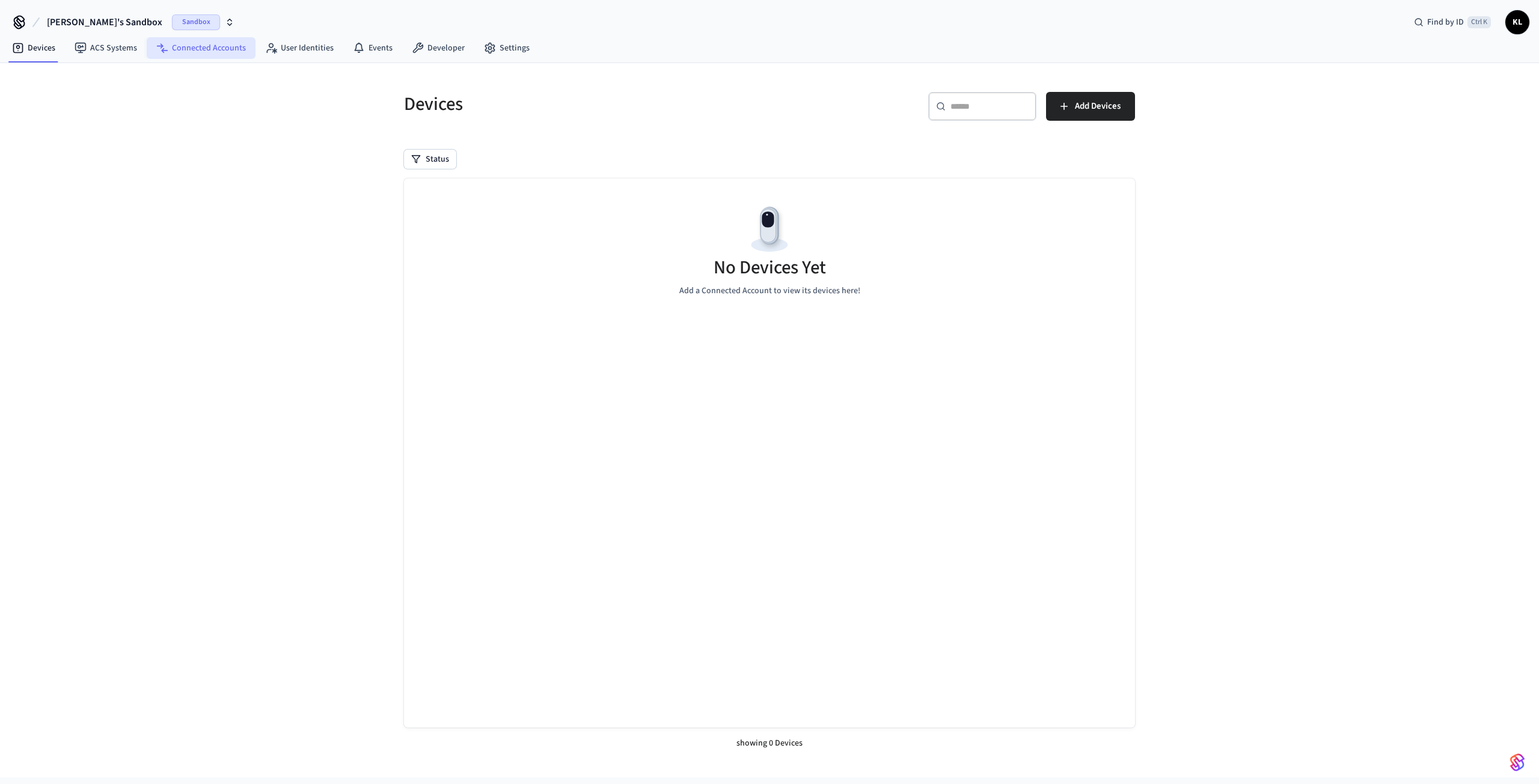
click at [197, 42] on link "Connected Accounts" at bounding box center [201, 48] width 109 height 21
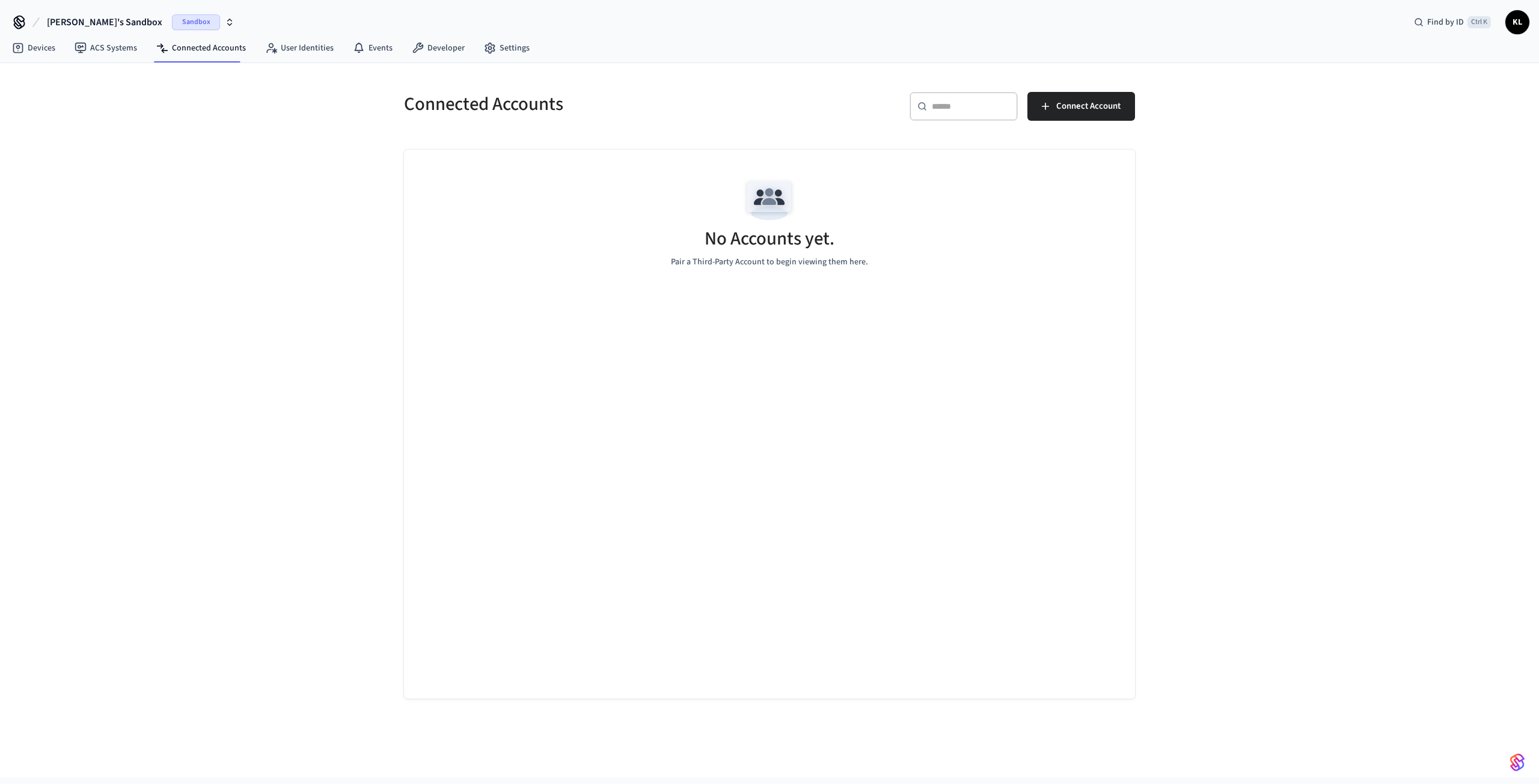
click at [19, 21] on icon at bounding box center [19, 22] width 19 height 19
click at [73, 22] on span "[PERSON_NAME]'s Sandbox" at bounding box center [104, 21] width 116 height 15
click at [179, 16] on div "Sandbox" at bounding box center [203, 22] width 62 height 16
click at [111, 49] on link "ACS Systems" at bounding box center [106, 48] width 82 height 21
click at [42, 51] on link "Devices" at bounding box center [33, 48] width 62 height 21
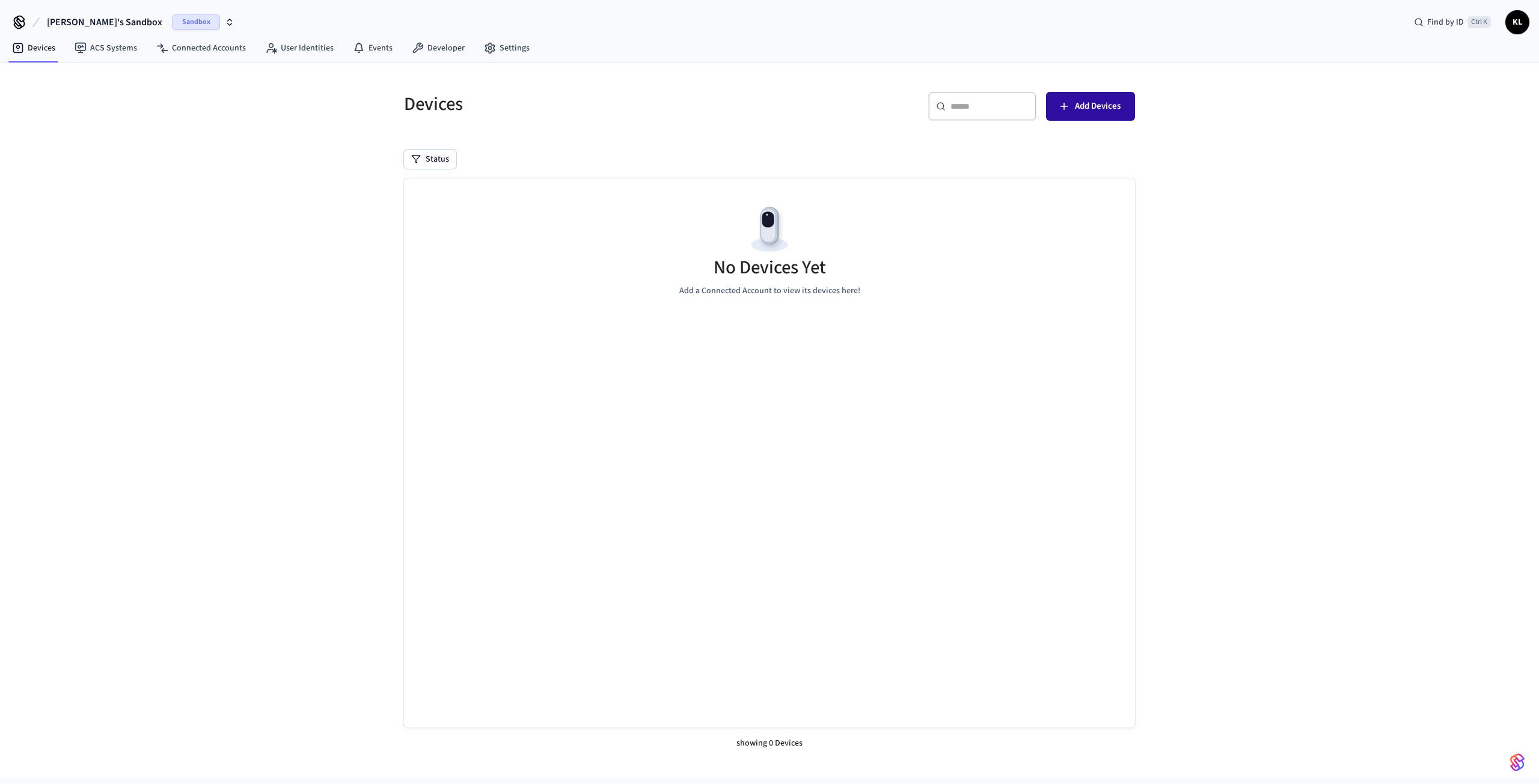
click at [1094, 115] on button "Add Devices" at bounding box center [1090, 107] width 89 height 29
click at [200, 48] on link "Connected Accounts" at bounding box center [201, 48] width 109 height 21
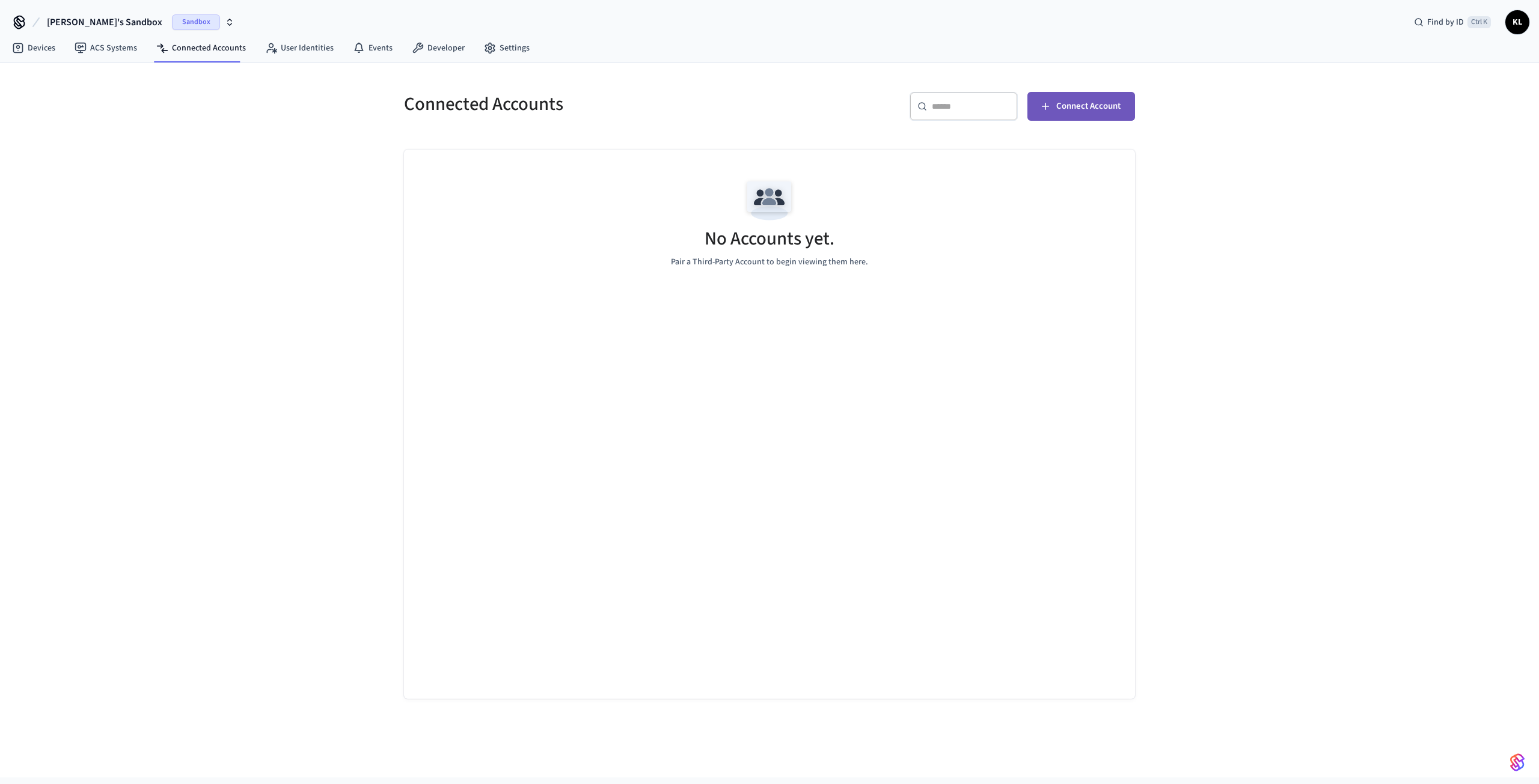
click at [1097, 100] on span "Connect Account" at bounding box center [1089, 106] width 64 height 16
click at [225, 22] on icon "button" at bounding box center [230, 22] width 10 height 10
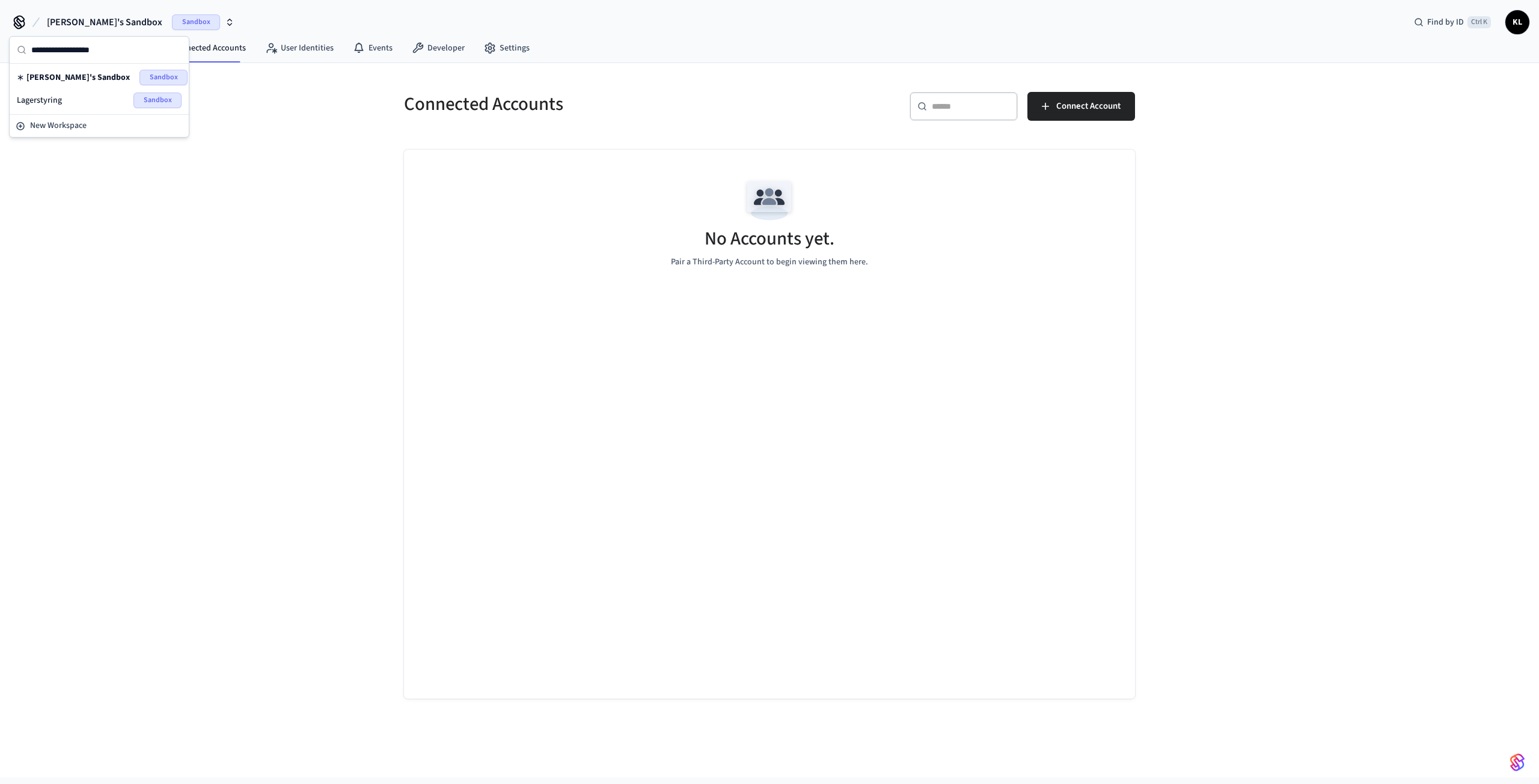
click at [43, 100] on span "Lagerstyring" at bounding box center [39, 100] width 45 height 12
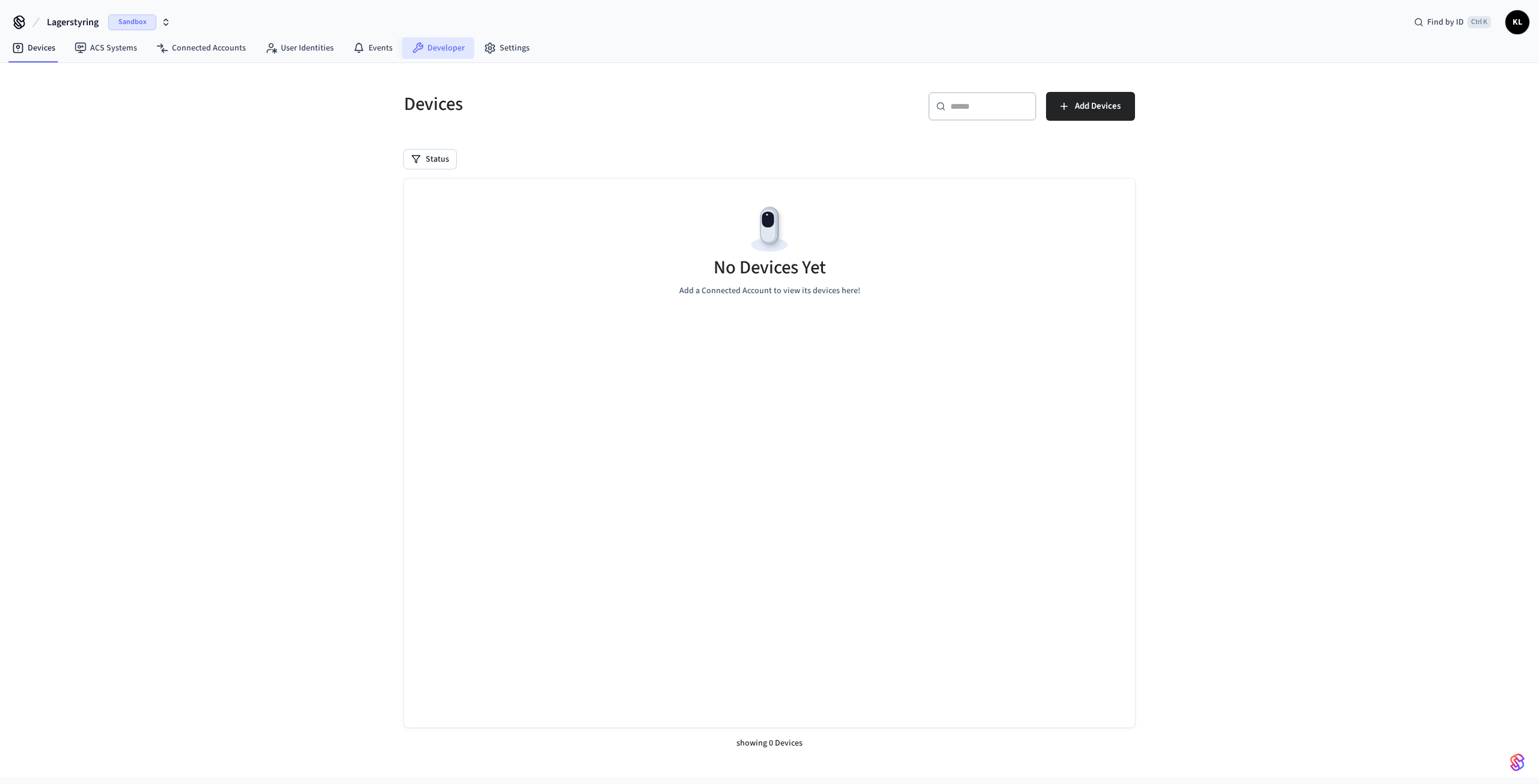
click at [428, 45] on link "Developer" at bounding box center [438, 48] width 72 height 21
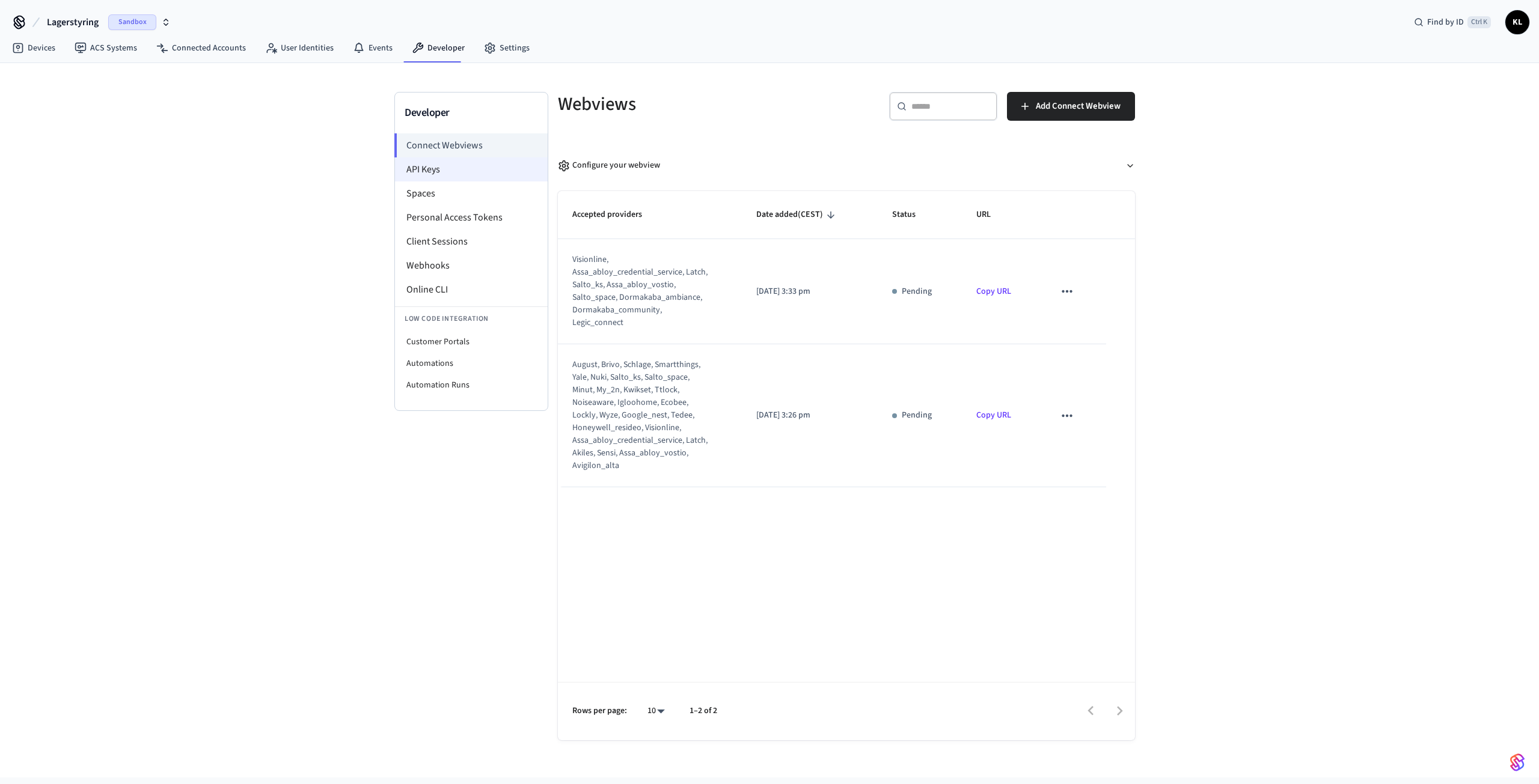
click at [435, 162] on li "API Keys" at bounding box center [471, 169] width 153 height 24
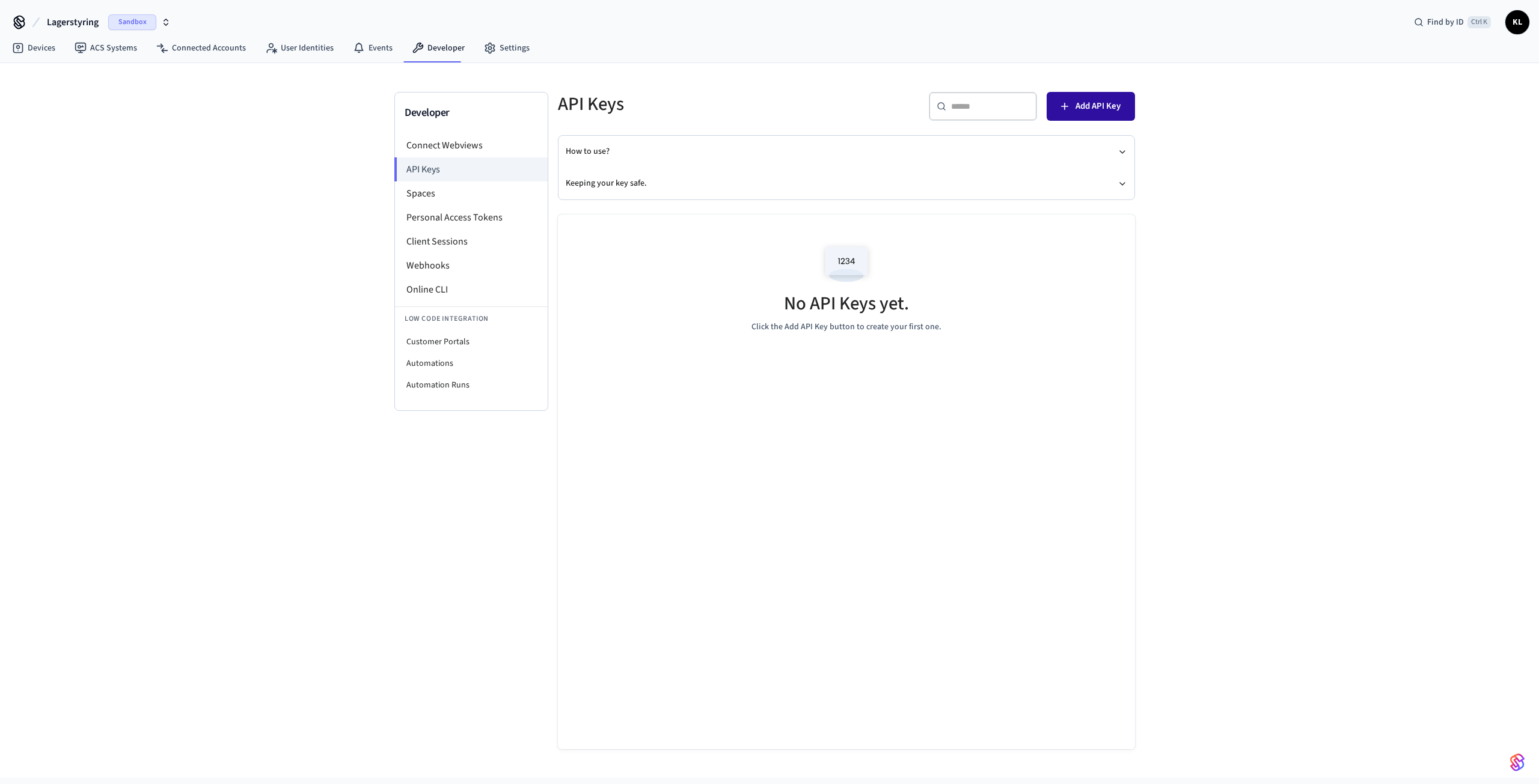
click at [1074, 110] on button "Add API Key" at bounding box center [1091, 107] width 89 height 29
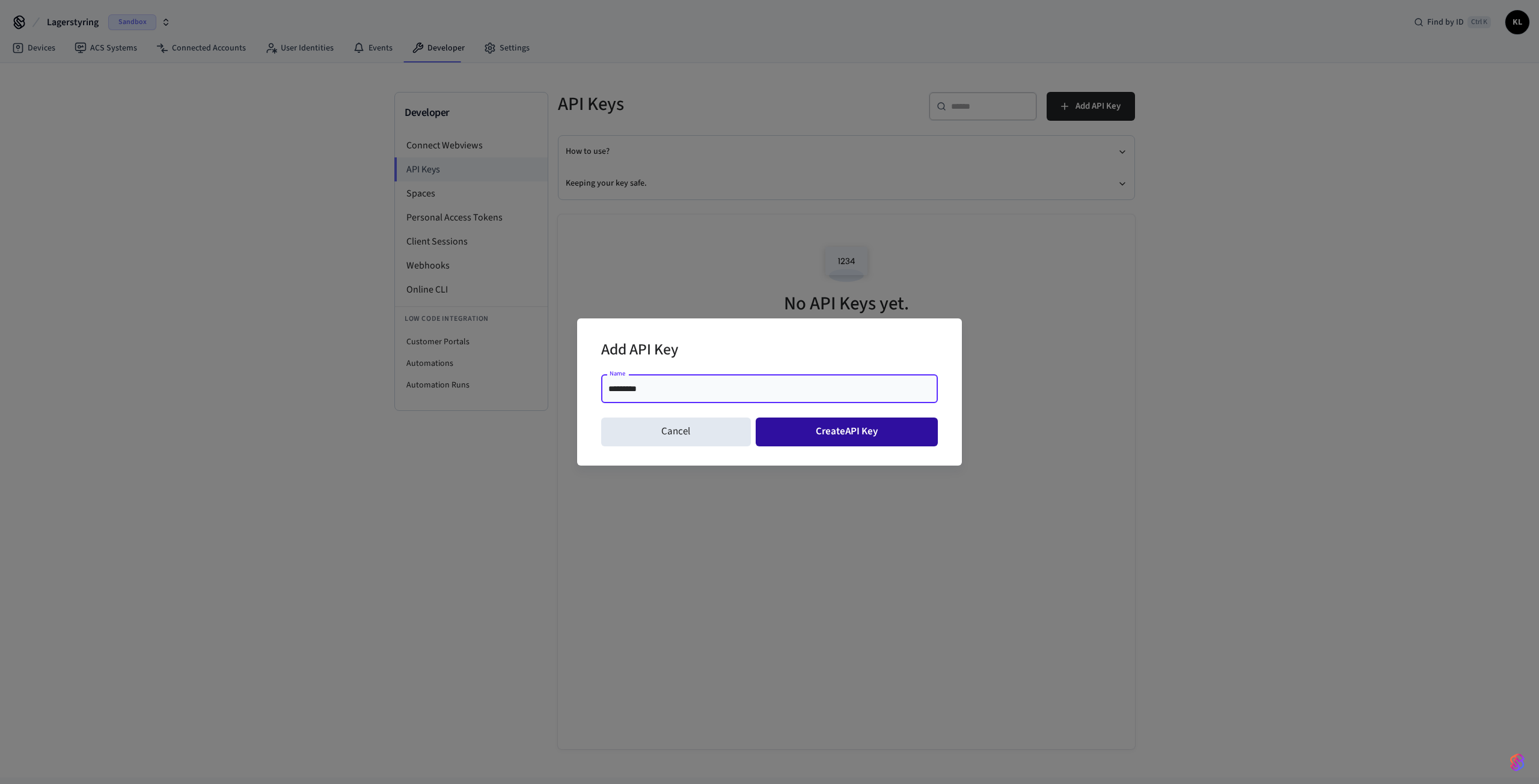
type input "*********"
click at [837, 423] on button "Create API Key" at bounding box center [847, 432] width 183 height 29
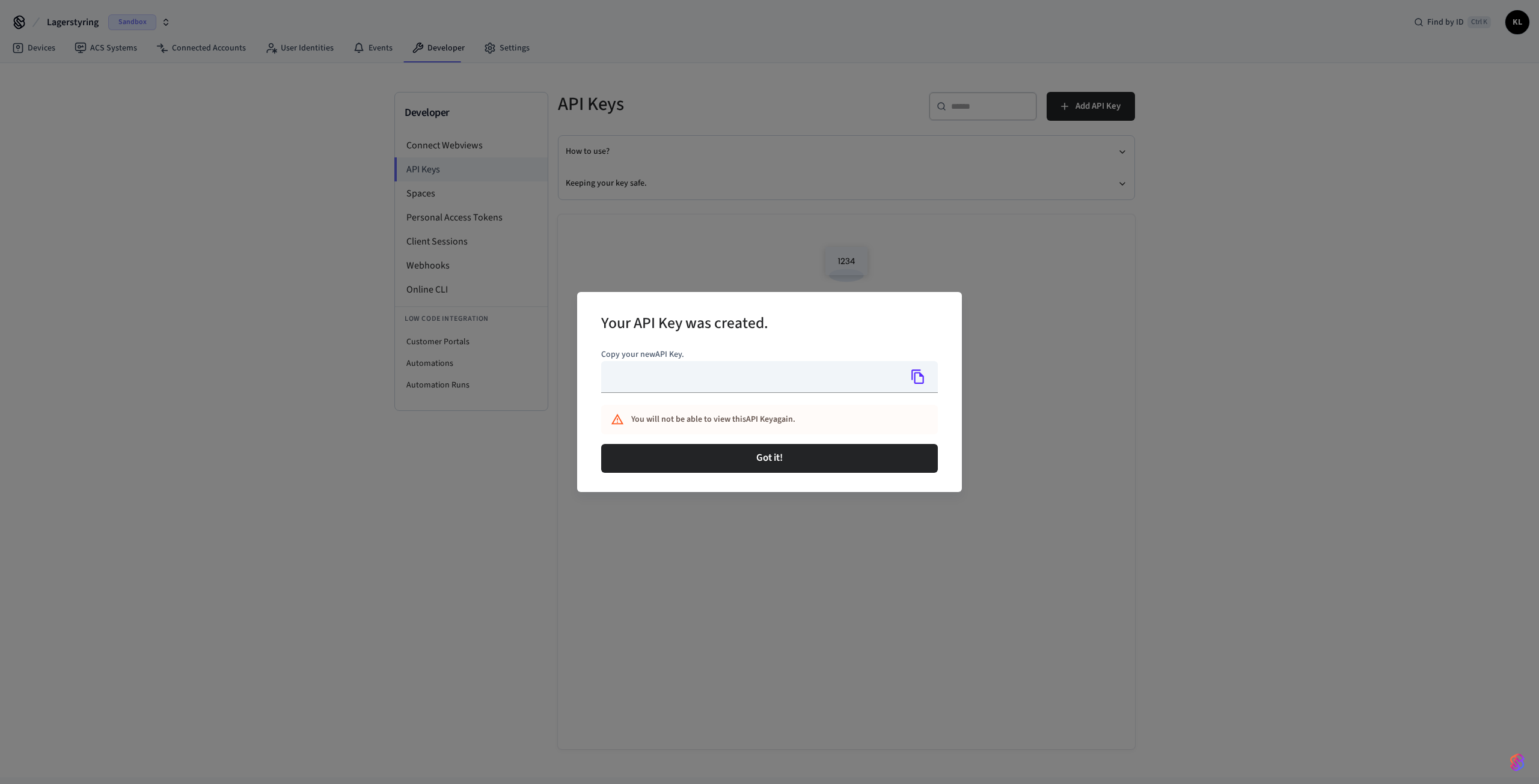
type input "**********"
click at [931, 378] on div "**********" at bounding box center [770, 376] width 337 height 32
click at [909, 374] on button "Copy" at bounding box center [918, 376] width 25 height 25
click at [913, 375] on icon "Copied!" at bounding box center [917, 376] width 16 height 16
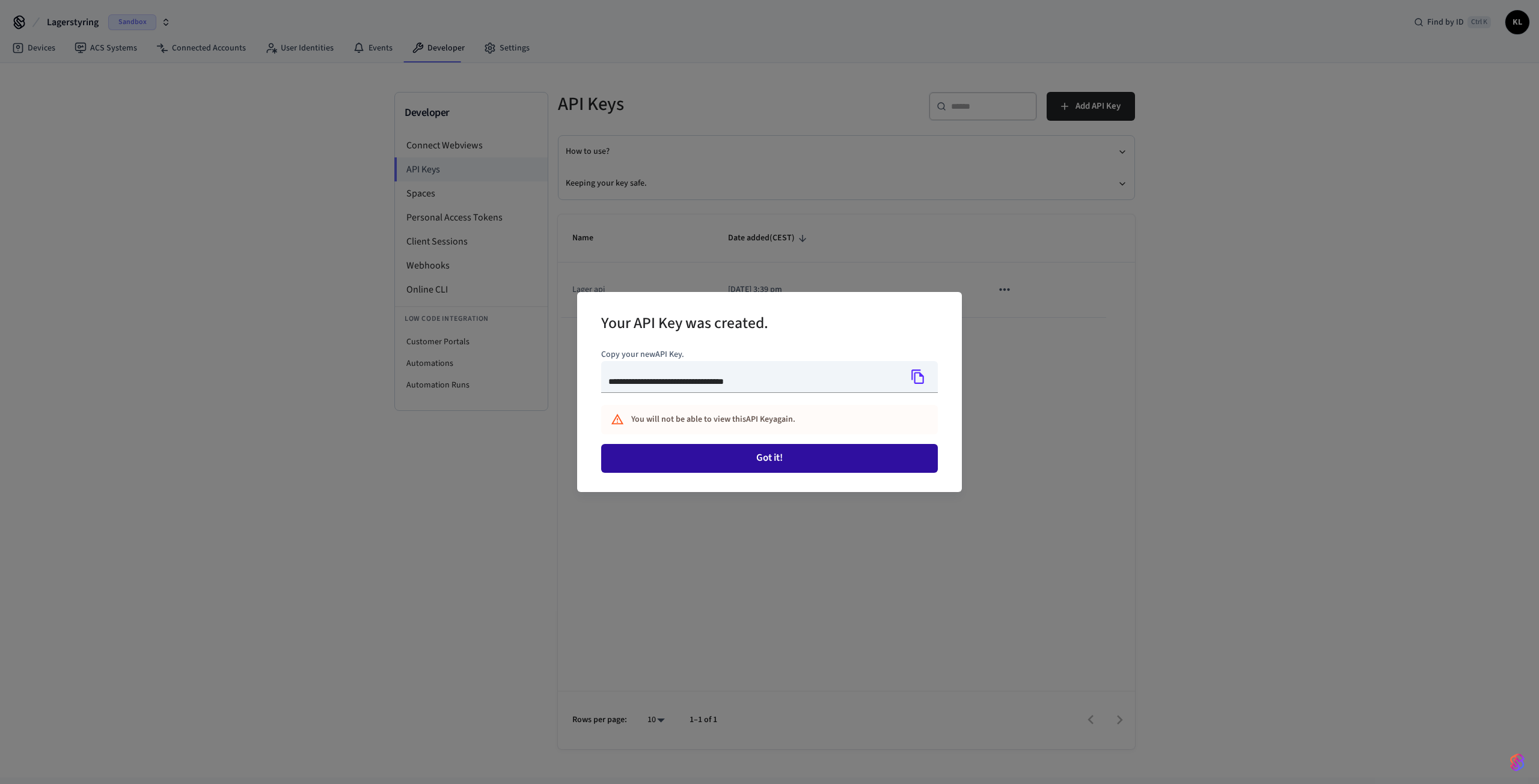
click at [784, 452] on button "Got it!" at bounding box center [770, 459] width 337 height 29
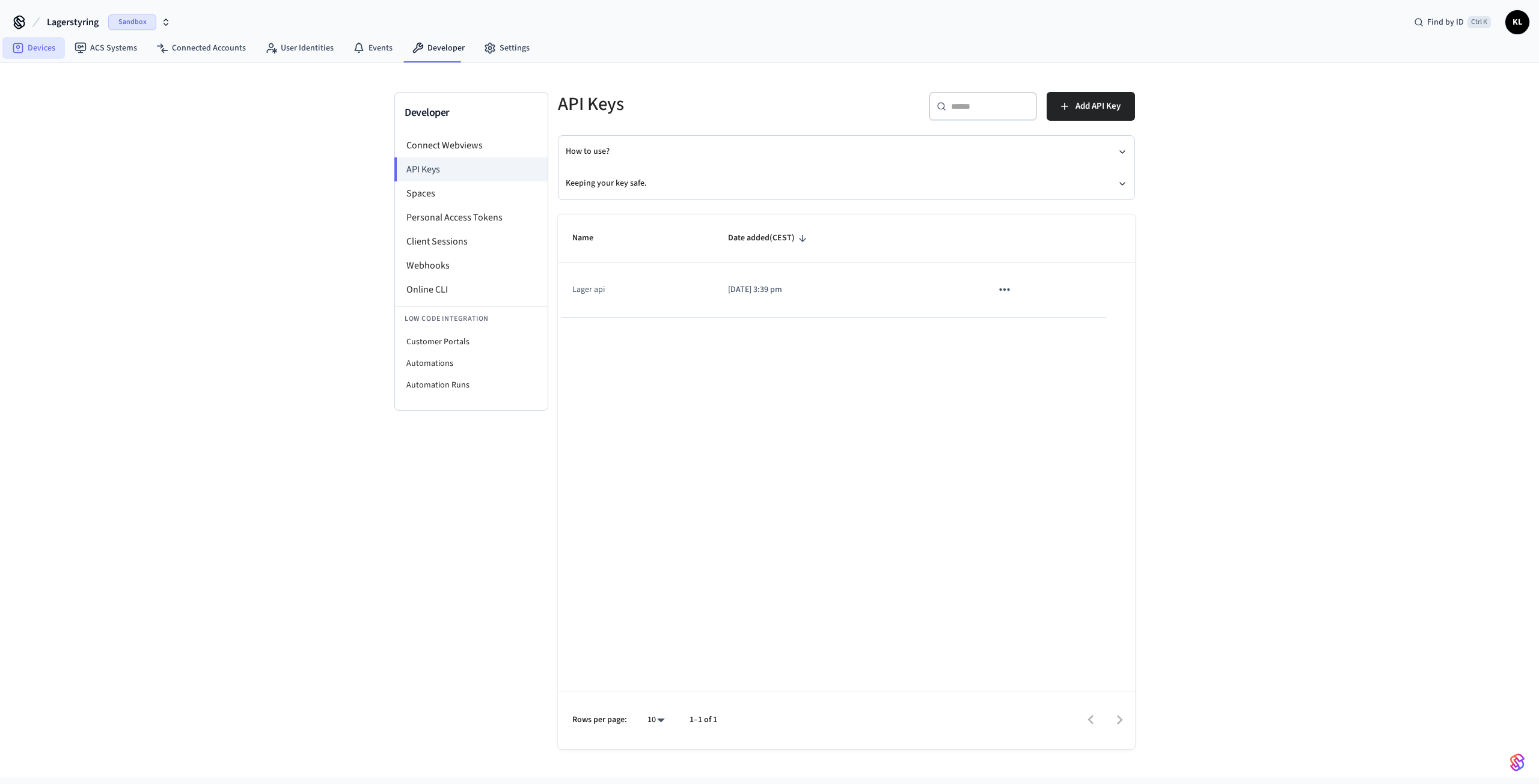
click at [30, 49] on link "Devices" at bounding box center [33, 48] width 62 height 21
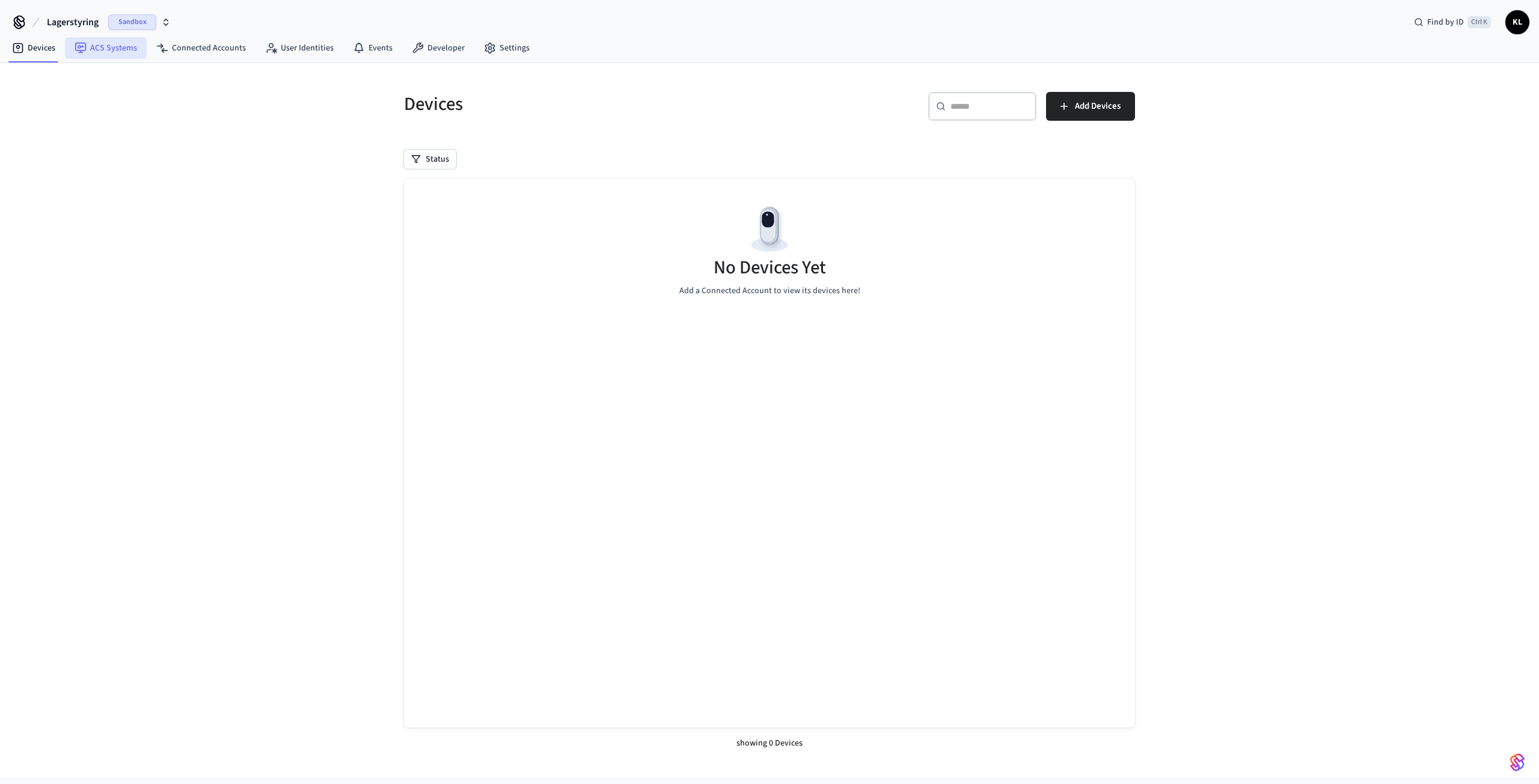
click at [88, 54] on link "ACS Systems" at bounding box center [106, 48] width 82 height 21
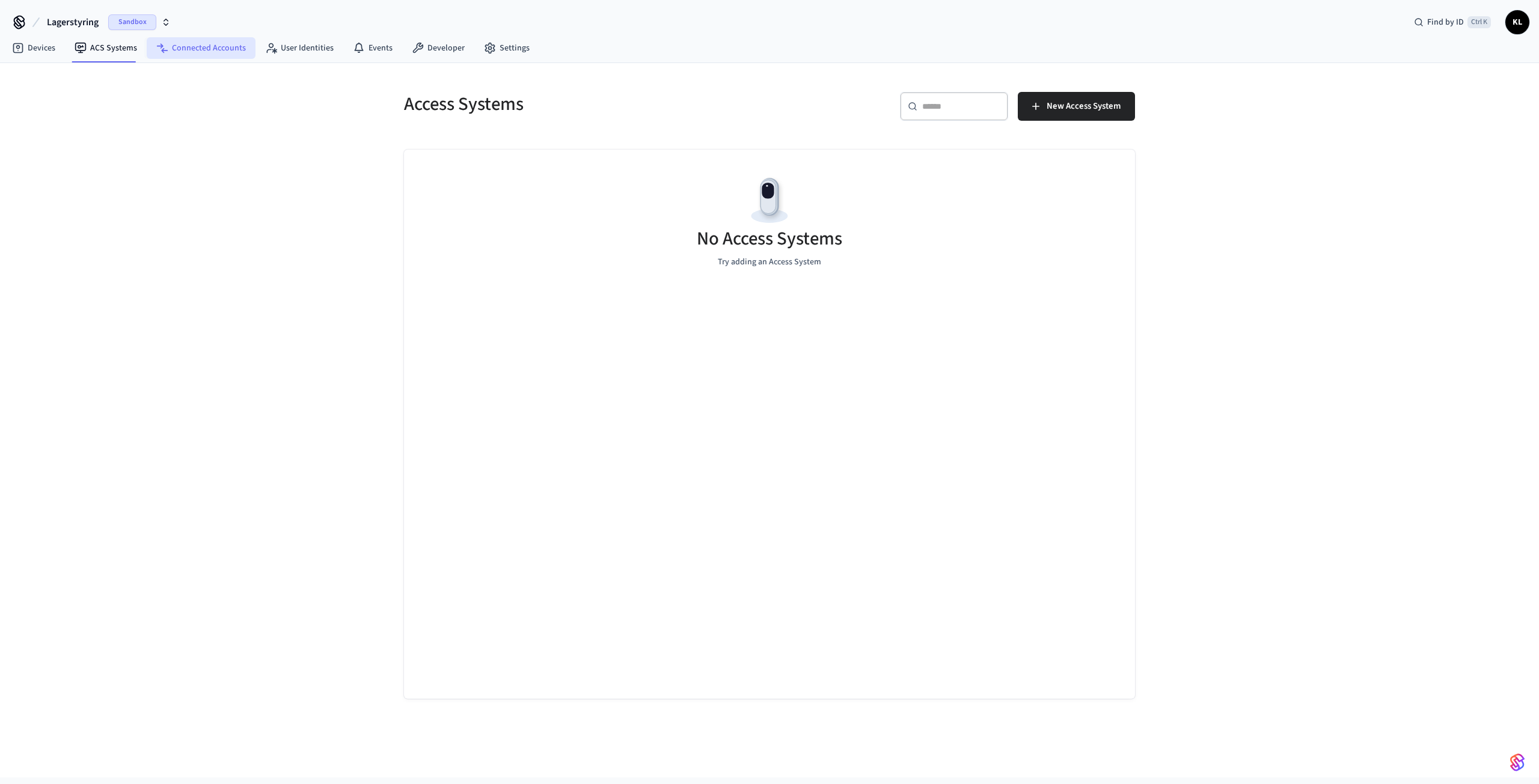
click at [208, 48] on link "Connected Accounts" at bounding box center [201, 48] width 109 height 21
click at [1086, 108] on span "Connect Account" at bounding box center [1089, 106] width 64 height 16
click at [165, 18] on icon "button" at bounding box center [166, 22] width 10 height 10
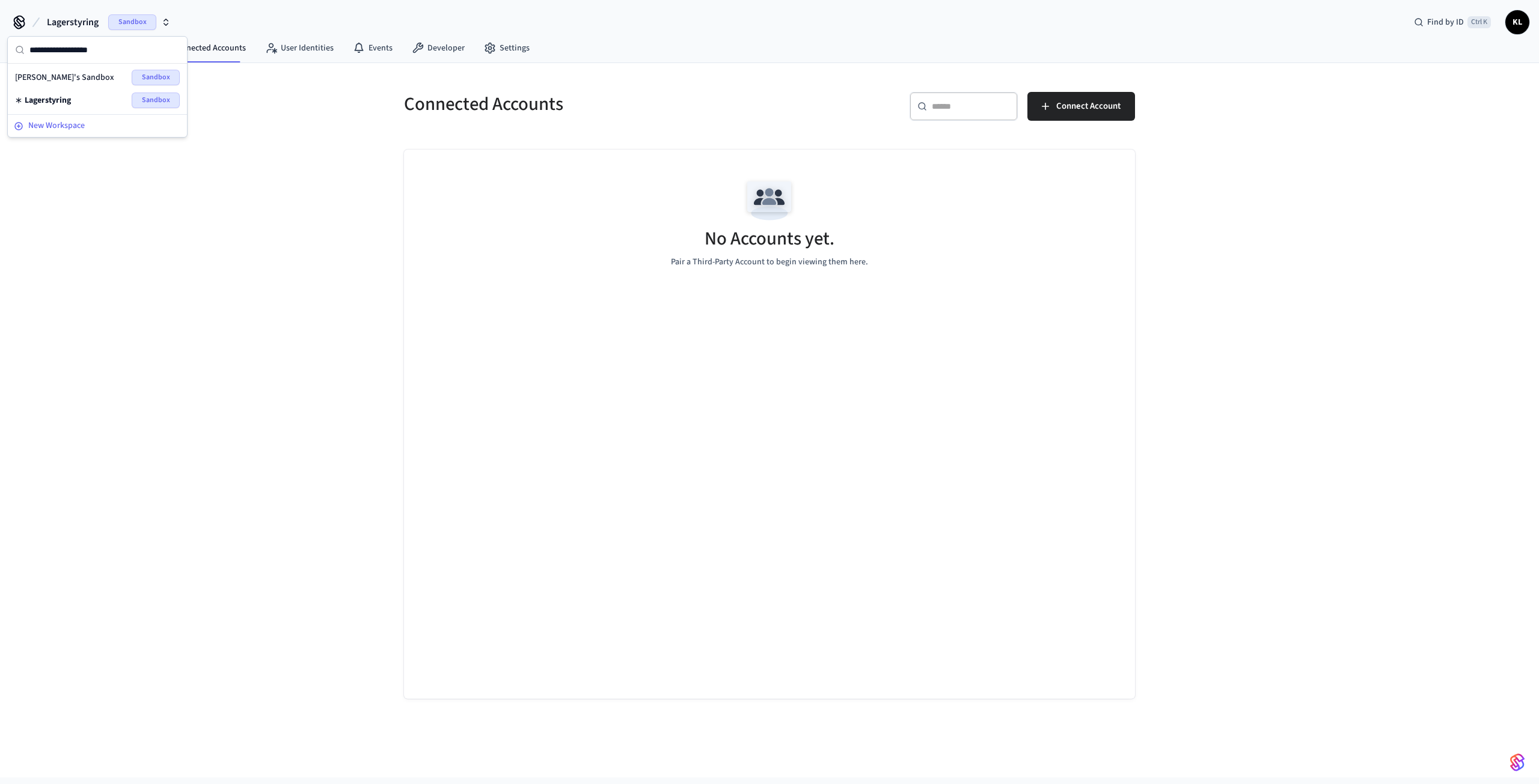
click at [54, 125] on span "New Workspace" at bounding box center [56, 125] width 56 height 13
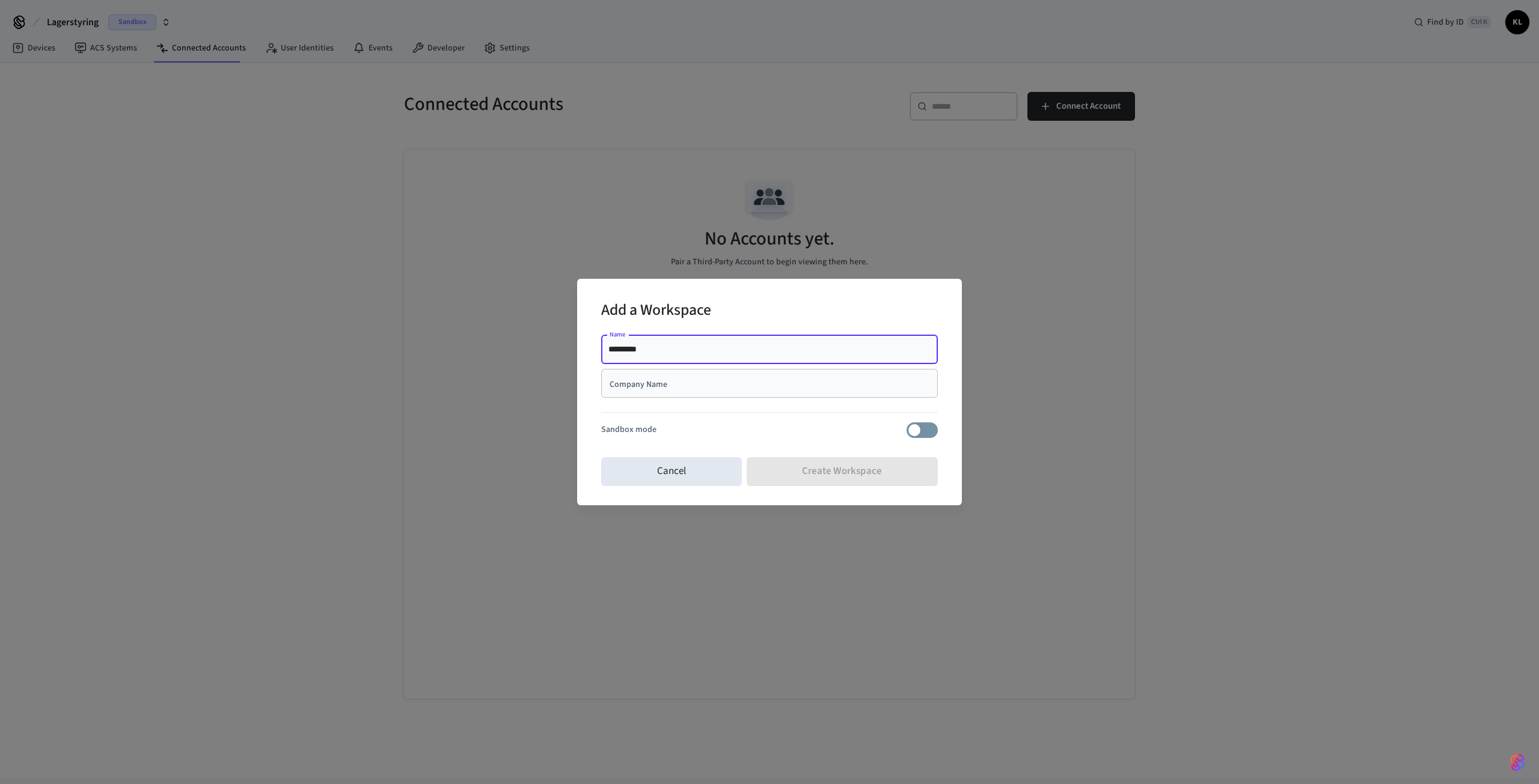
drag, startPoint x: 672, startPoint y: 347, endPoint x: 626, endPoint y: 350, distance: 46.1
click at [626, 350] on input "*********" at bounding box center [769, 349] width 322 height 12
click at [627, 350] on input "**********" at bounding box center [769, 349] width 322 height 12
type input "**********"
click at [674, 386] on input "Company Name" at bounding box center [769, 383] width 322 height 12
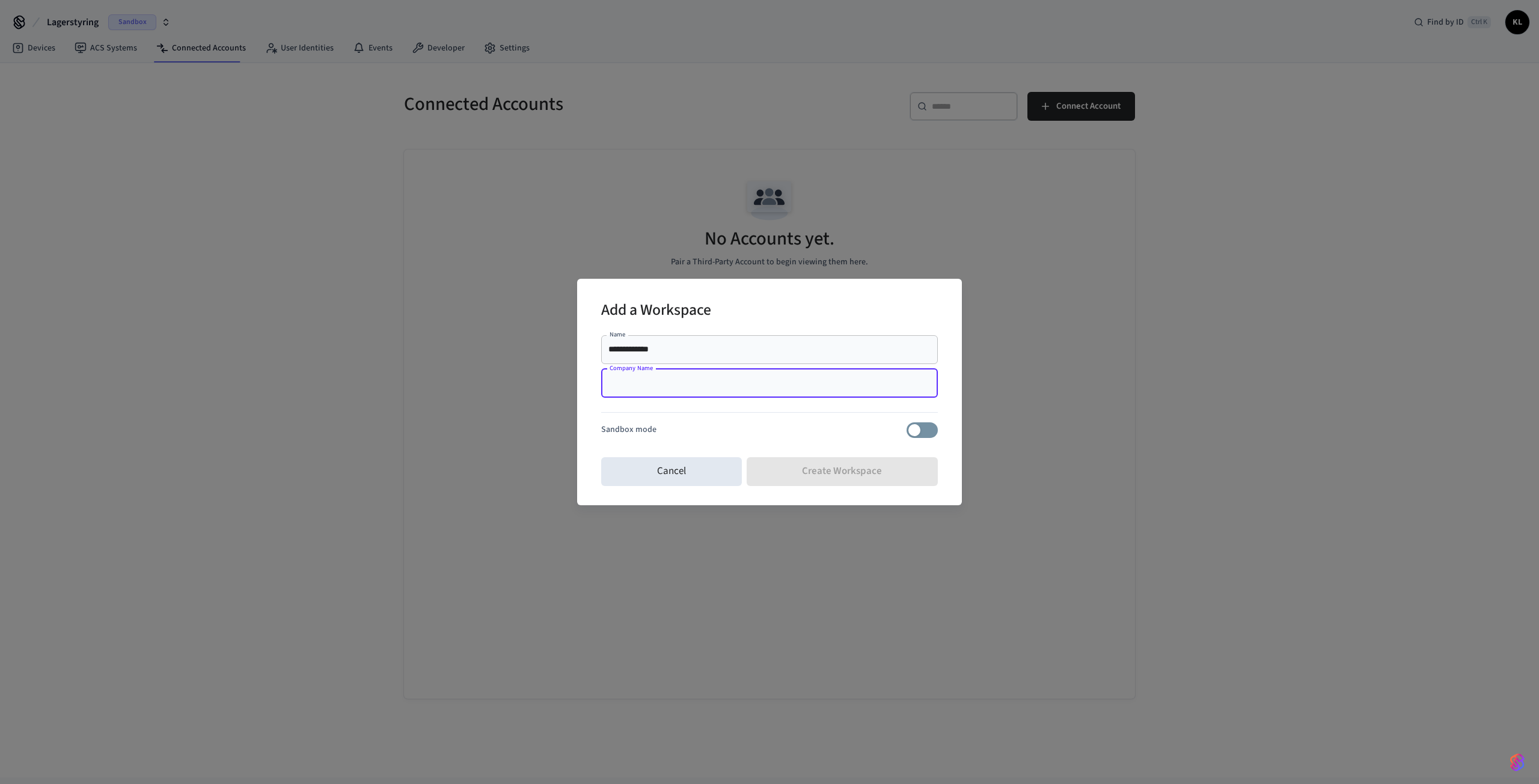
type input "**********"
click at [838, 466] on button "Create Workspace" at bounding box center [841, 472] width 192 height 29
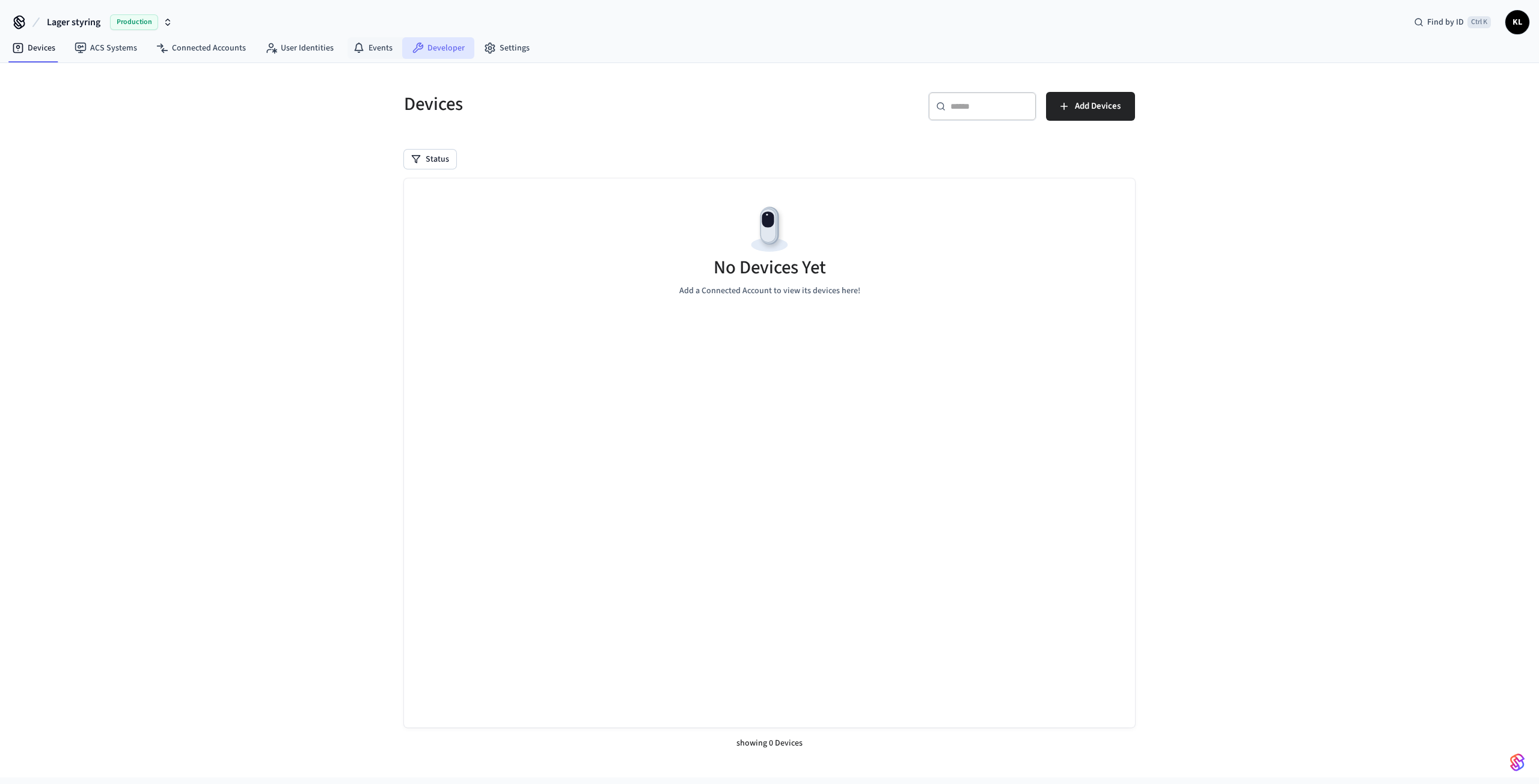
click at [412, 47] on icon at bounding box center [417, 48] width 12 height 12
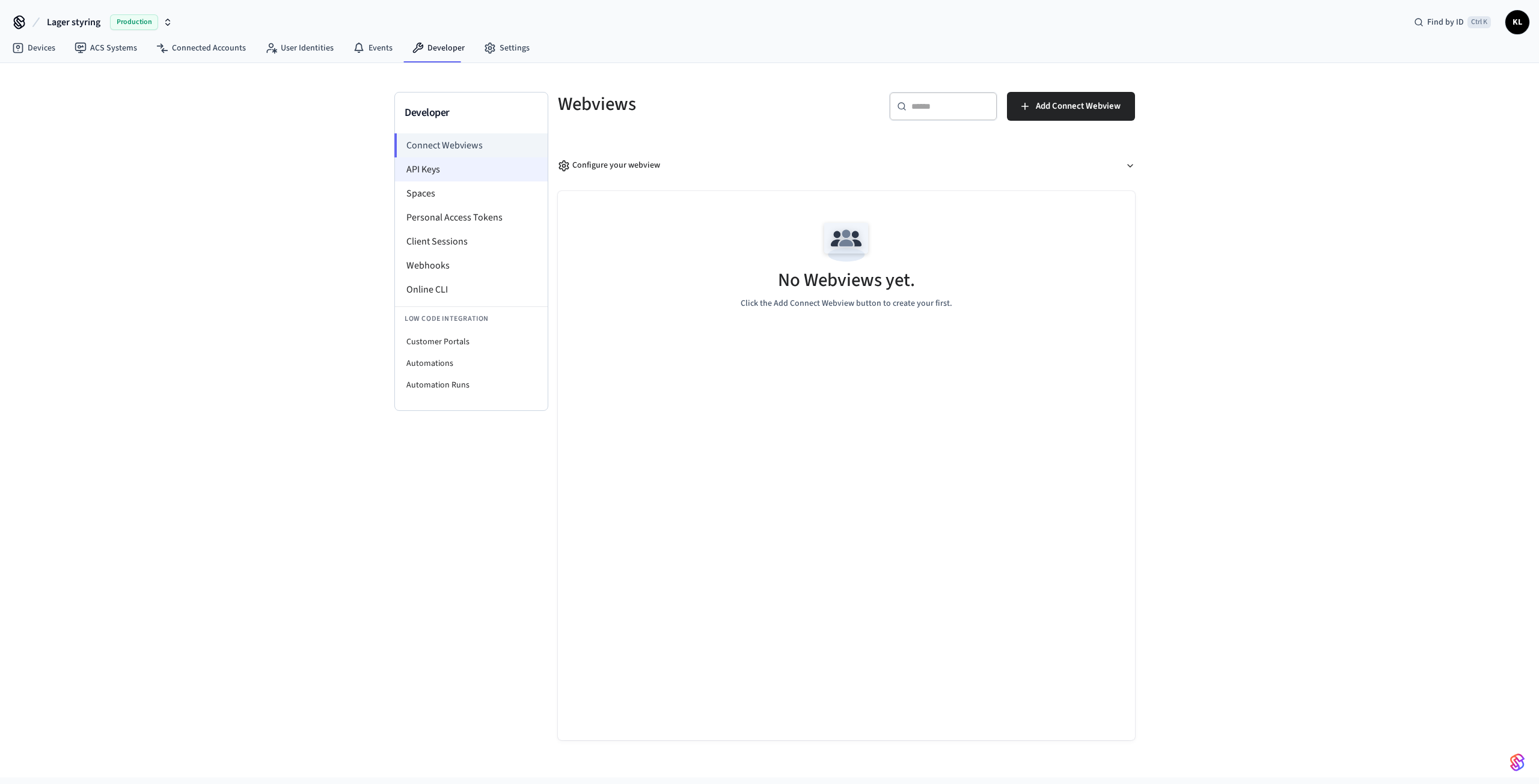
click at [439, 175] on li "API Keys" at bounding box center [471, 169] width 153 height 24
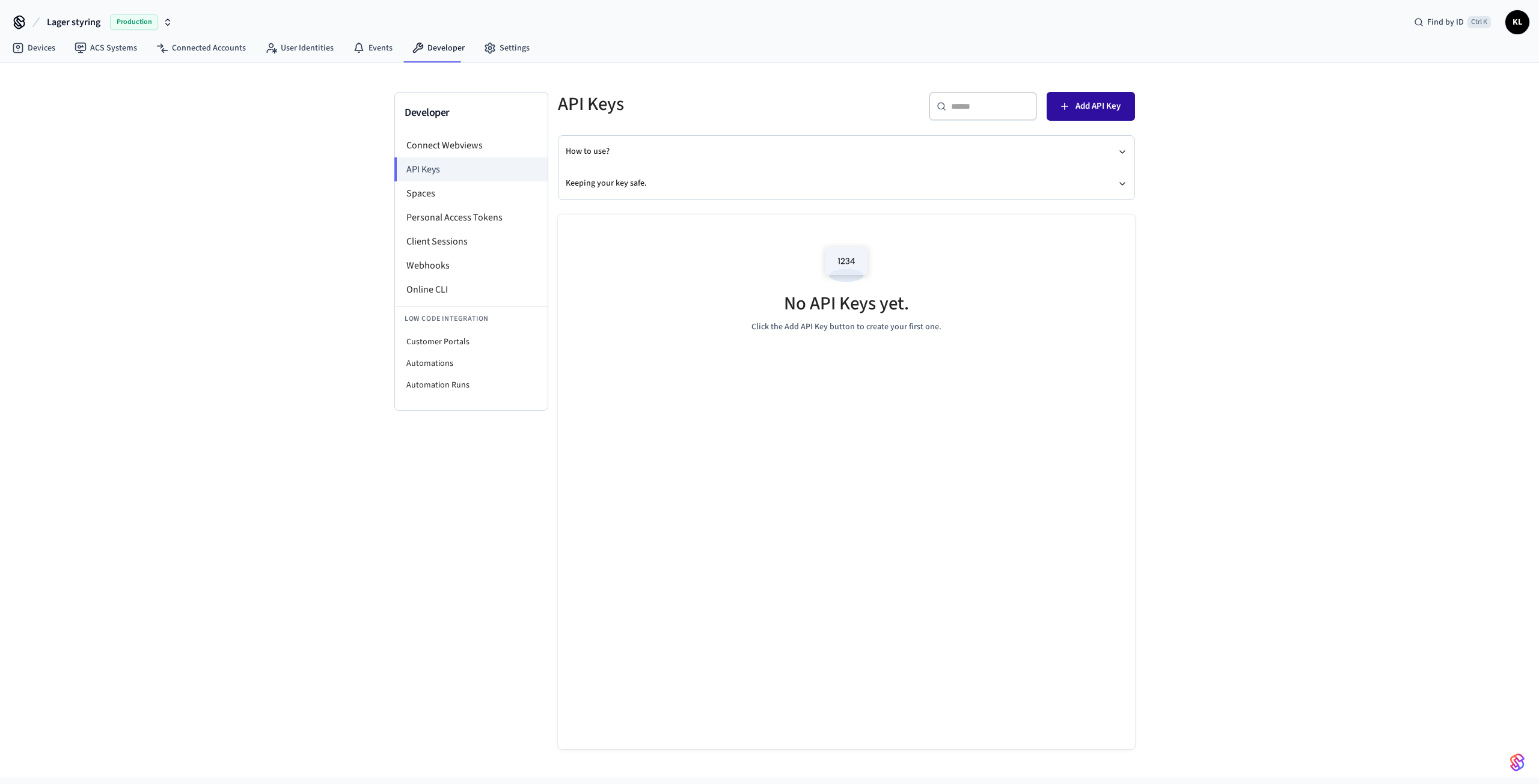
click at [1095, 100] on span "Add API Key" at bounding box center [1097, 106] width 45 height 16
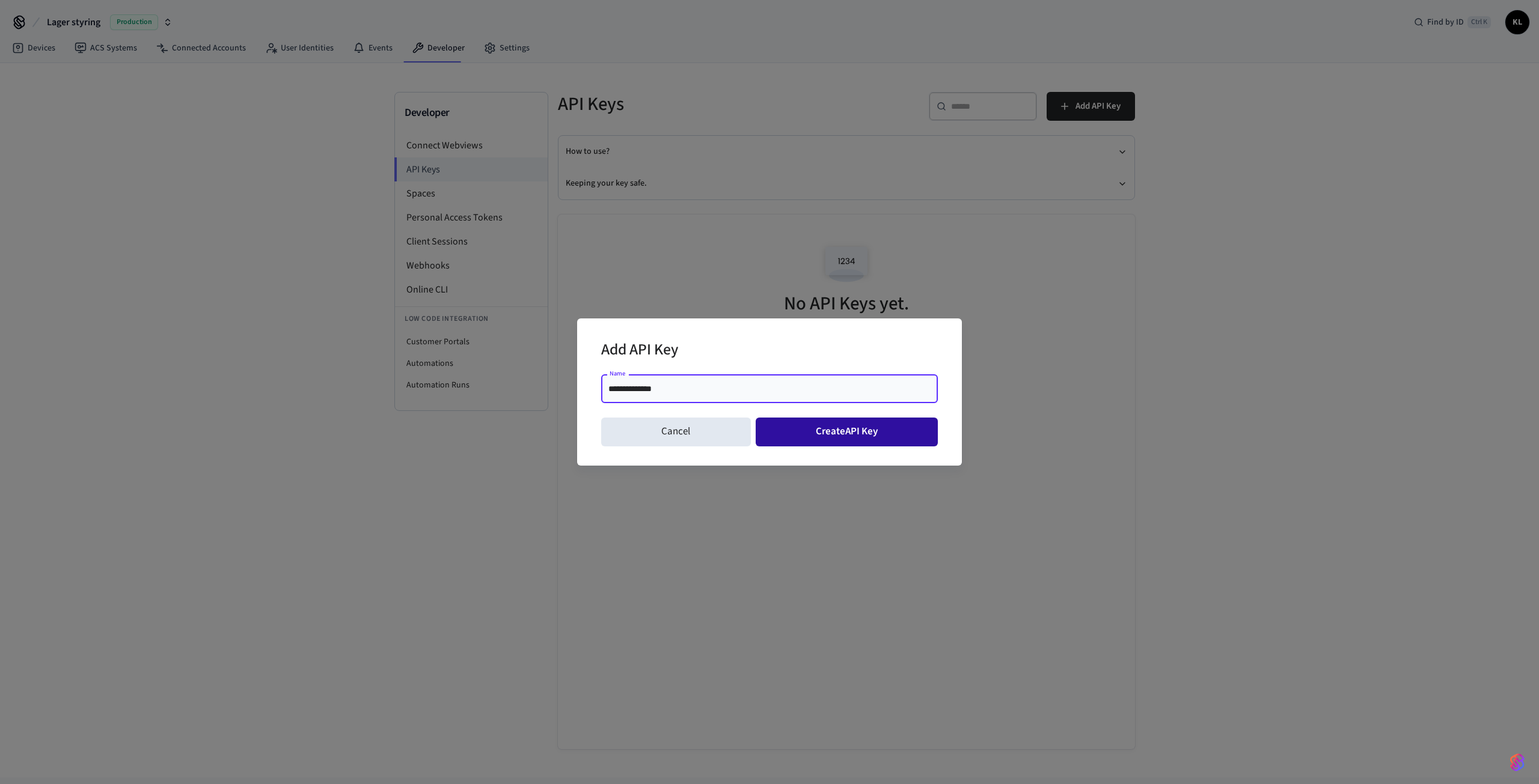
type input "**********"
click at [840, 430] on button "Create API Key" at bounding box center [847, 432] width 183 height 29
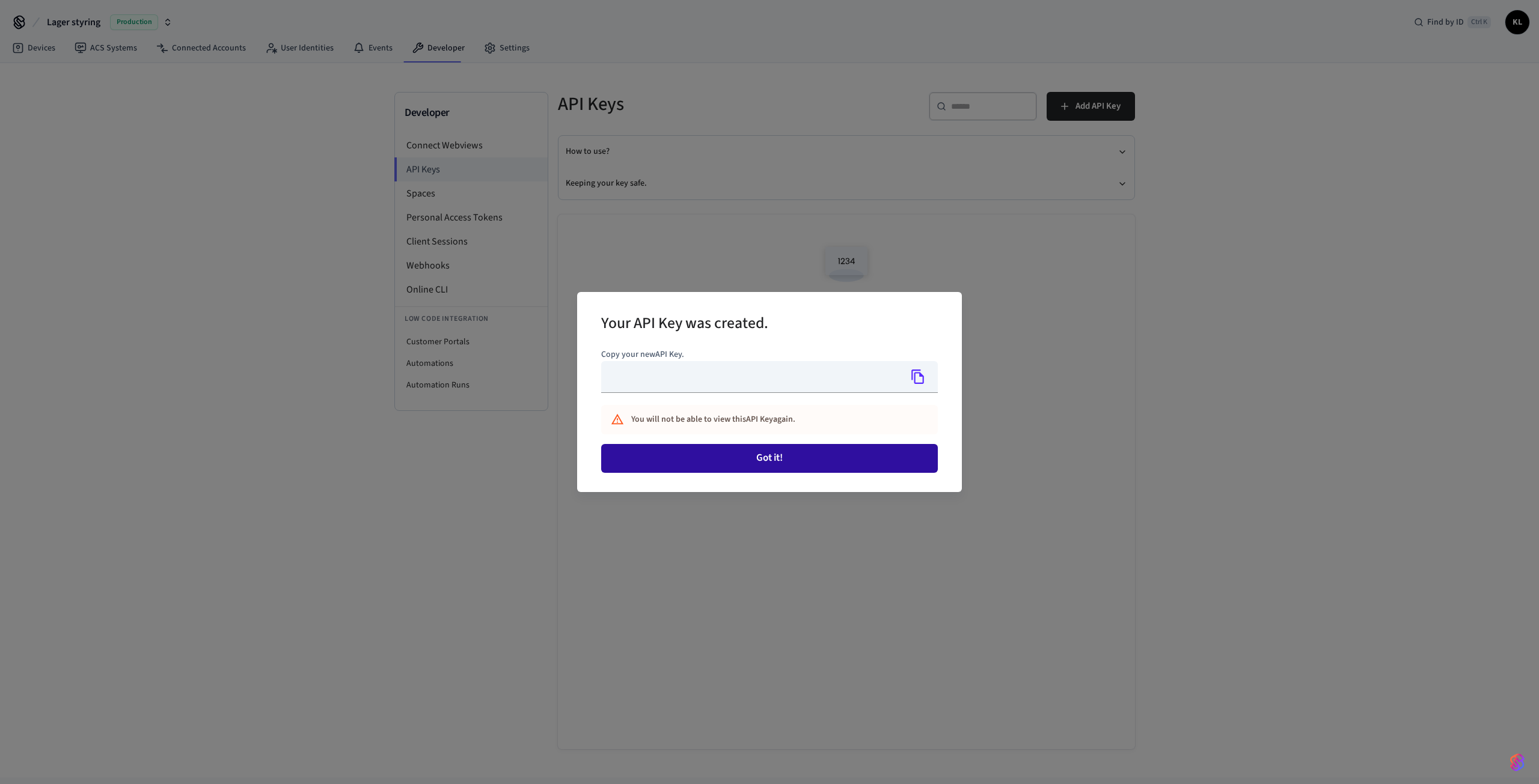
type input "**********"
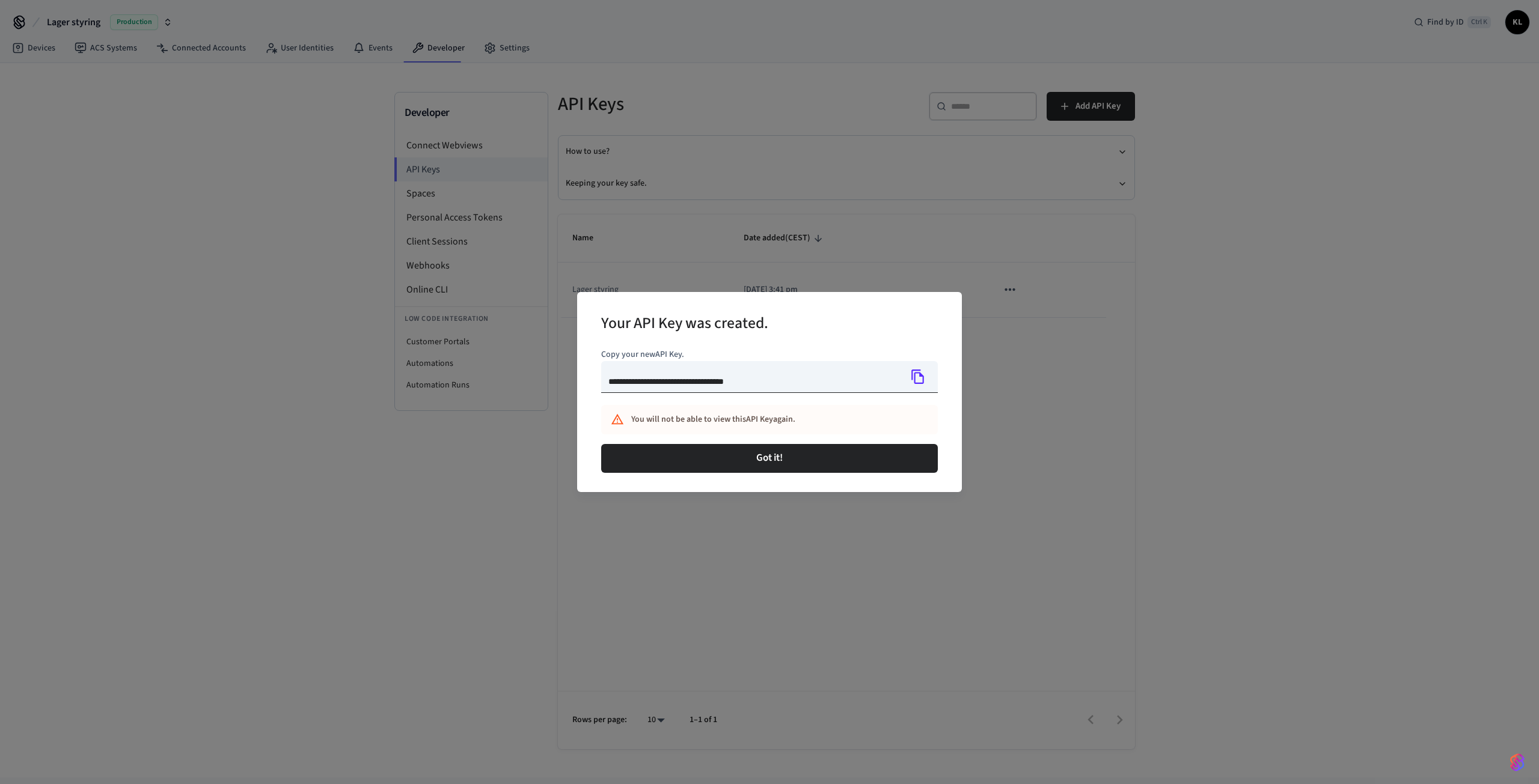
click at [913, 374] on icon "Copy" at bounding box center [917, 376] width 16 height 16
click at [753, 465] on button "Got it!" at bounding box center [770, 459] width 337 height 29
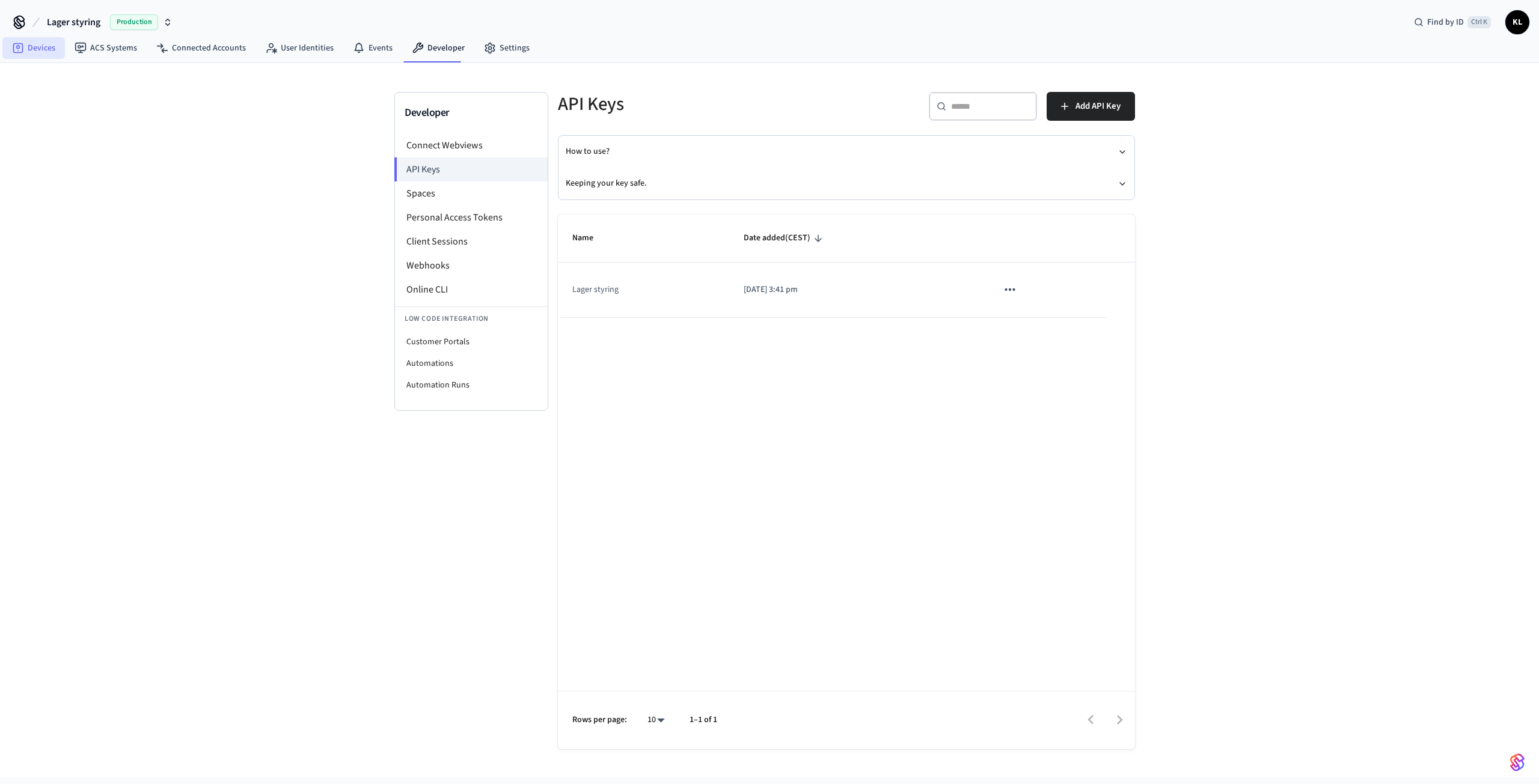
click at [30, 42] on link "Devices" at bounding box center [33, 48] width 62 height 21
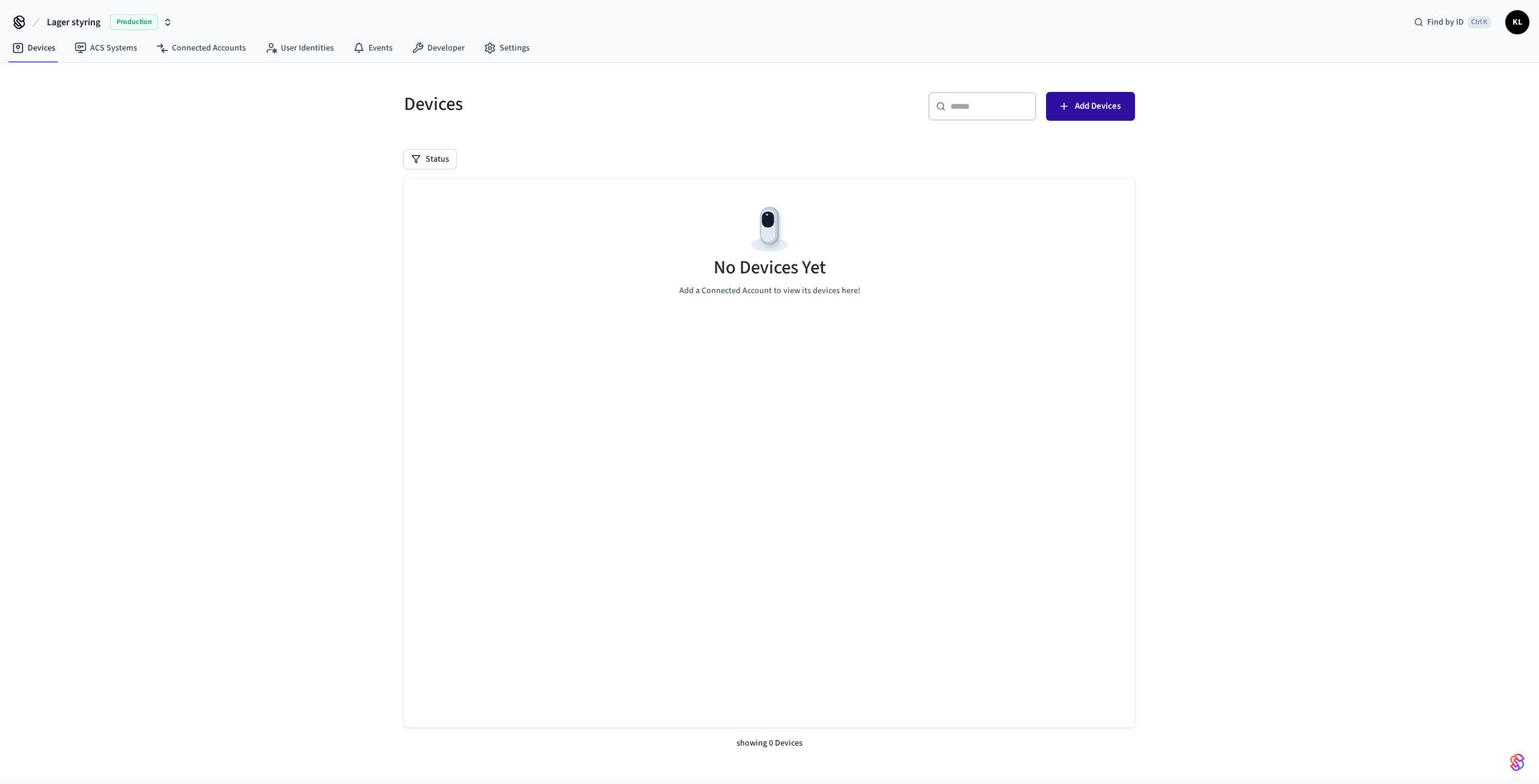
click at [1108, 107] on span "Add Devices" at bounding box center [1097, 106] width 46 height 16
drag, startPoint x: 251, startPoint y: 23, endPoint x: 150, endPoint y: 54, distance: 105.7
click at [150, 54] on div "Lager styring Production Find by ID Ctrl K KL Devices ACS Systems Connected Acc…" at bounding box center [770, 389] width 1539 height 778
click at [423, 45] on link "Developer" at bounding box center [438, 48] width 72 height 21
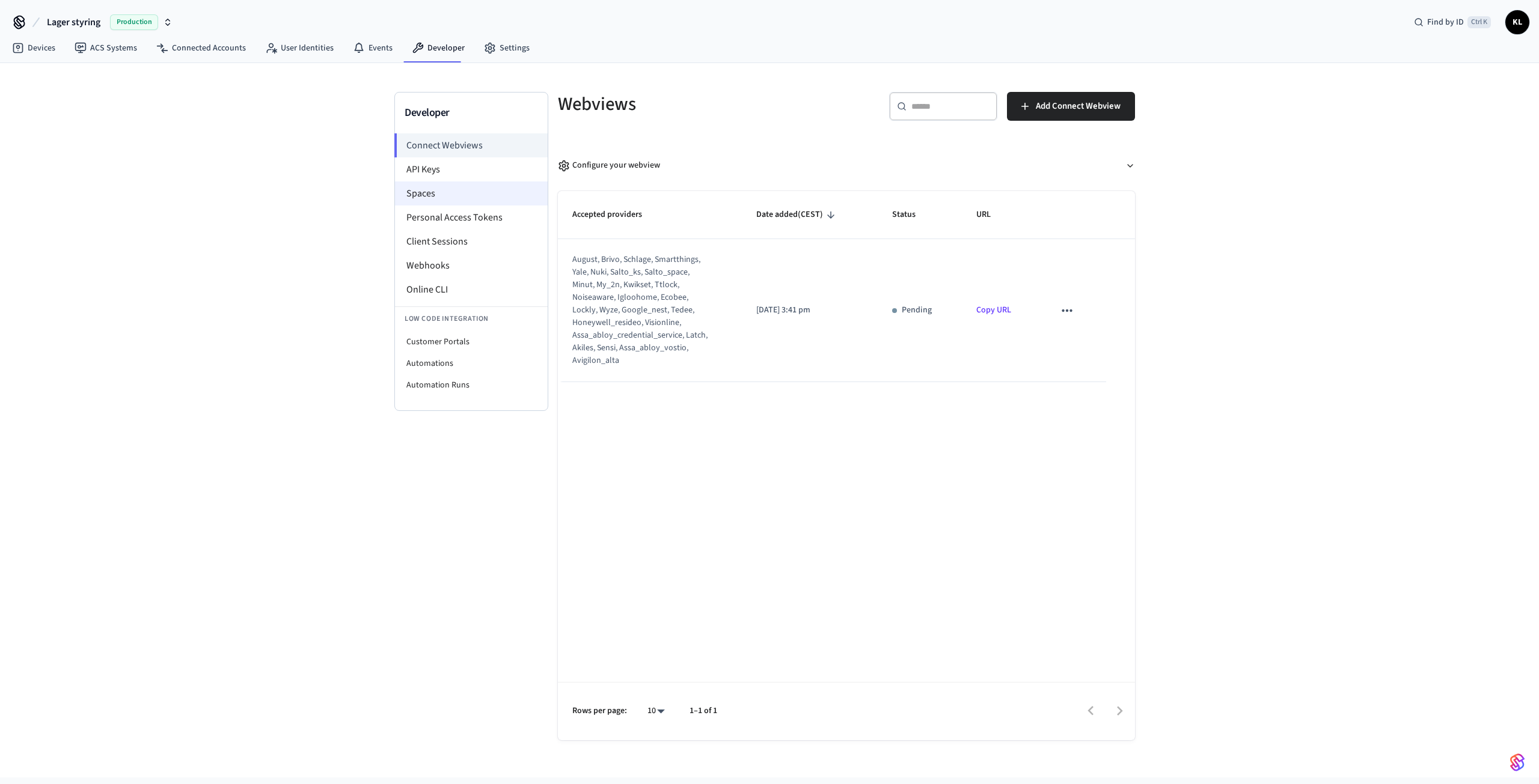
click at [454, 187] on li "Spaces" at bounding box center [471, 194] width 153 height 24
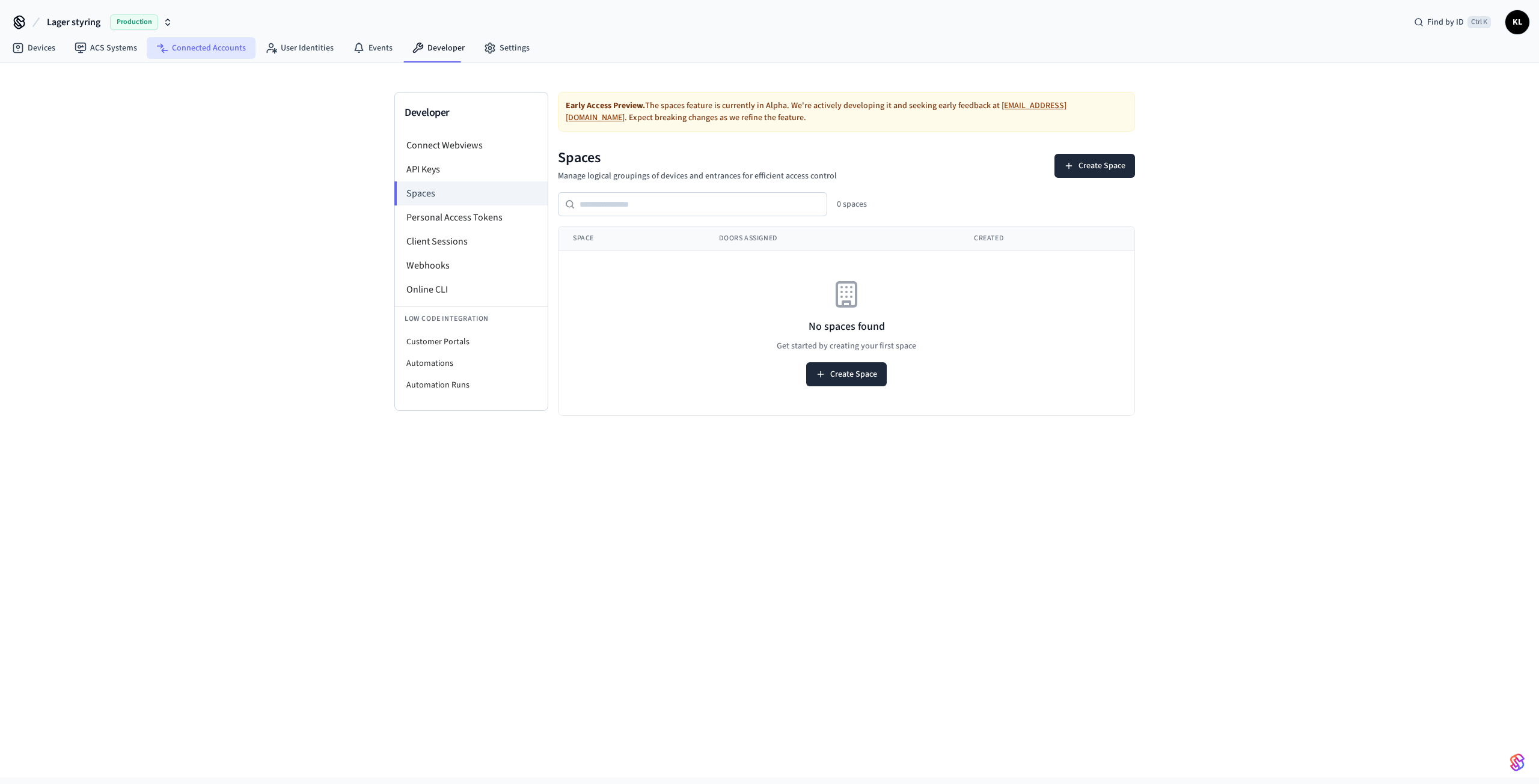
click at [207, 50] on link "Connected Accounts" at bounding box center [201, 48] width 109 height 21
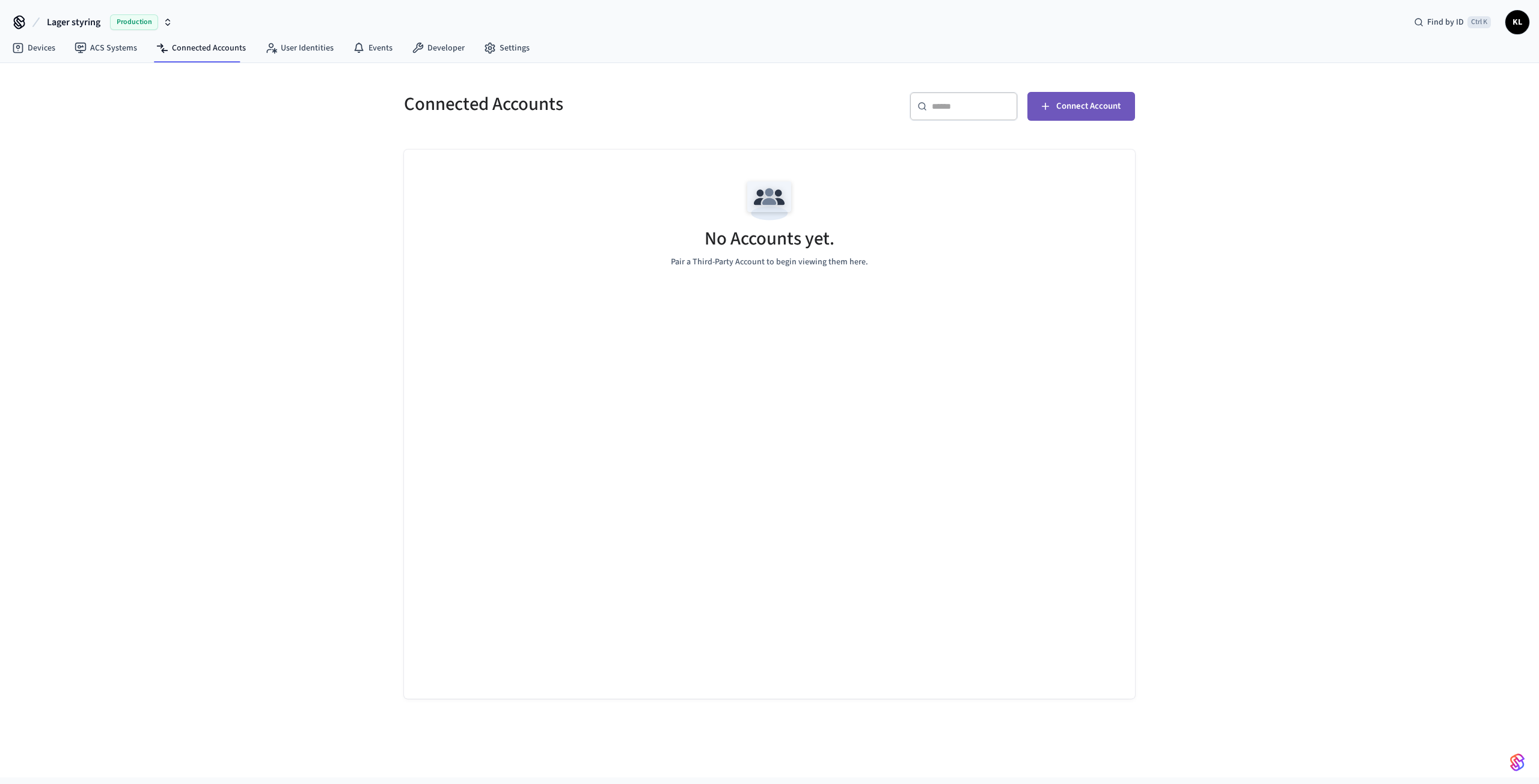
click at [1096, 116] on button "Connect Account" at bounding box center [1081, 107] width 108 height 29
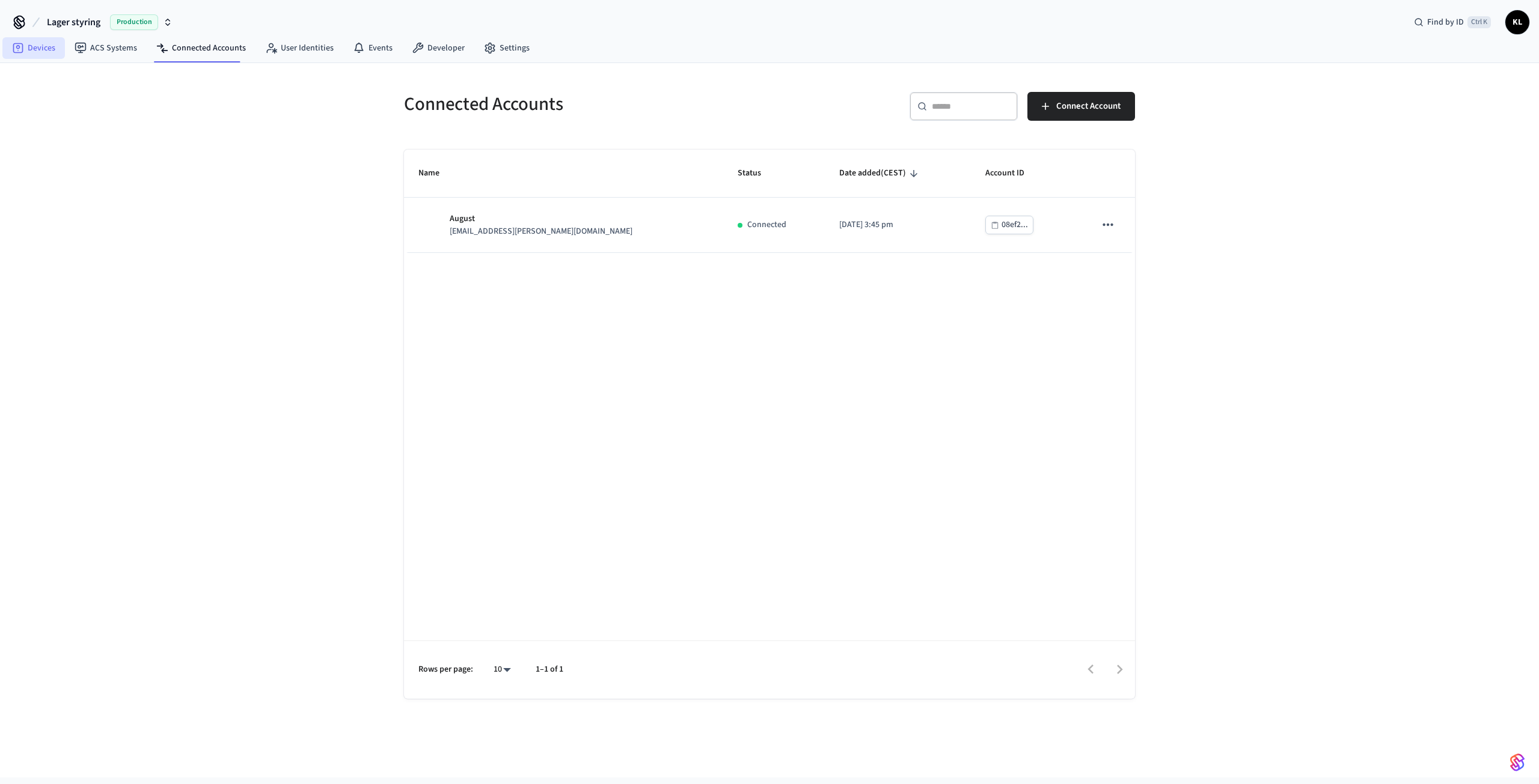
click at [18, 43] on icon at bounding box center [18, 48] width 11 height 11
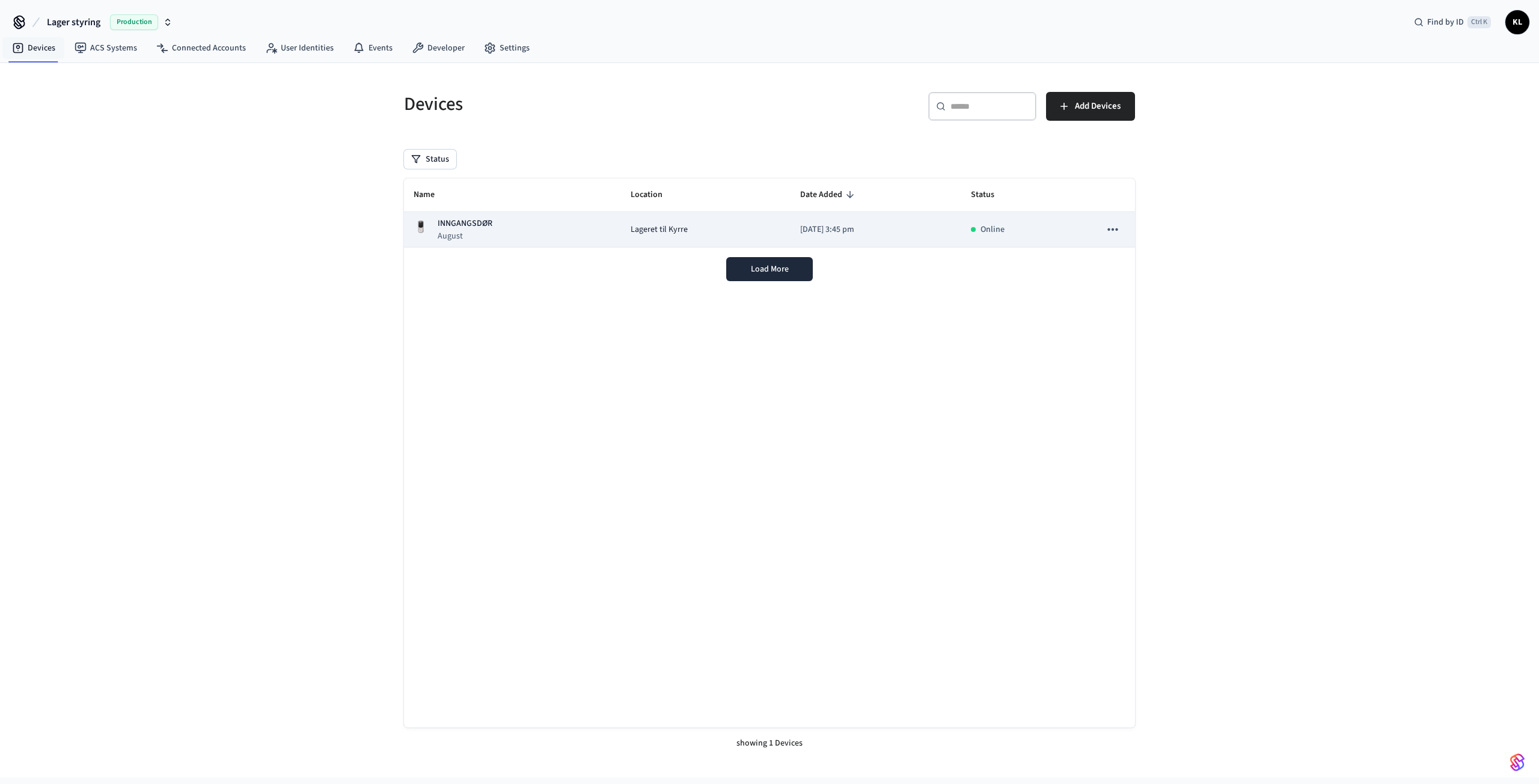
click at [630, 232] on span "Lageret til Kyrre" at bounding box center [659, 230] width 57 height 13
click at [1119, 232] on icon "sticky table" at bounding box center [1113, 230] width 16 height 16
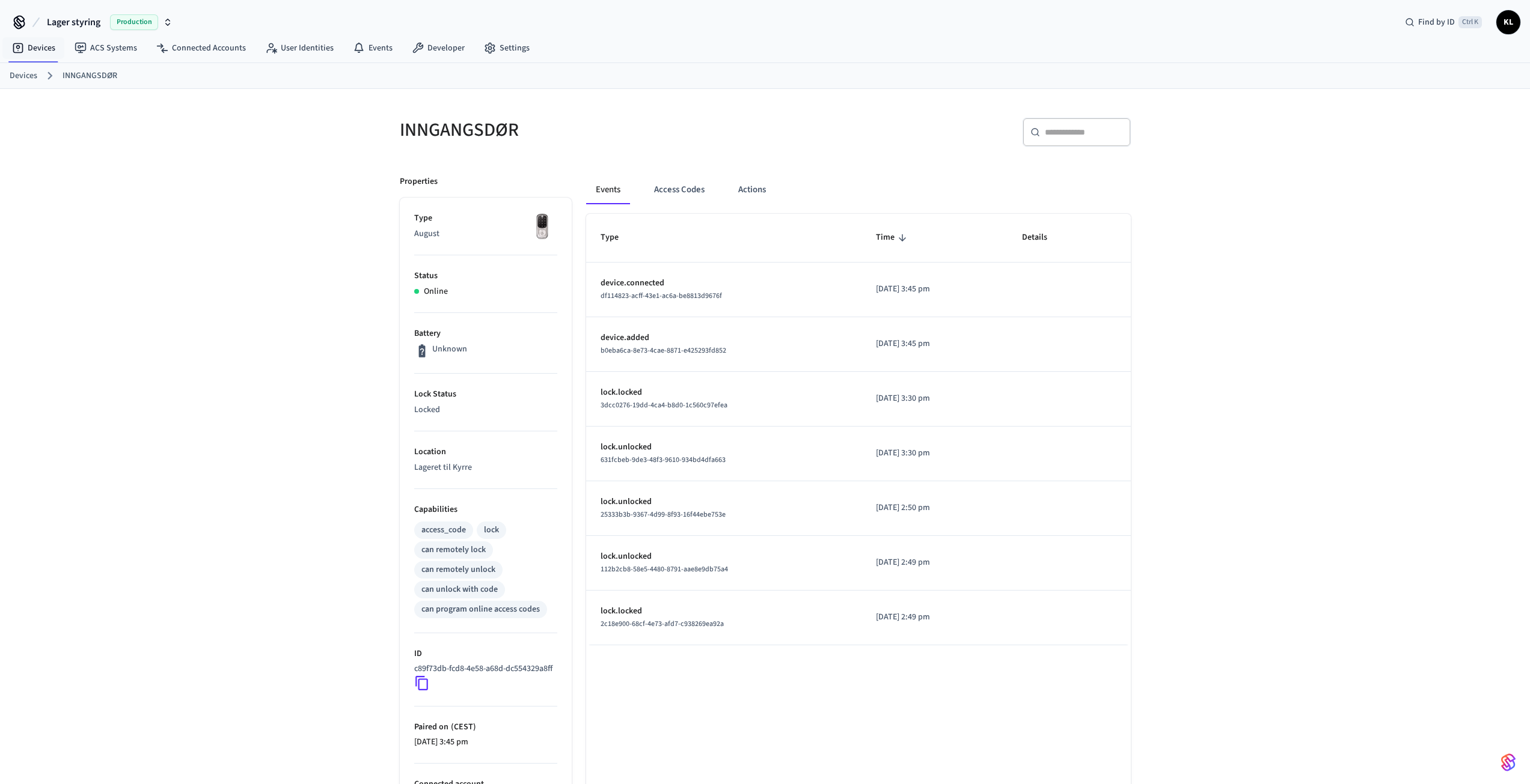
click at [421, 692] on icon at bounding box center [422, 683] width 16 height 16
click at [43, 41] on link "Devices" at bounding box center [33, 48] width 62 height 21
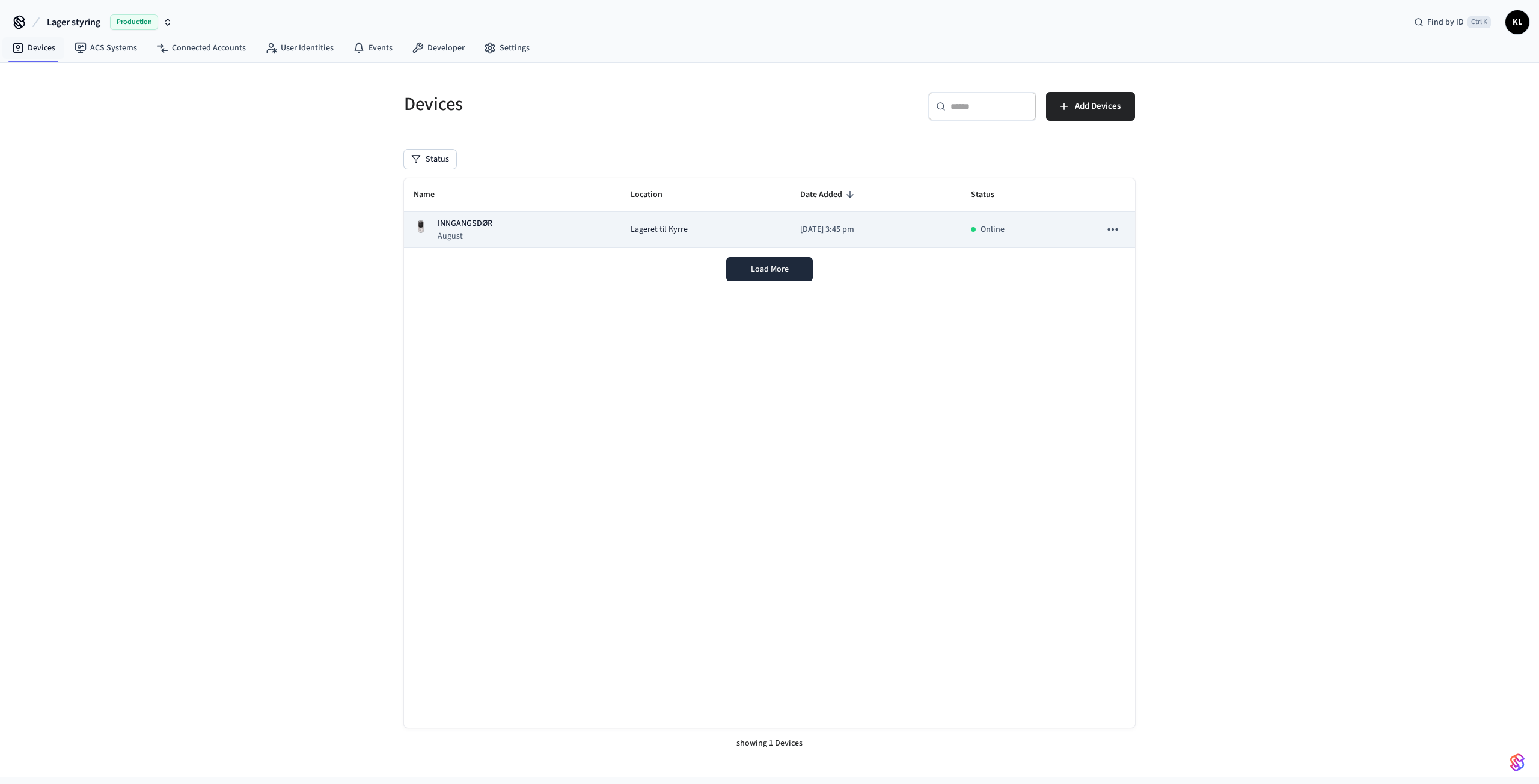
click at [1108, 232] on icon "sticky table" at bounding box center [1113, 230] width 16 height 16
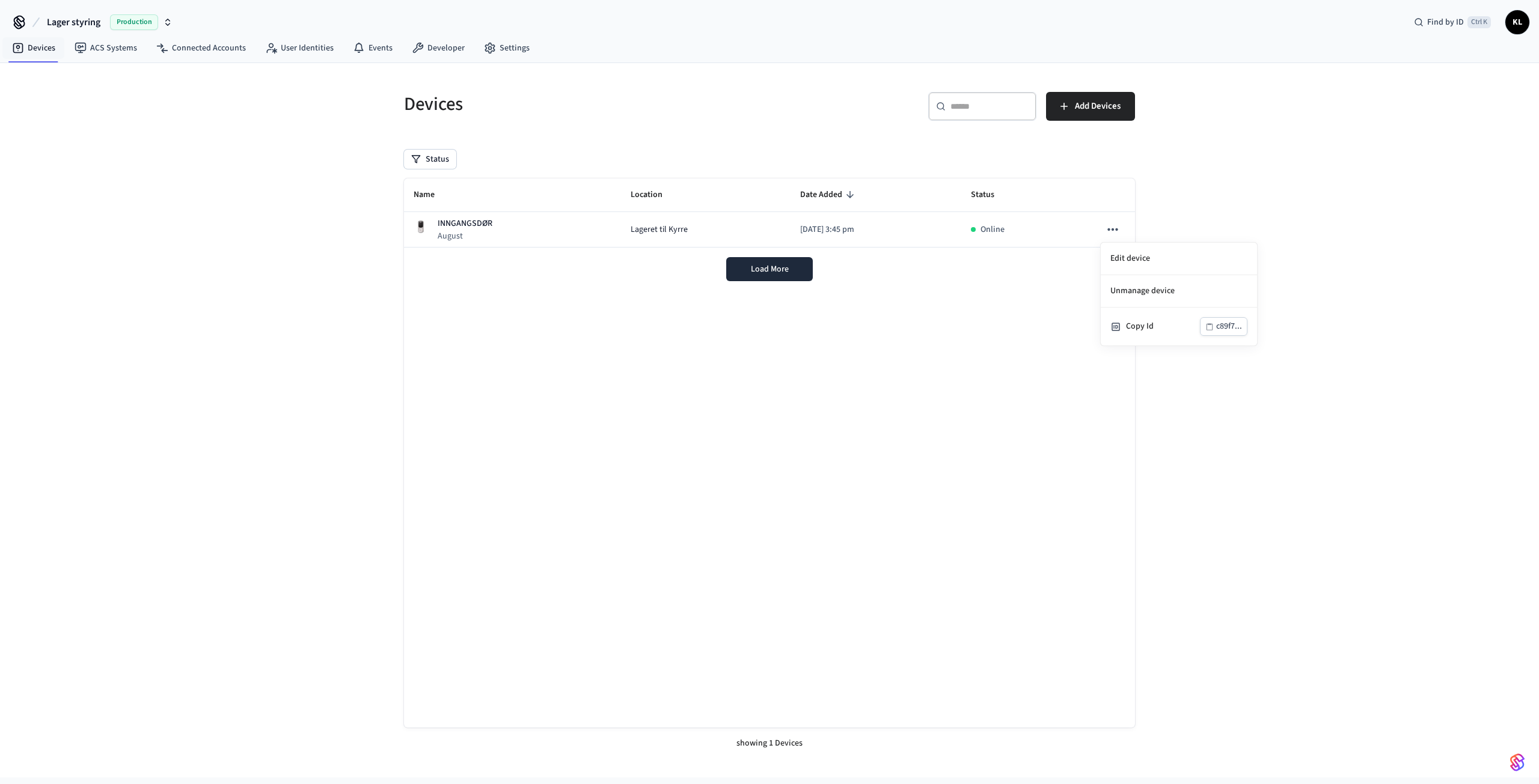
click at [726, 231] on div at bounding box center [770, 392] width 1539 height 784
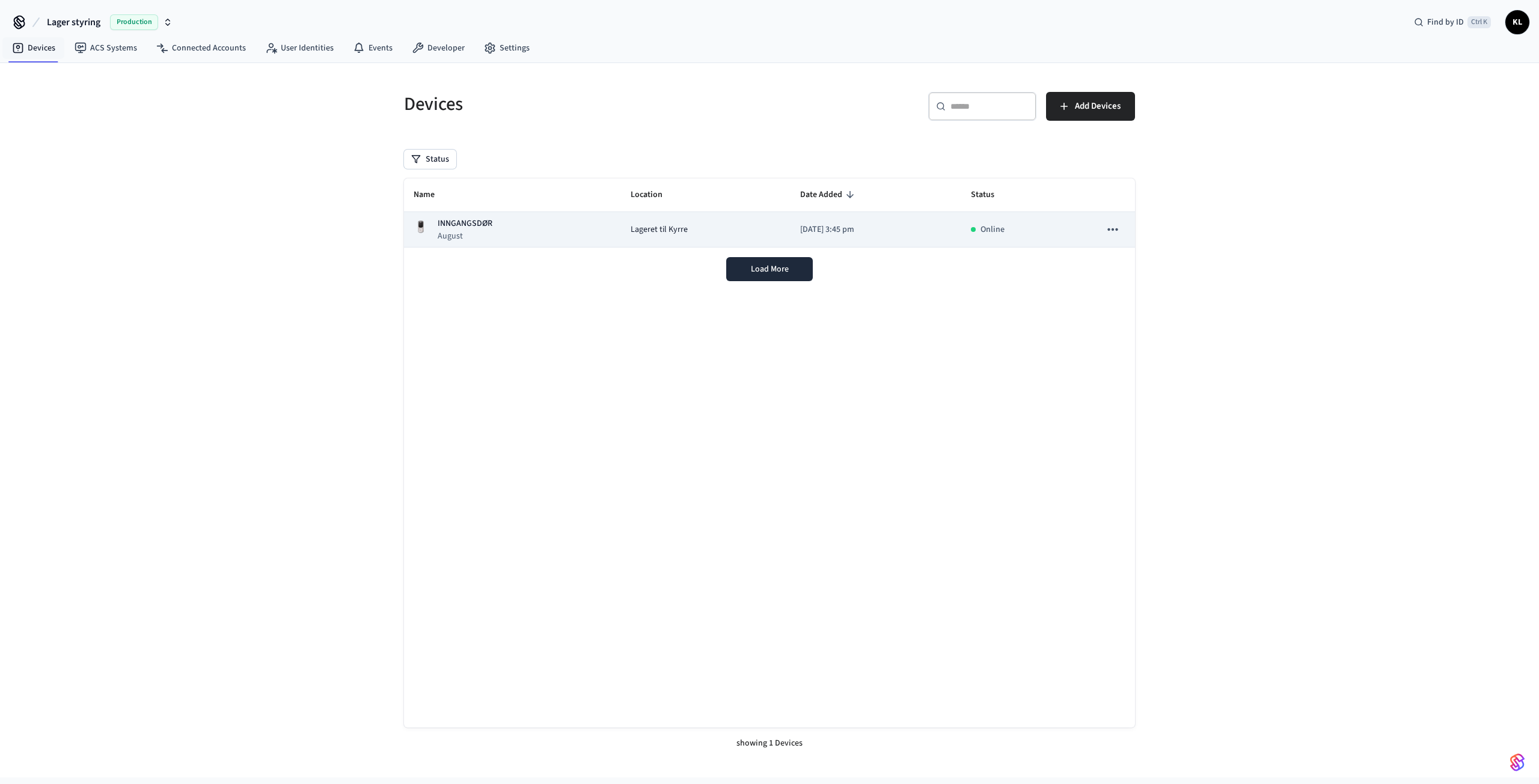
click at [636, 226] on span "Lageret til Kyrre" at bounding box center [659, 230] width 57 height 13
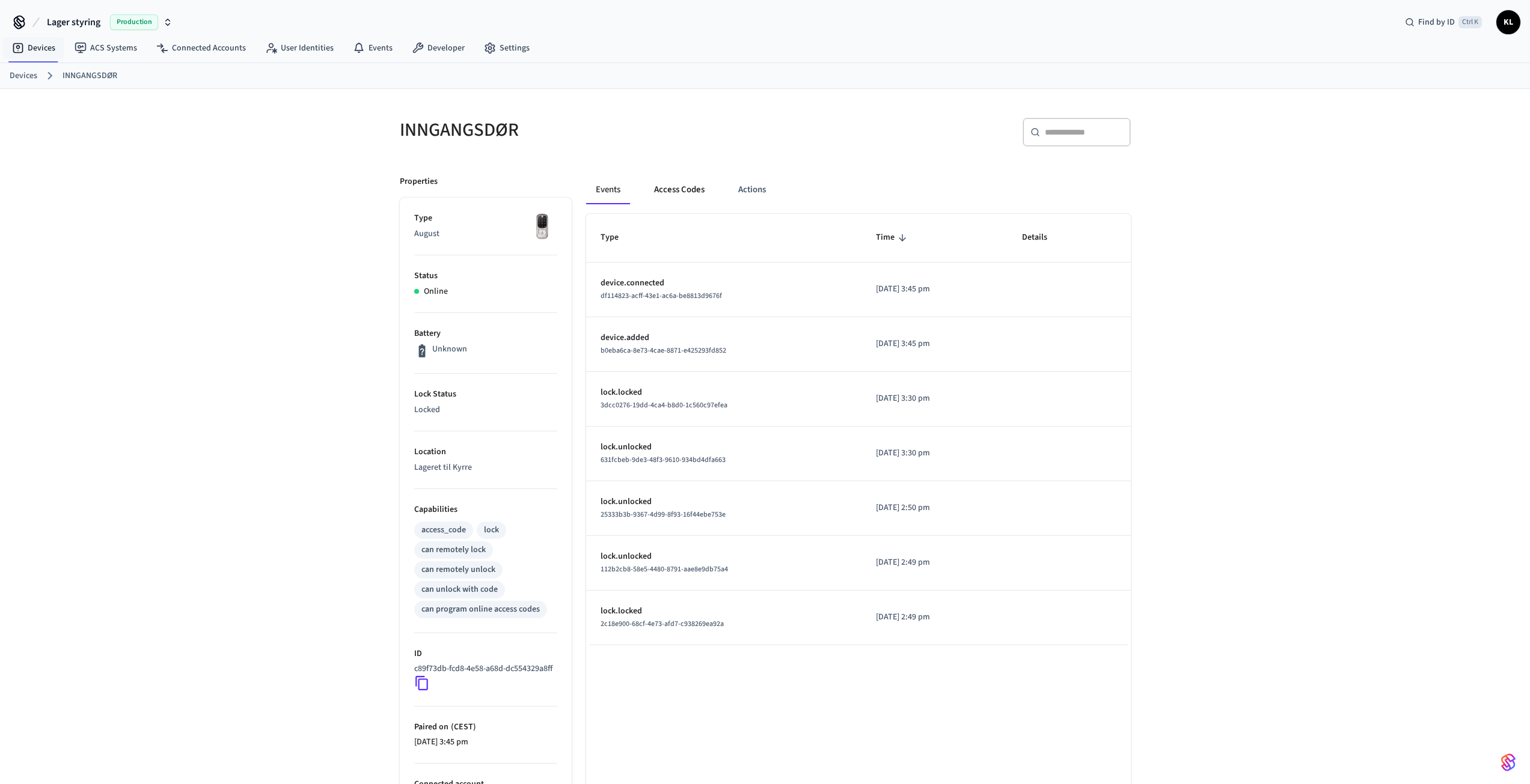
click at [673, 192] on button "Access Codes" at bounding box center [679, 190] width 70 height 29
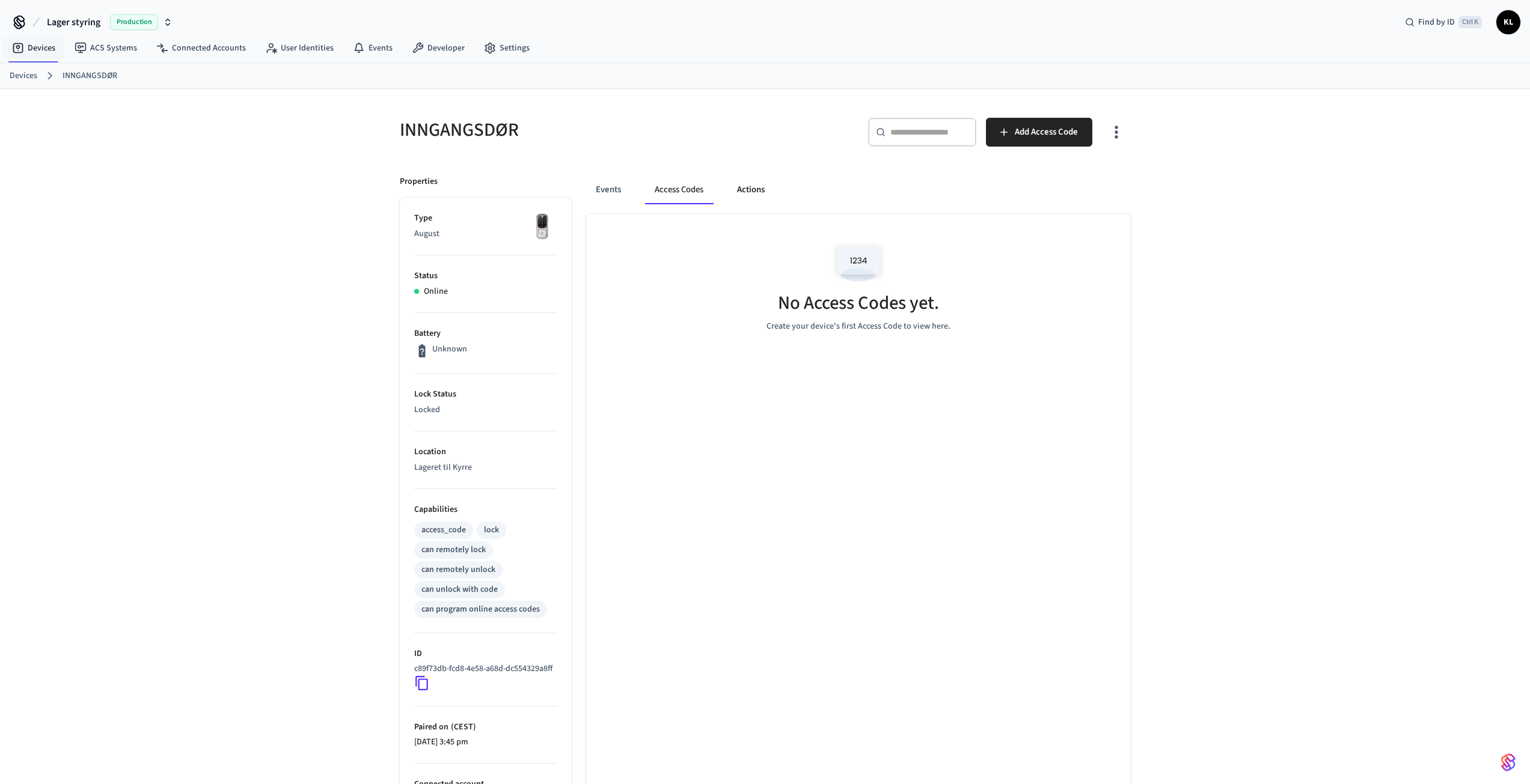
click at [754, 189] on button "Actions" at bounding box center [751, 190] width 47 height 29
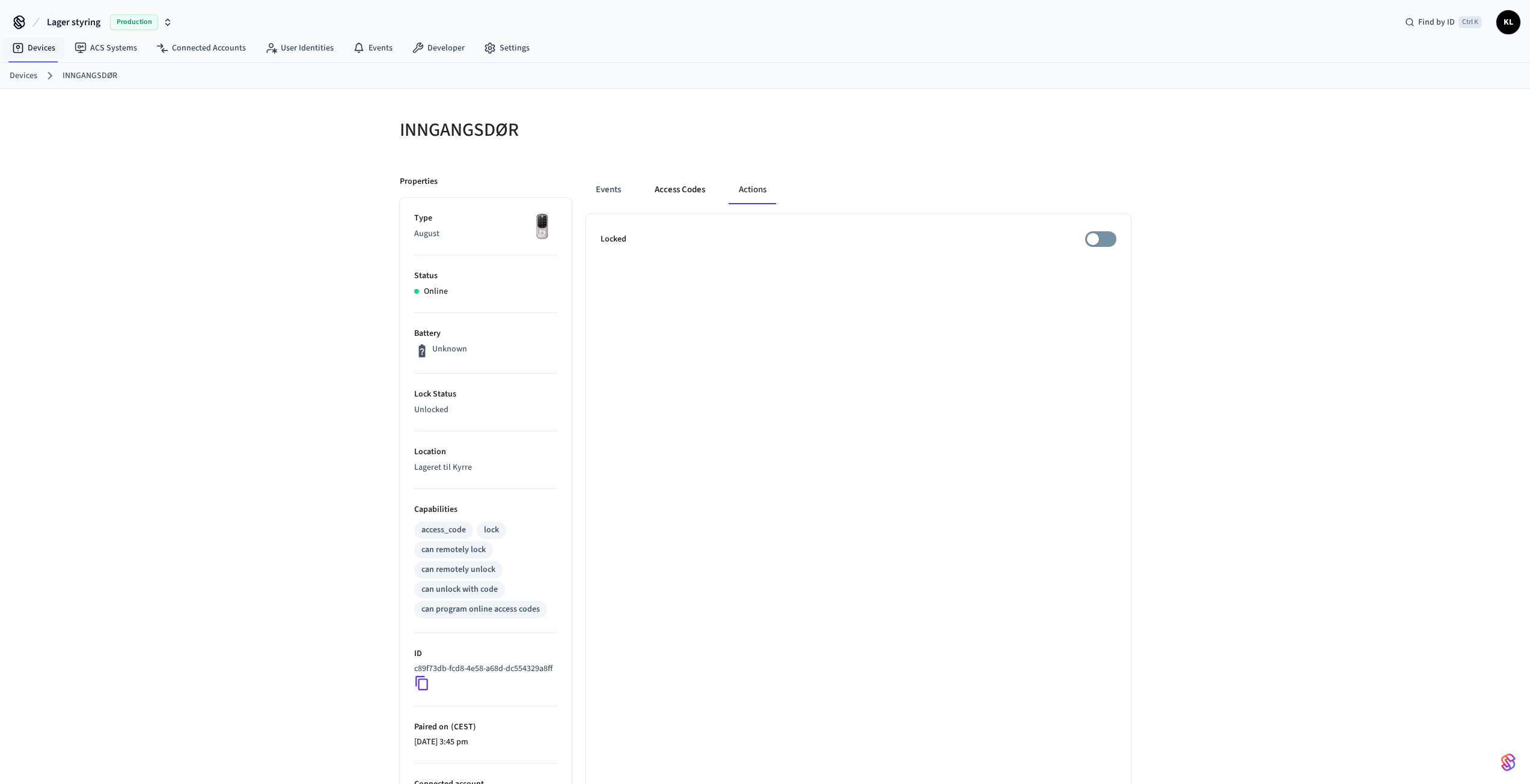
click at [678, 188] on button "Access Codes" at bounding box center [680, 190] width 70 height 29
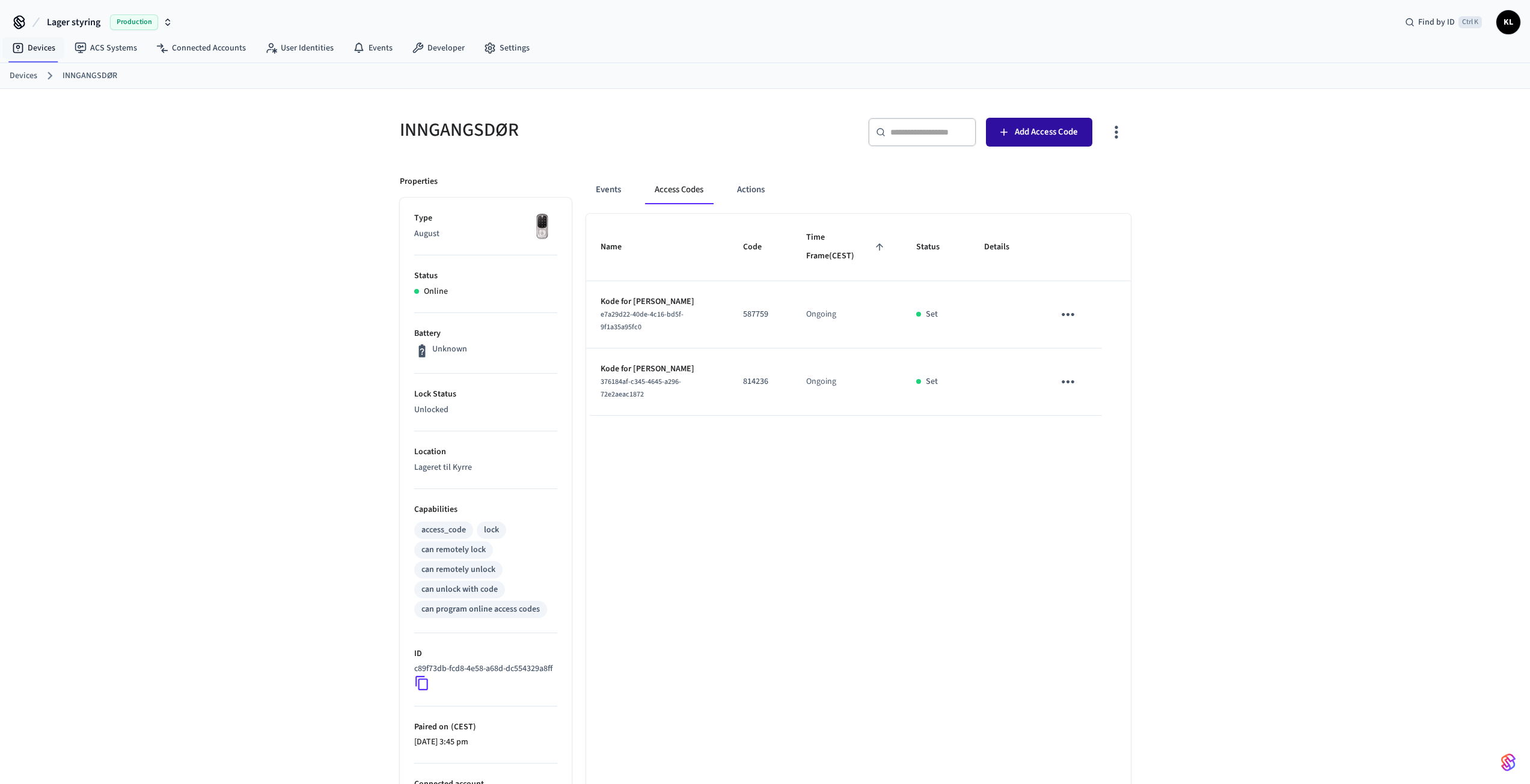
click at [1054, 125] on span "Add Access Code" at bounding box center [1046, 132] width 63 height 16
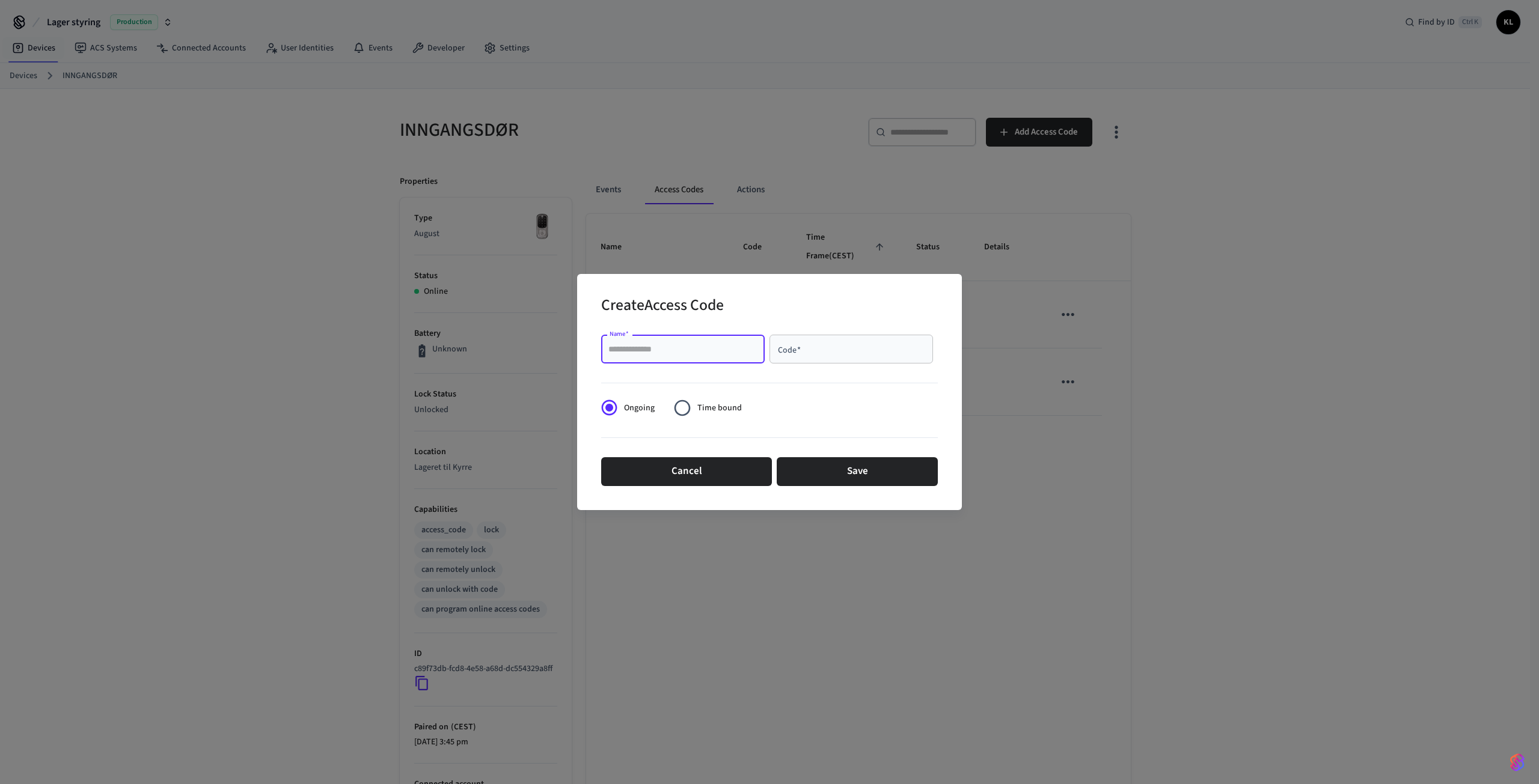
click at [633, 345] on input "Name   *" at bounding box center [682, 349] width 149 height 12
type input "*****"
drag, startPoint x: 795, startPoint y: 340, endPoint x: 795, endPoint y: 349, distance: 9.0
click at [795, 349] on div "Code   *" at bounding box center [851, 349] width 163 height 29
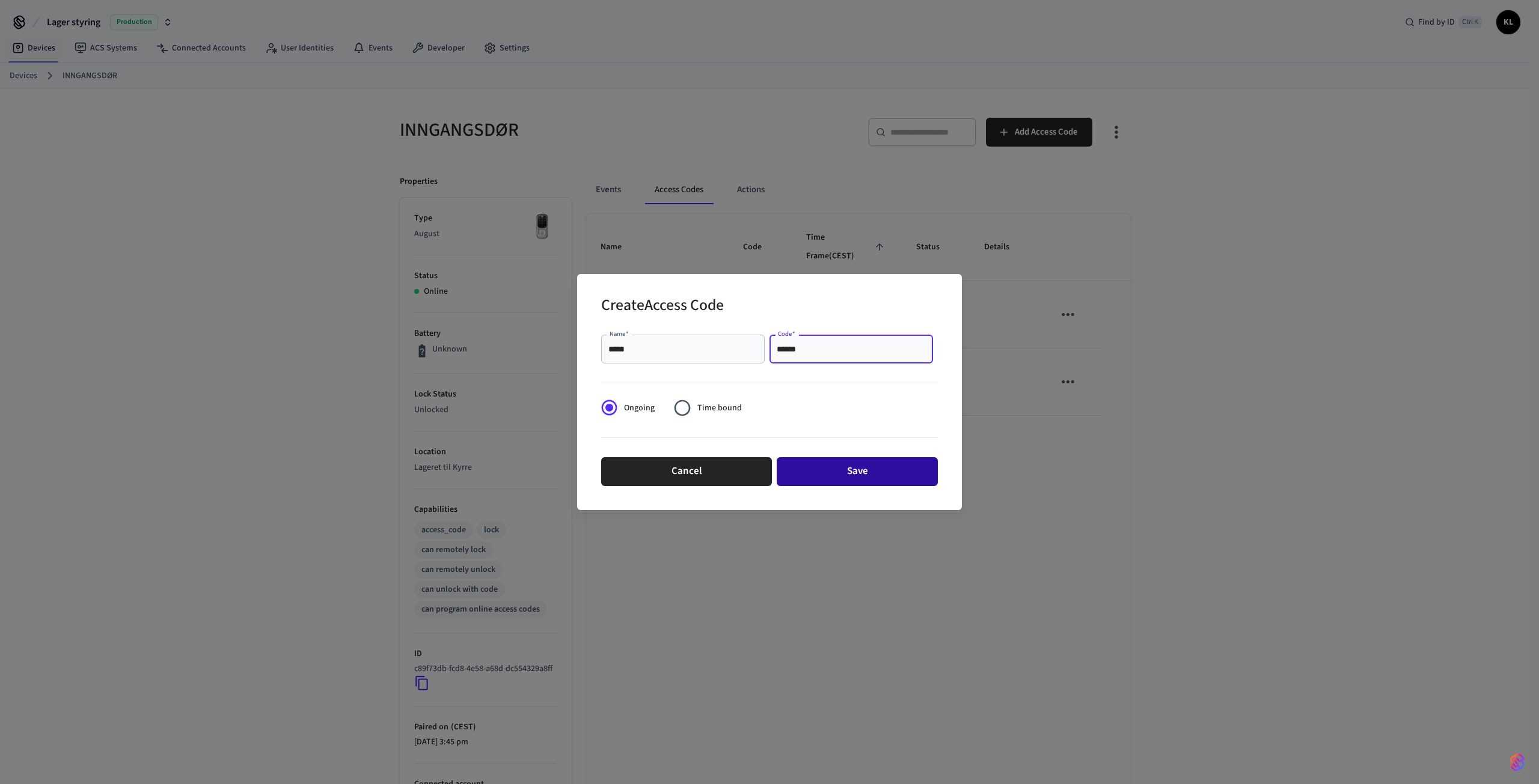
type input "******"
click at [866, 476] on button "Save" at bounding box center [857, 472] width 161 height 29
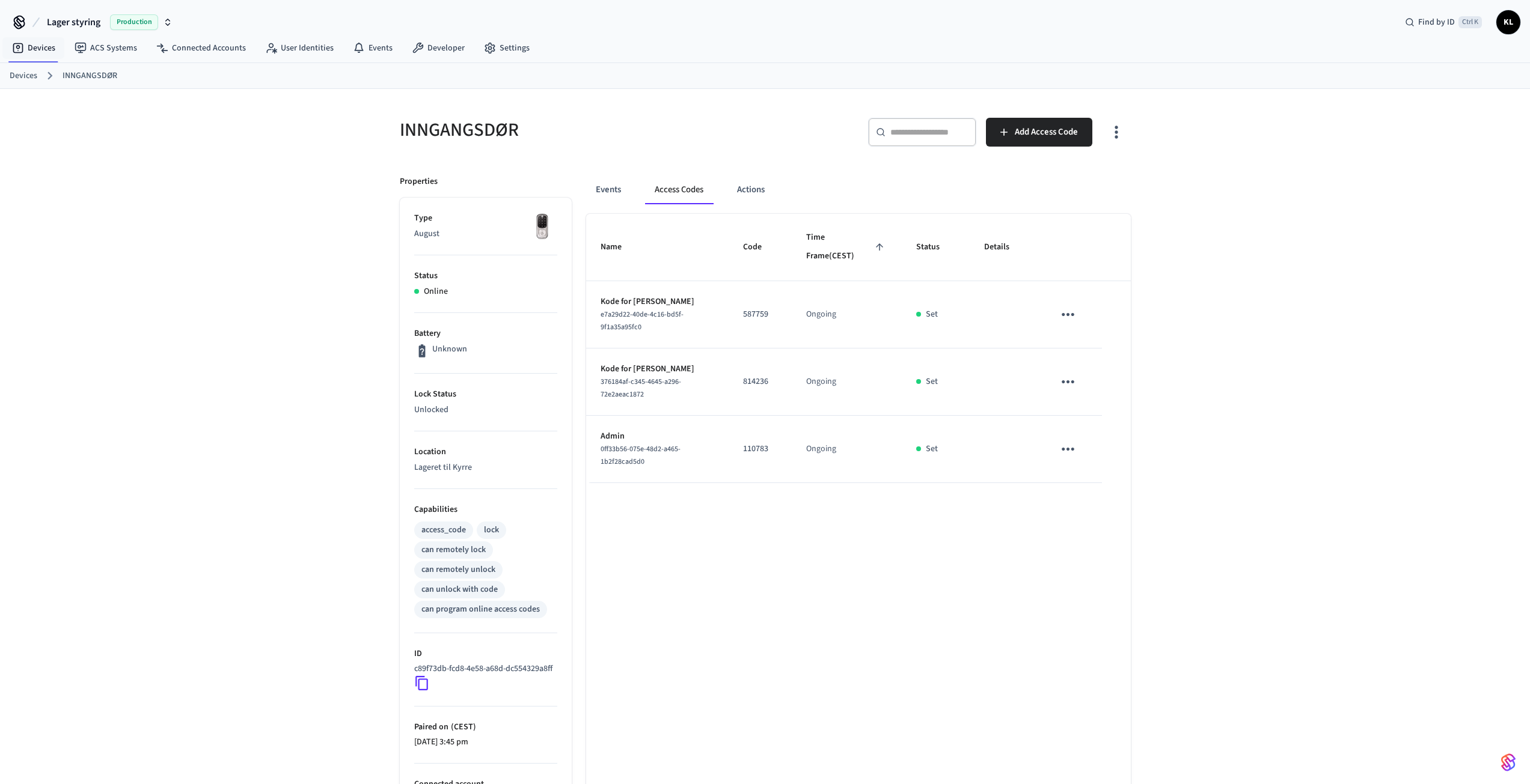
click at [1074, 313] on icon "sticky table" at bounding box center [1068, 314] width 13 height 3
click at [1106, 374] on li "Delete" at bounding box center [1100, 374] width 57 height 32
click at [1068, 383] on icon "sticky table" at bounding box center [1068, 381] width 13 height 3
click at [1098, 442] on li "Delete" at bounding box center [1100, 441] width 57 height 32
click at [756, 195] on button "Actions" at bounding box center [751, 190] width 47 height 29
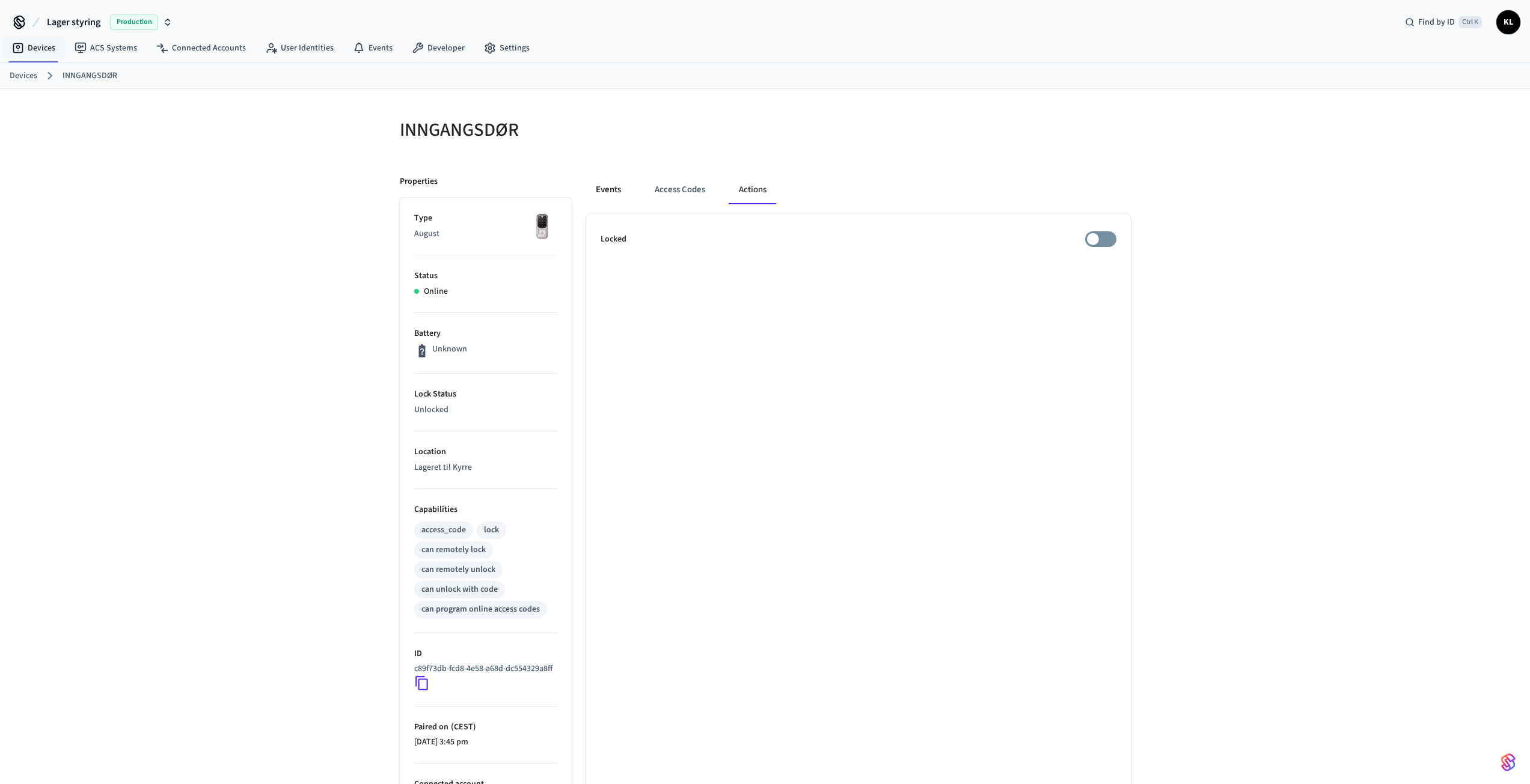
click at [606, 190] on button "Events" at bounding box center [608, 190] width 45 height 29
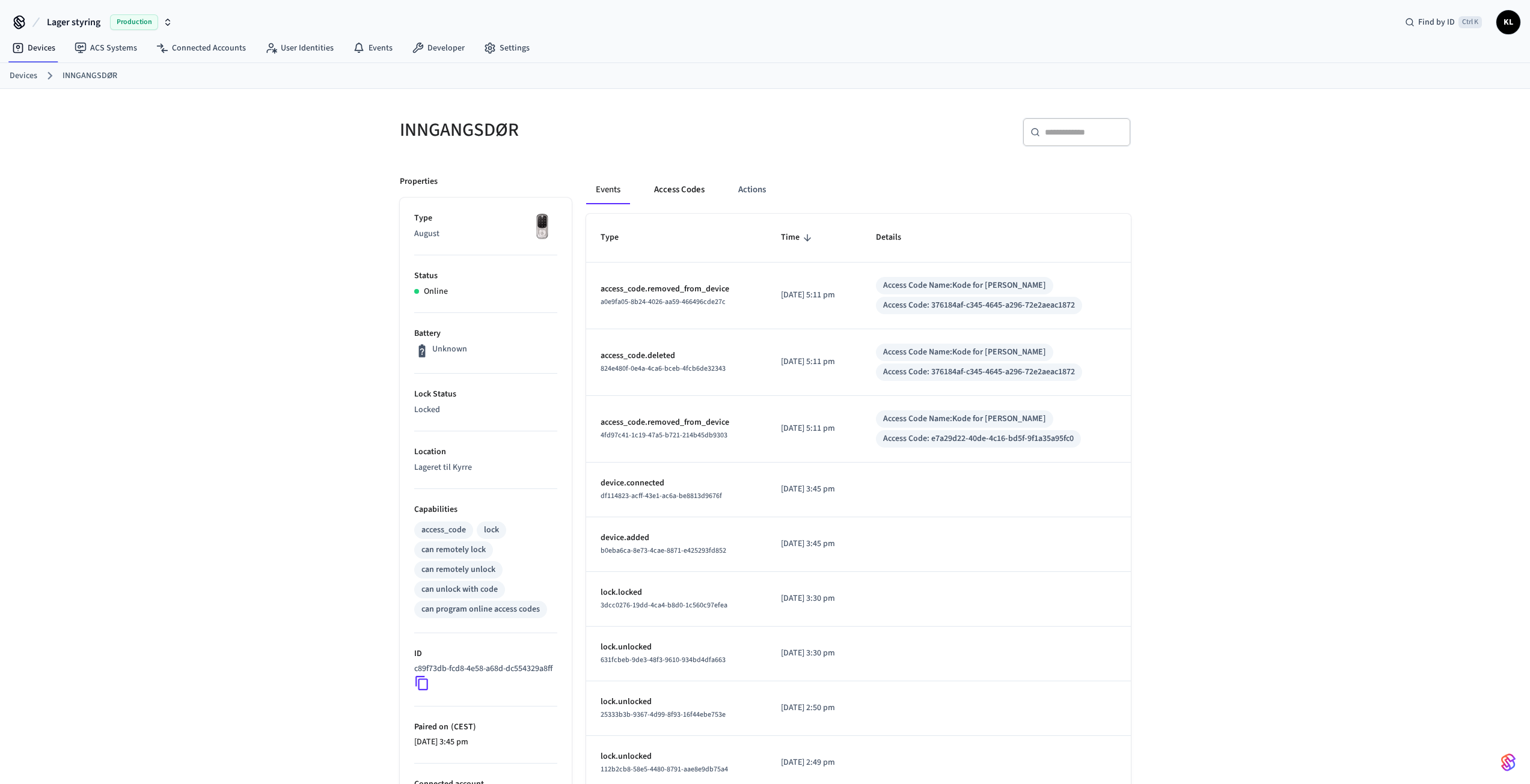
click at [673, 185] on button "Access Codes" at bounding box center [679, 190] width 70 height 29
